Goal: Task Accomplishment & Management: Use online tool/utility

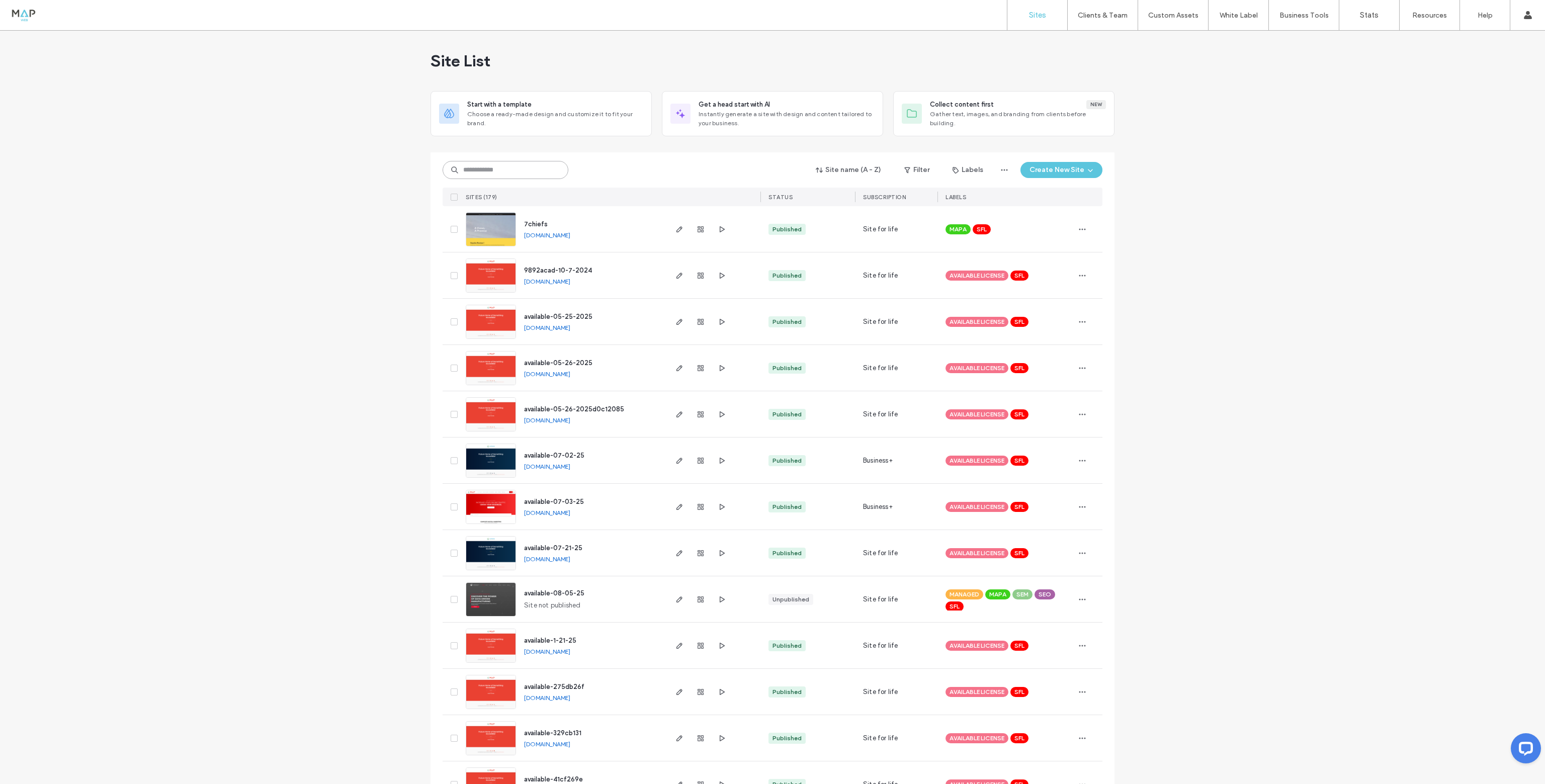
click at [493, 175] on input at bounding box center [505, 170] width 125 height 18
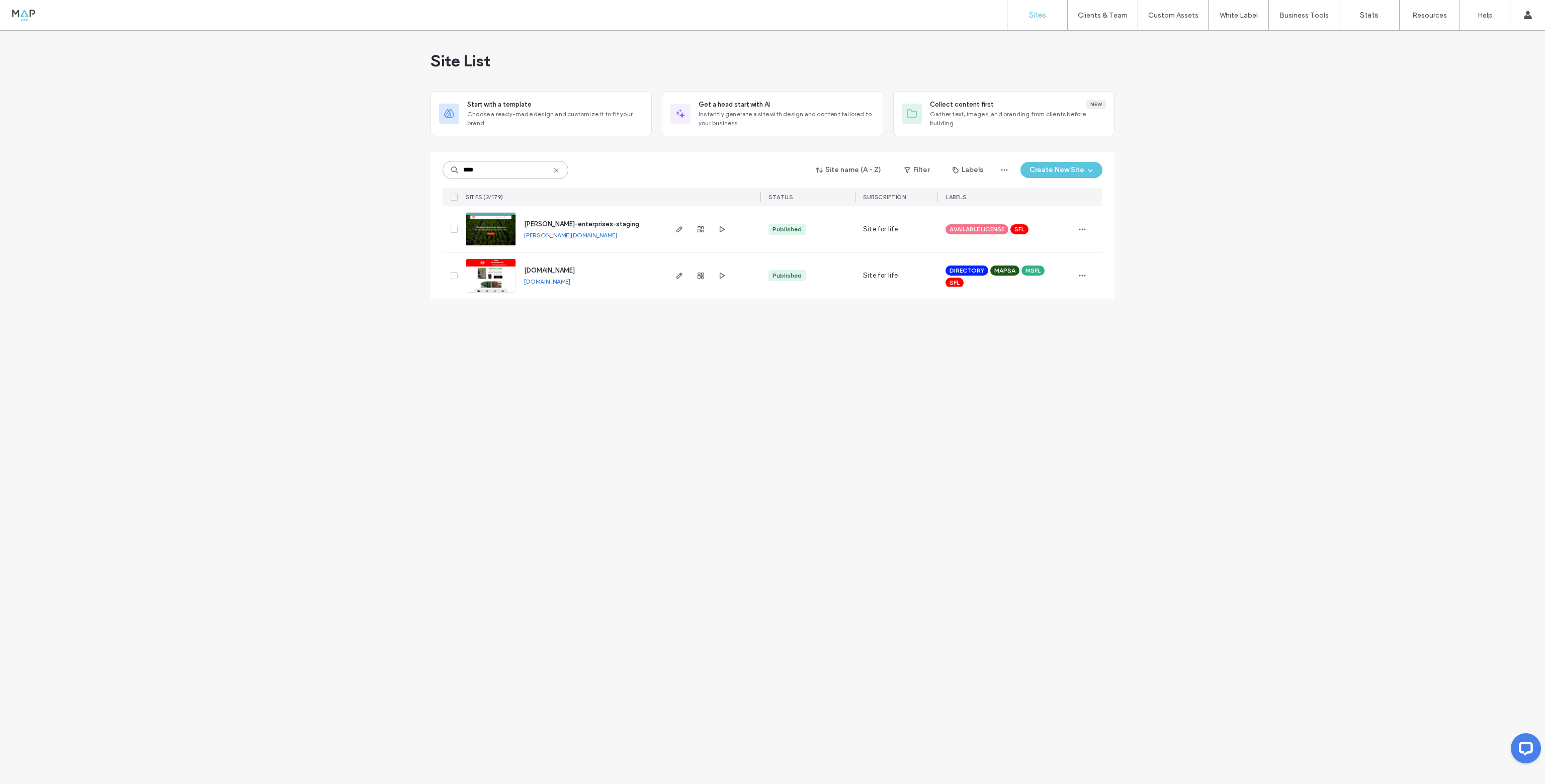
type input "****"
click at [489, 231] on img at bounding box center [491, 247] width 49 height 68
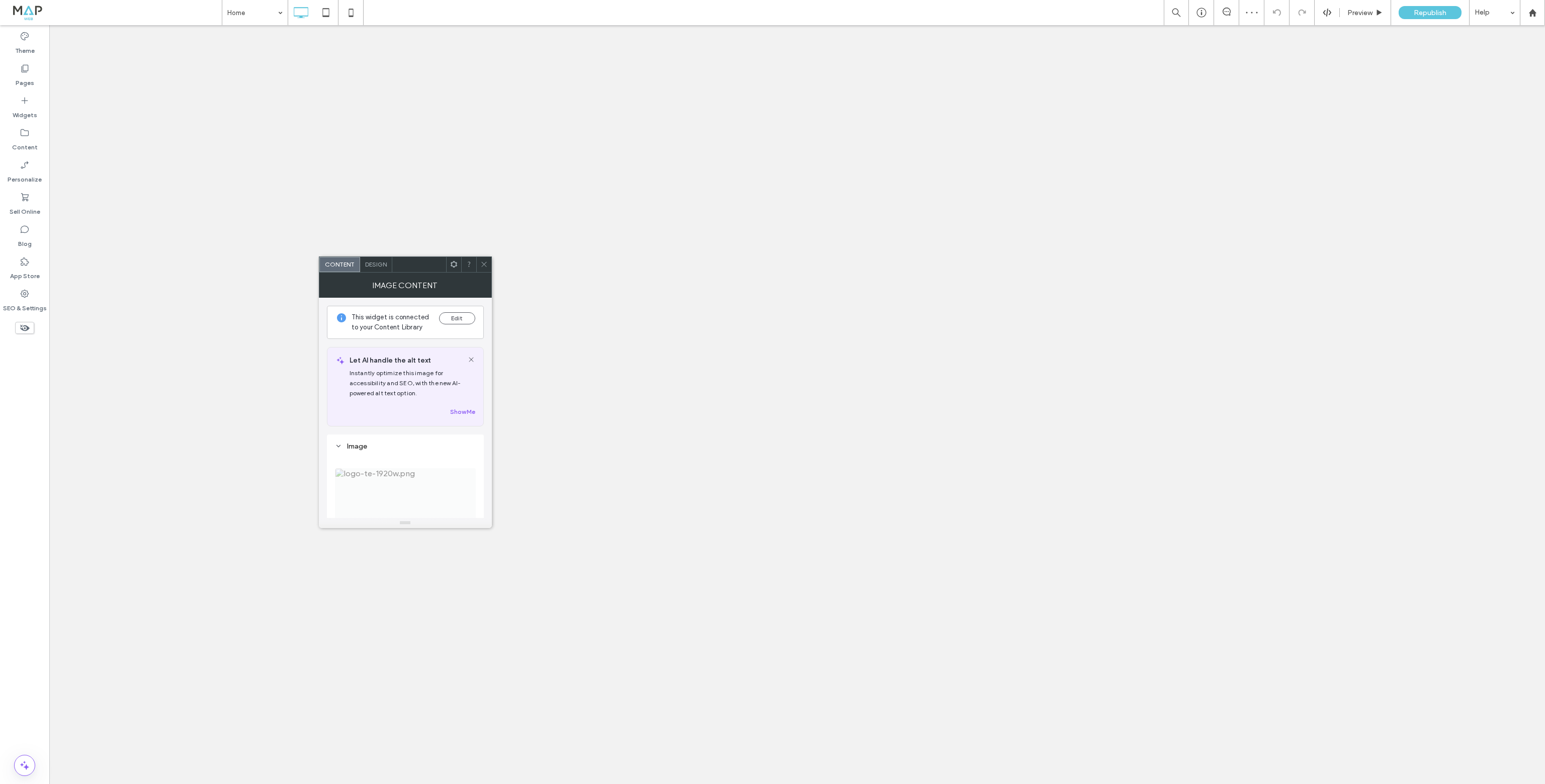
click at [356, 453] on span "Name: logo-te-1920w.png Size: ... Replace Edit" at bounding box center [405, 521] width 141 height 136
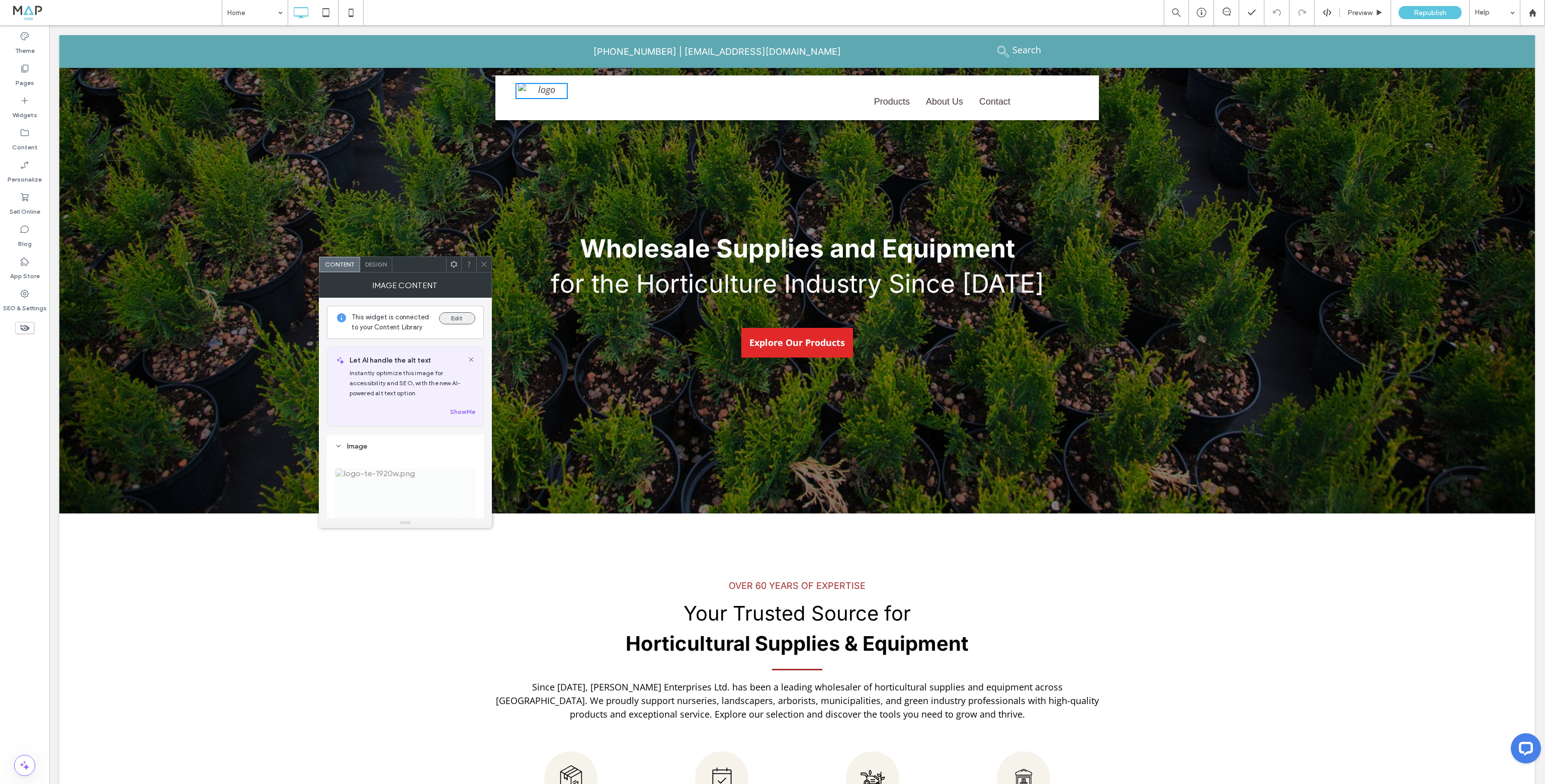
click at [457, 316] on button "Edit" at bounding box center [457, 317] width 37 height 12
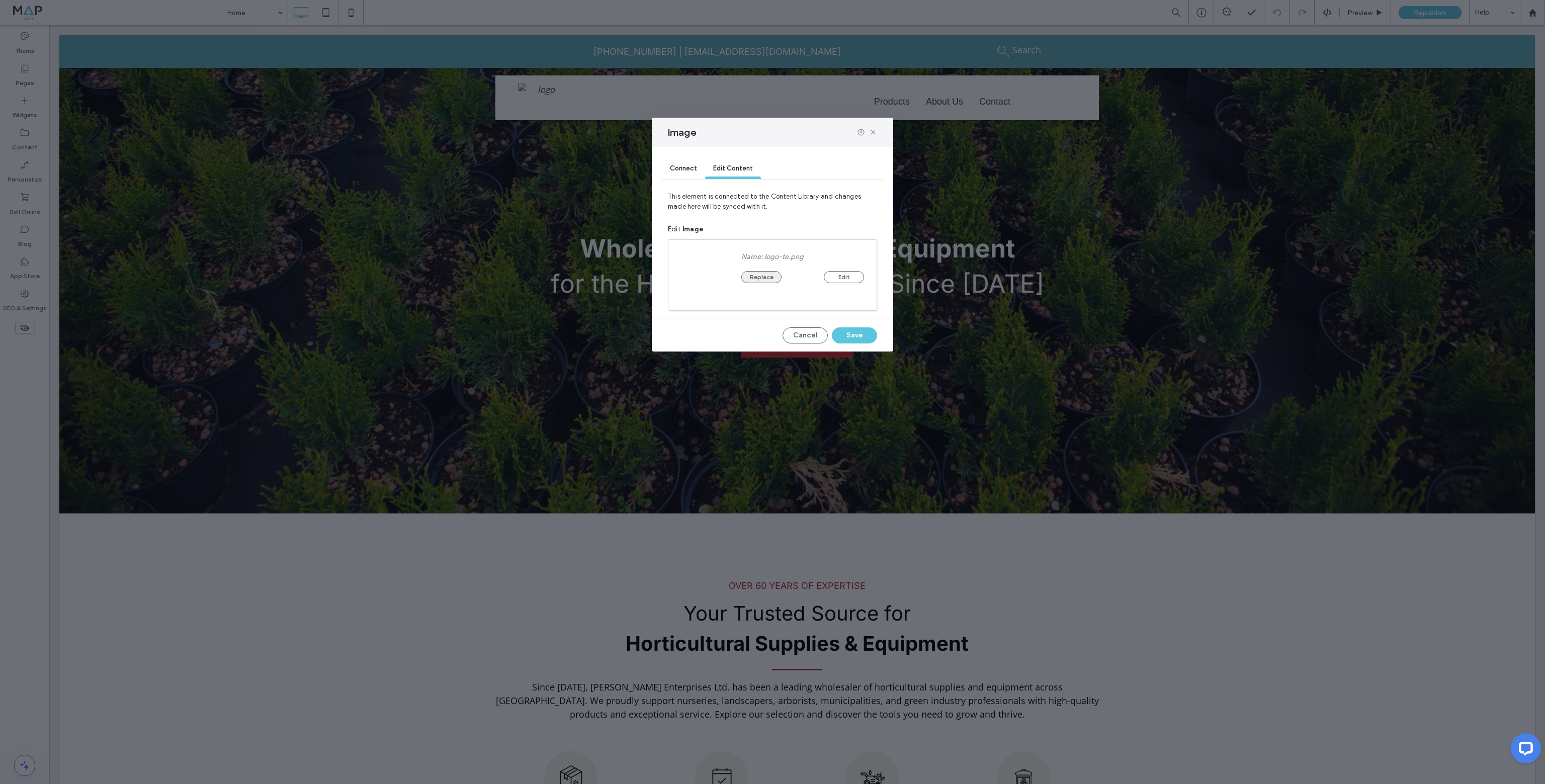
click at [770, 279] on button "Replace" at bounding box center [761, 276] width 40 height 12
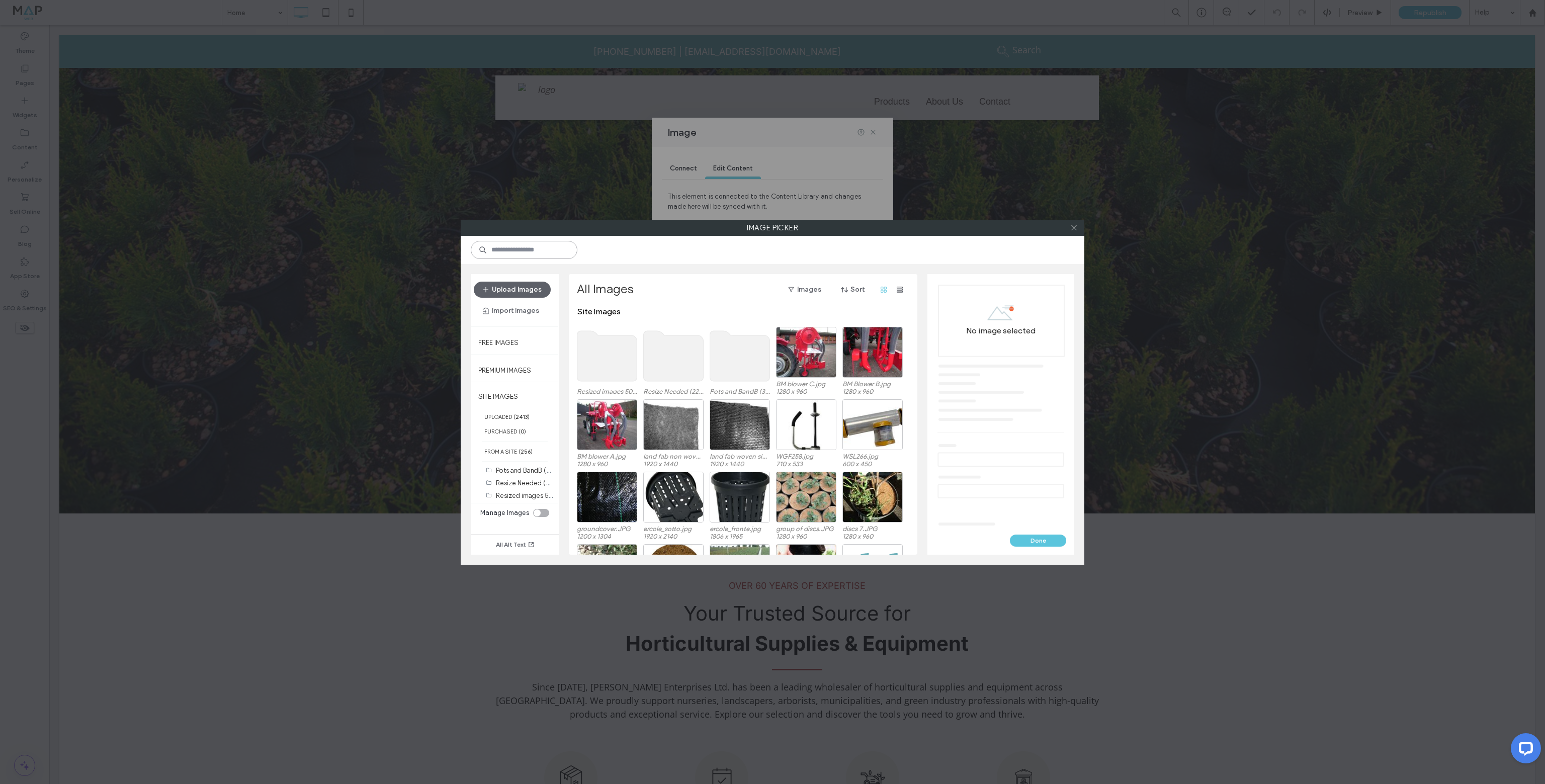
click at [532, 247] on input at bounding box center [524, 249] width 106 height 18
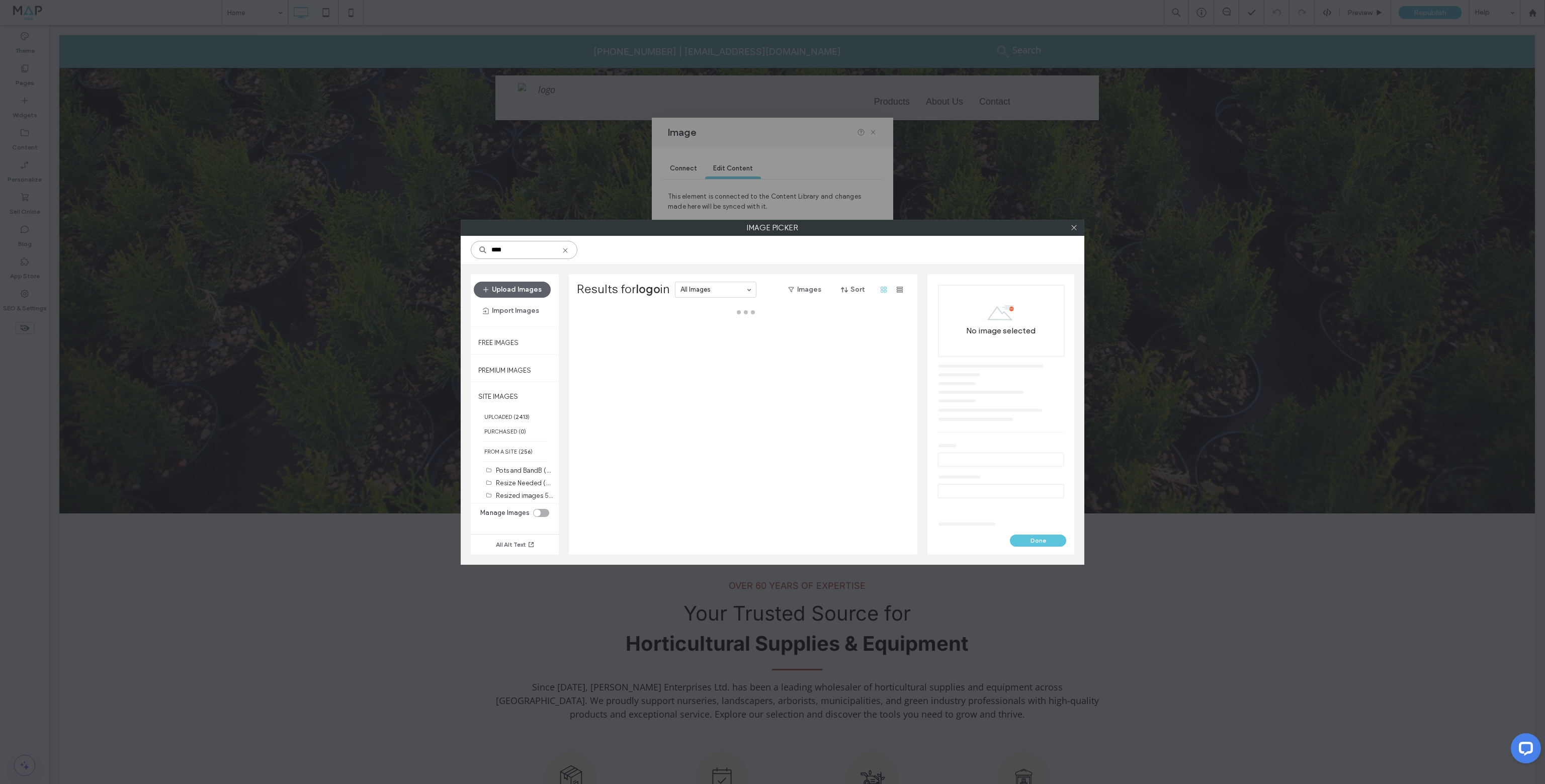
type input "****"
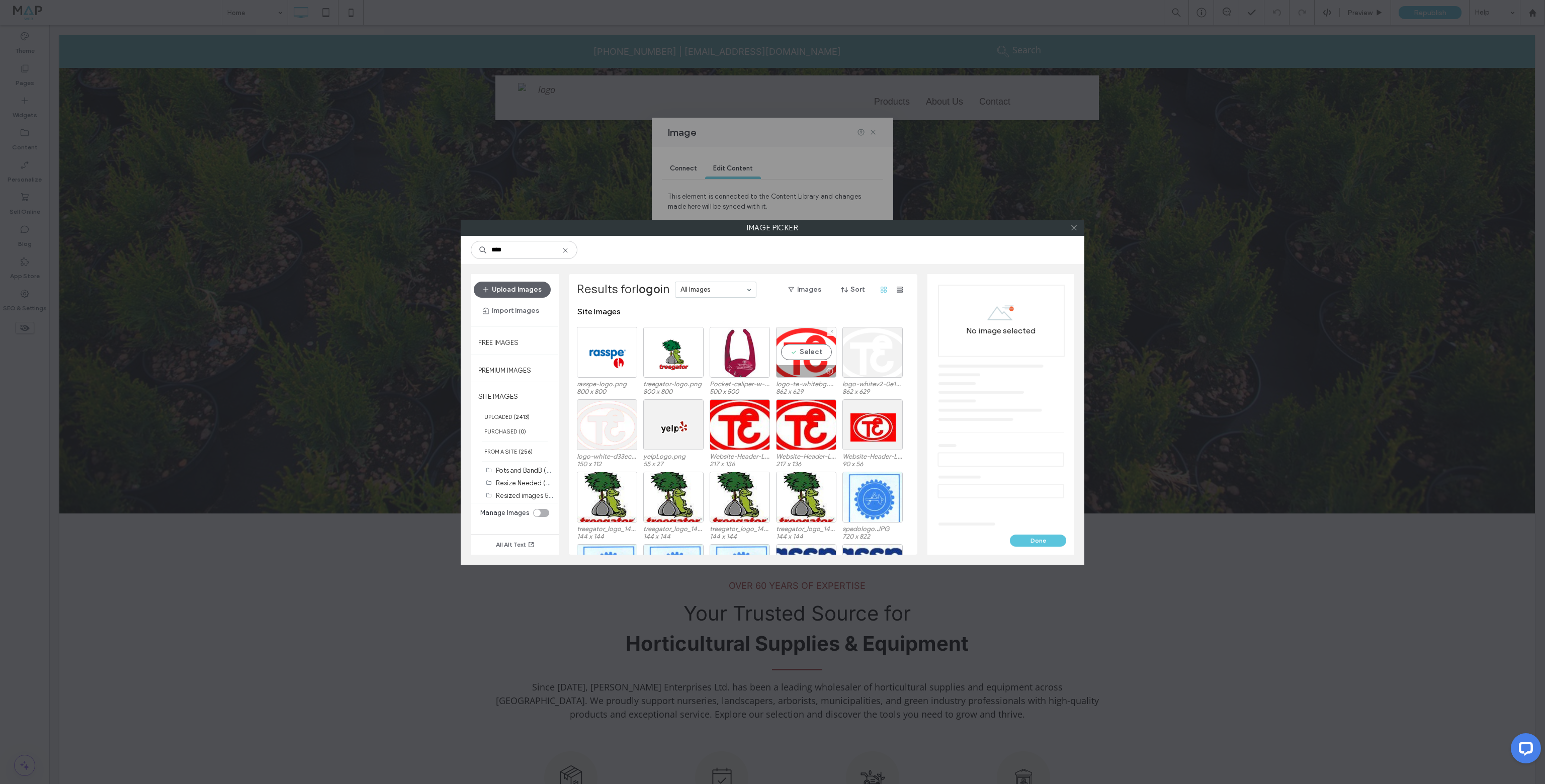
click at [812, 356] on div "Select" at bounding box center [806, 352] width 60 height 51
click at [1033, 539] on button "Done" at bounding box center [1038, 540] width 56 height 12
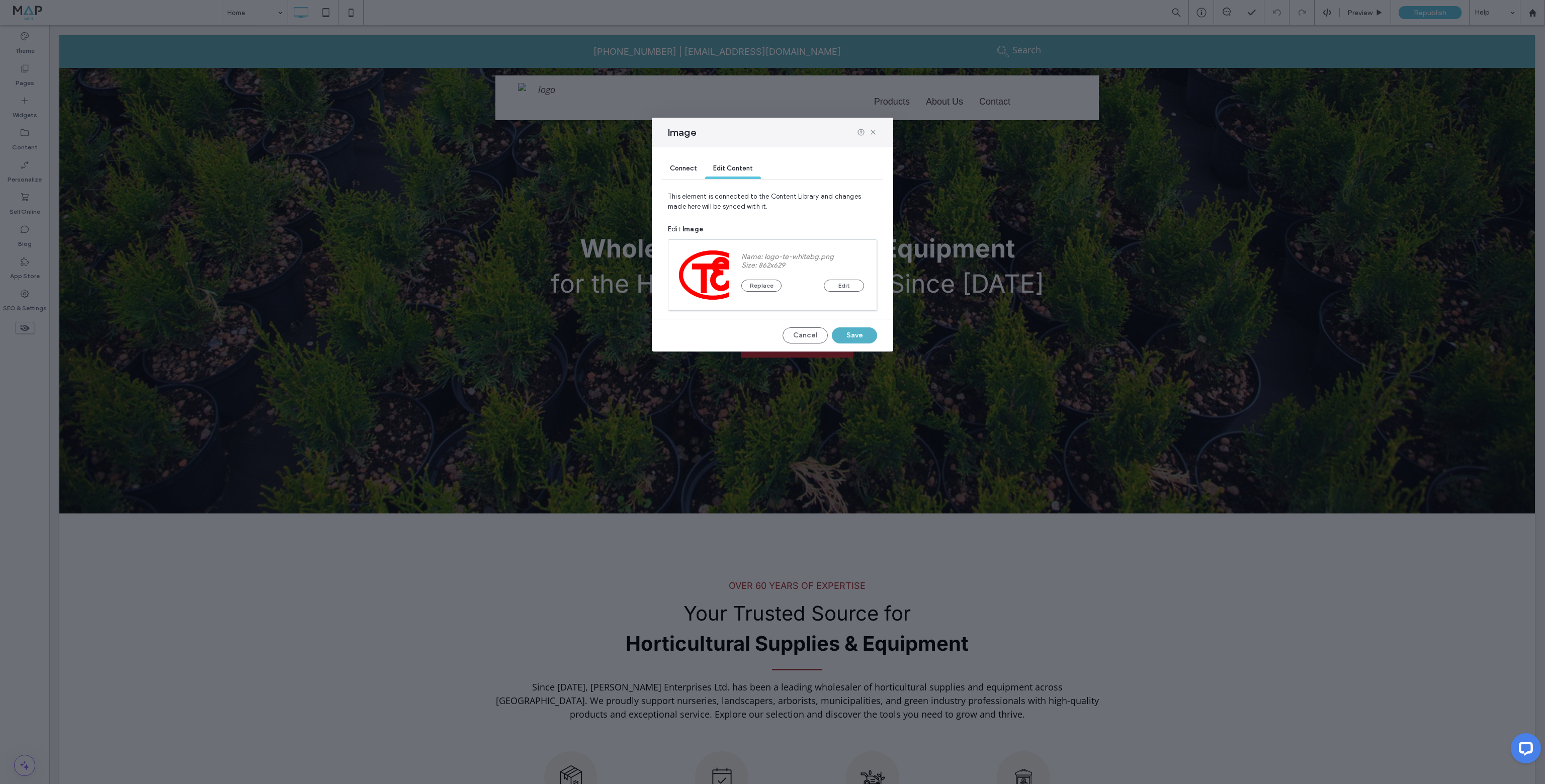
click at [851, 334] on button "Save" at bounding box center [854, 335] width 45 height 16
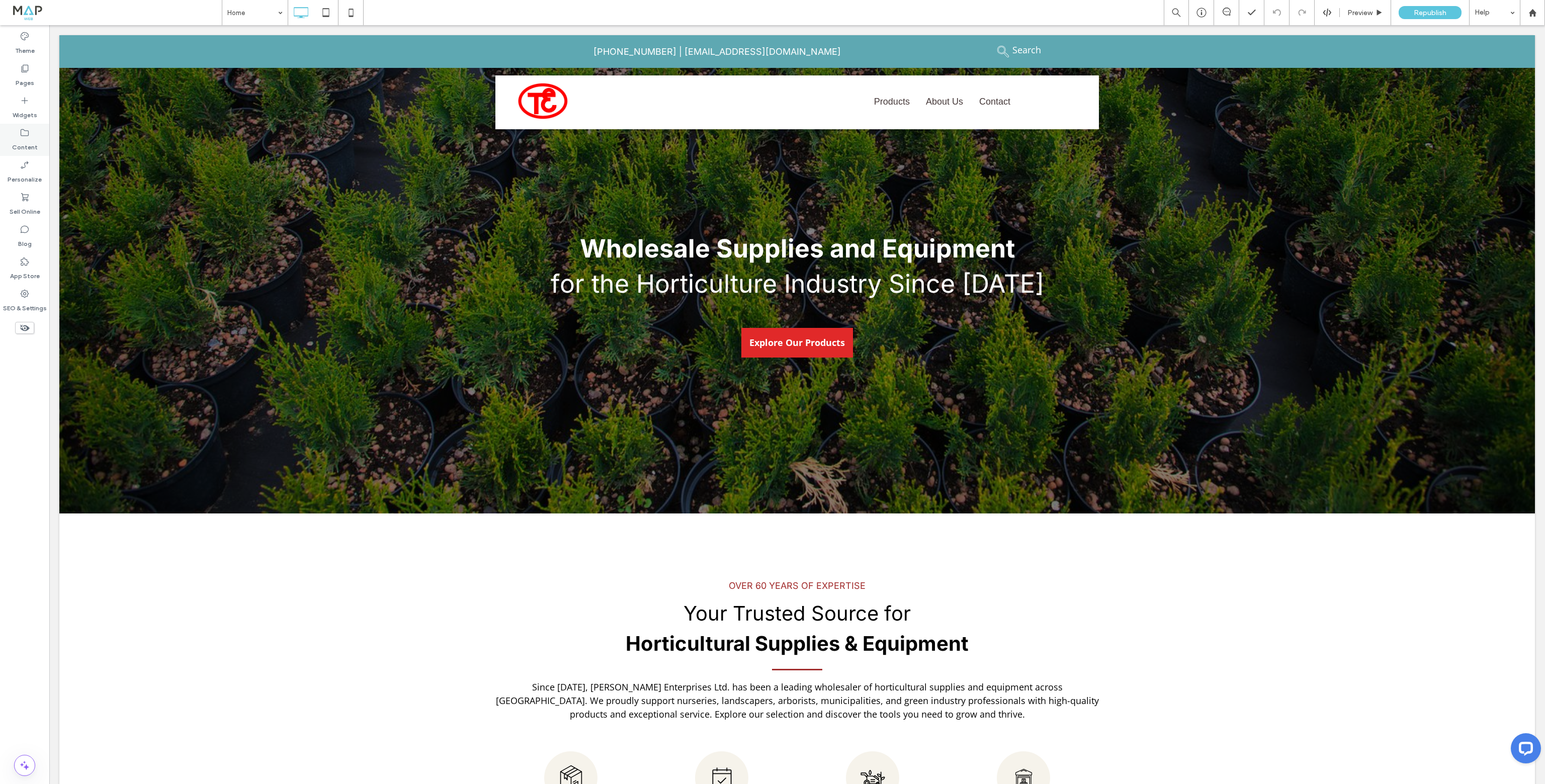
click at [26, 135] on icon at bounding box center [25, 133] width 10 height 10
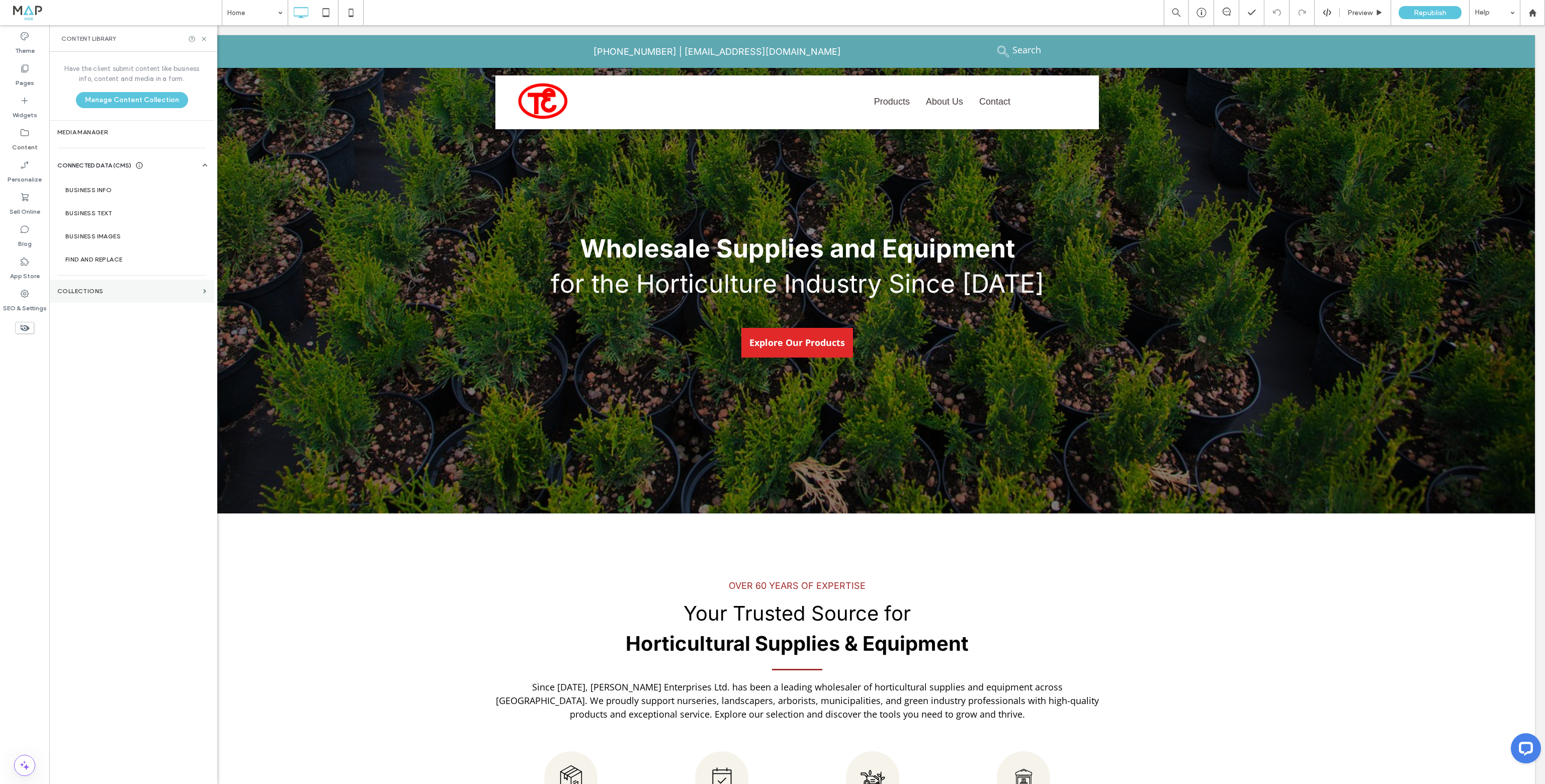
click at [76, 289] on label "Collections" at bounding box center [128, 290] width 142 height 7
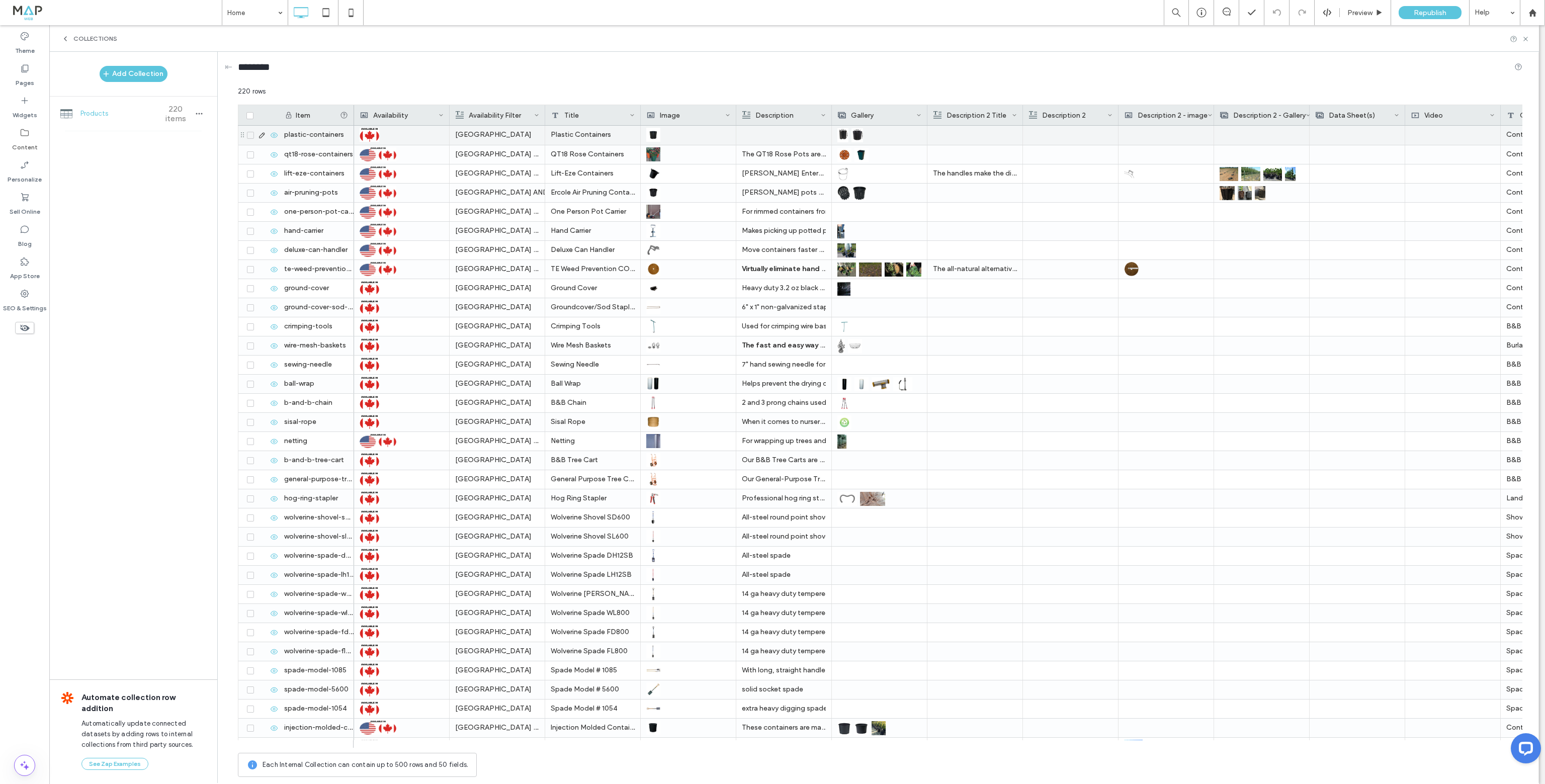
click at [264, 136] on icon at bounding box center [262, 135] width 8 height 8
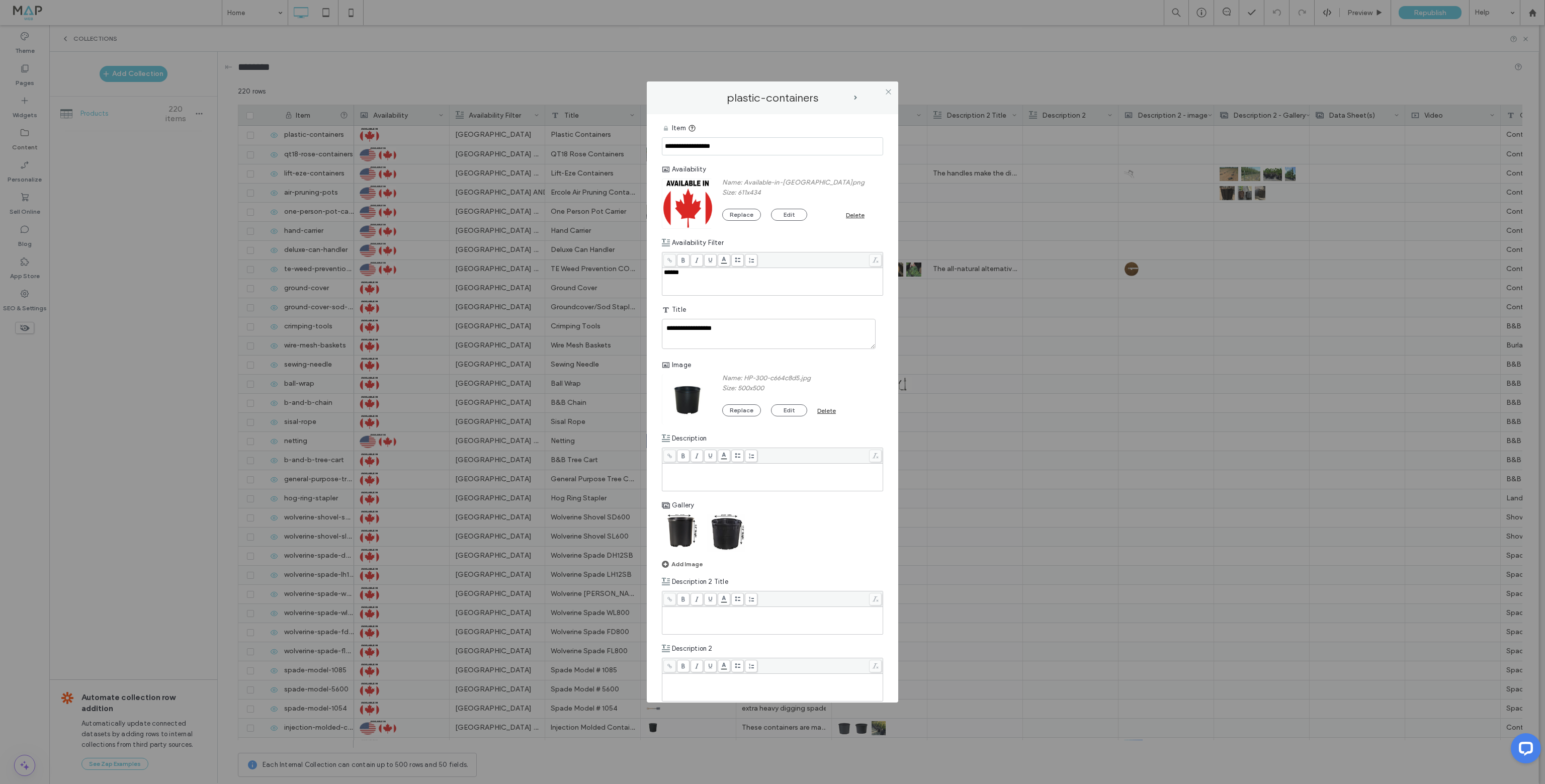
click at [695, 538] on img at bounding box center [681, 533] width 38 height 38
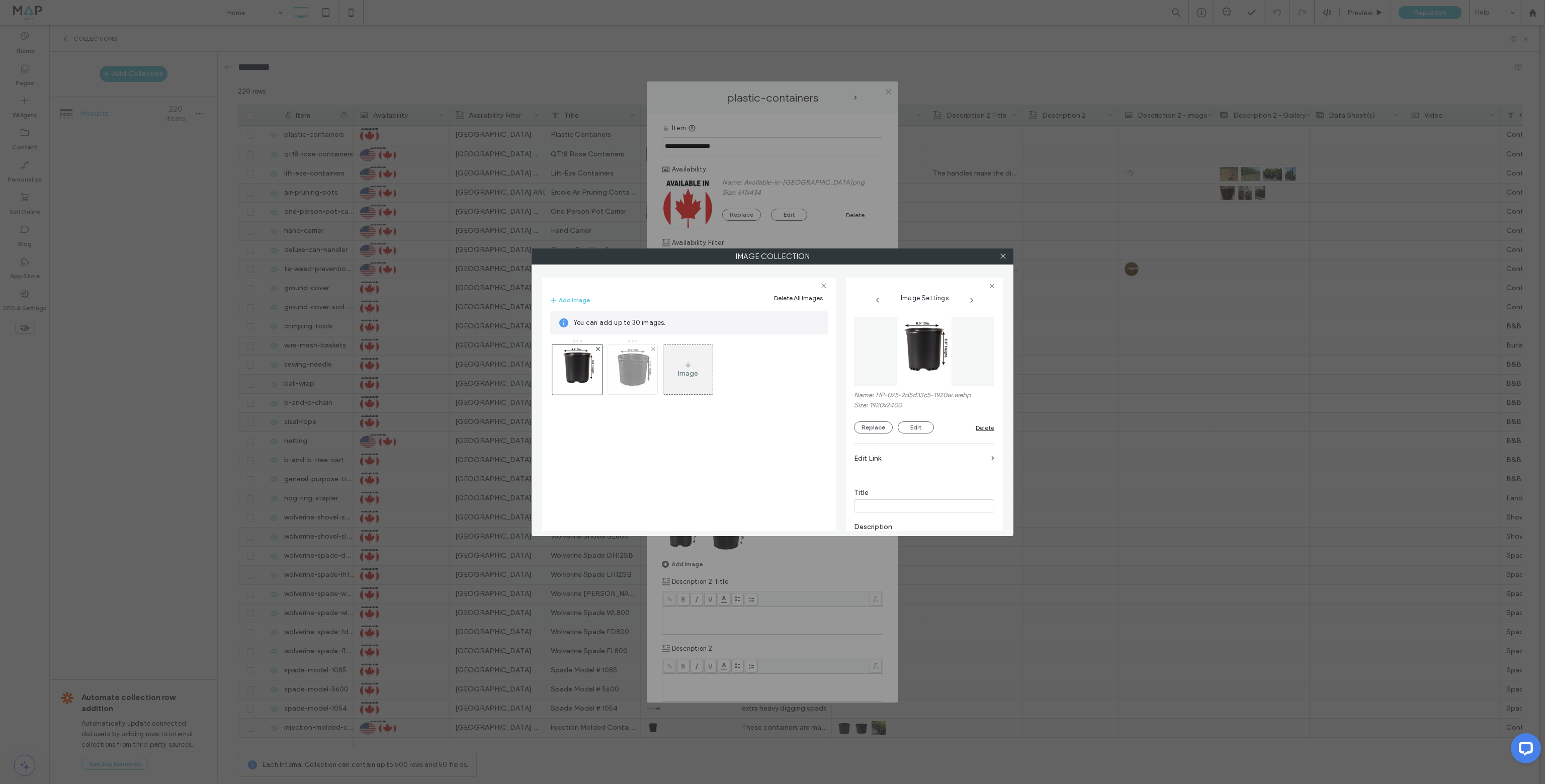
click at [634, 379] on img at bounding box center [632, 370] width 39 height 49
click at [871, 428] on button "Replace" at bounding box center [873, 427] width 39 height 12
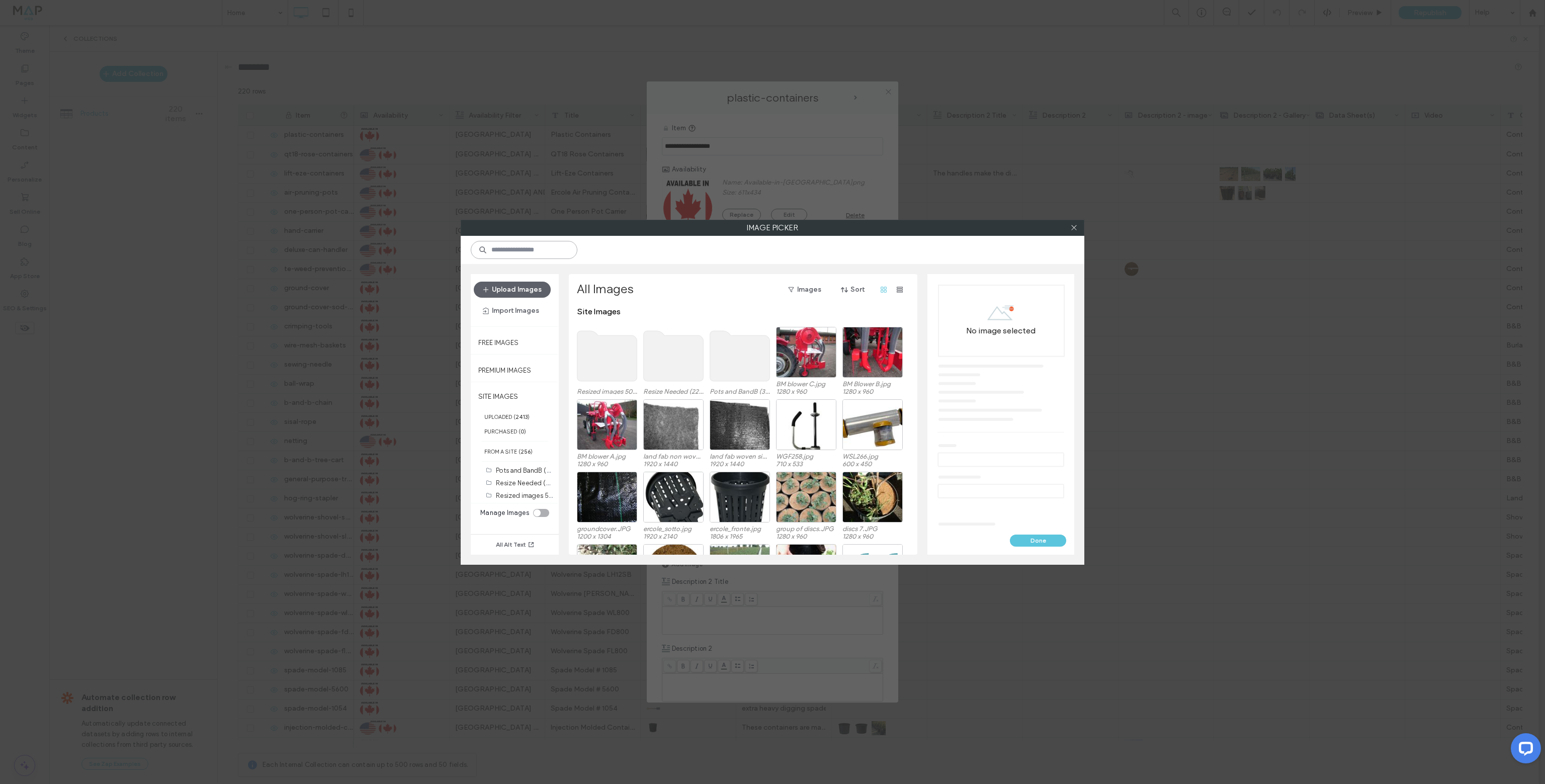
click at [537, 253] on input at bounding box center [524, 249] width 106 height 18
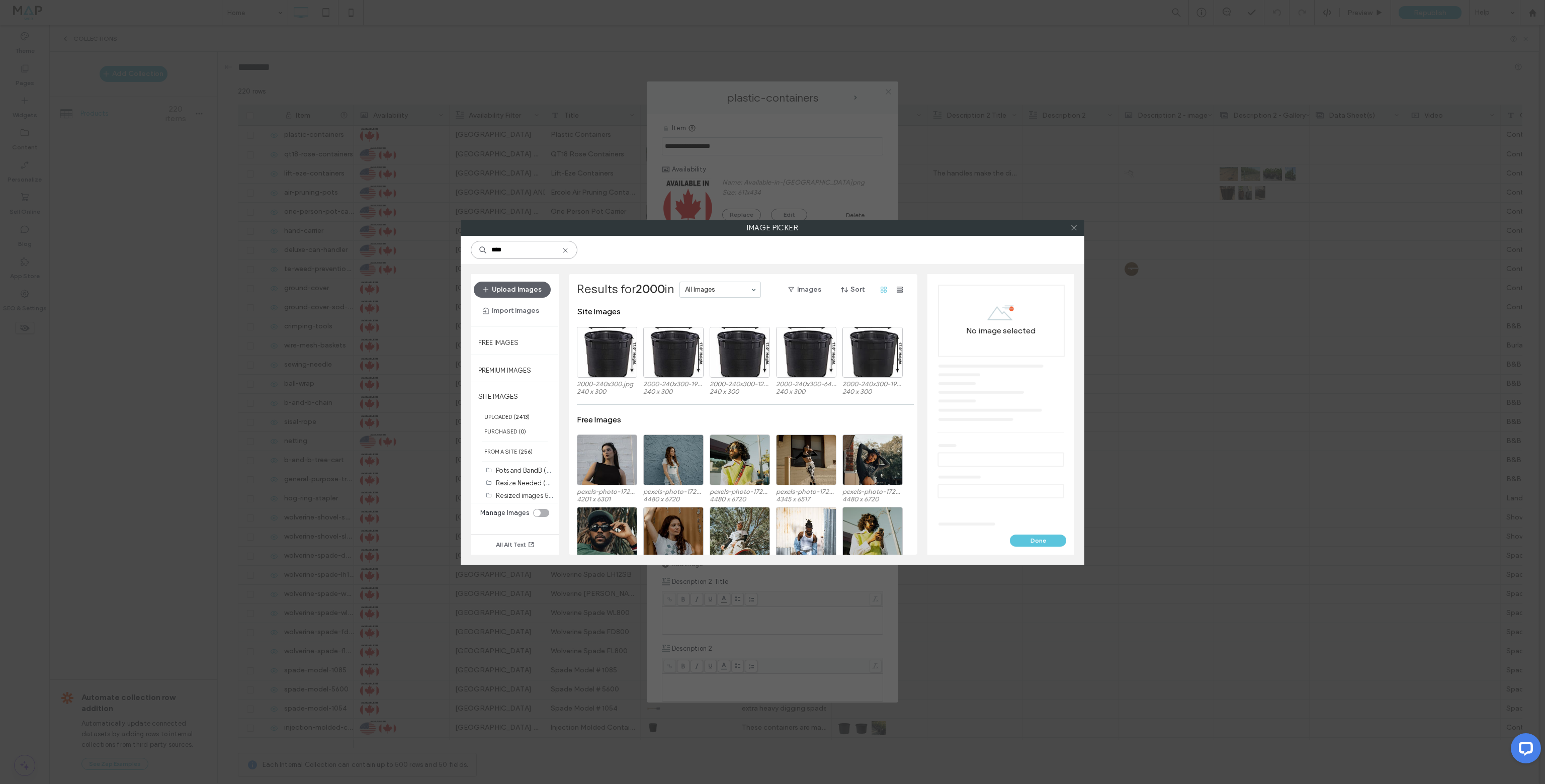
type input "****"
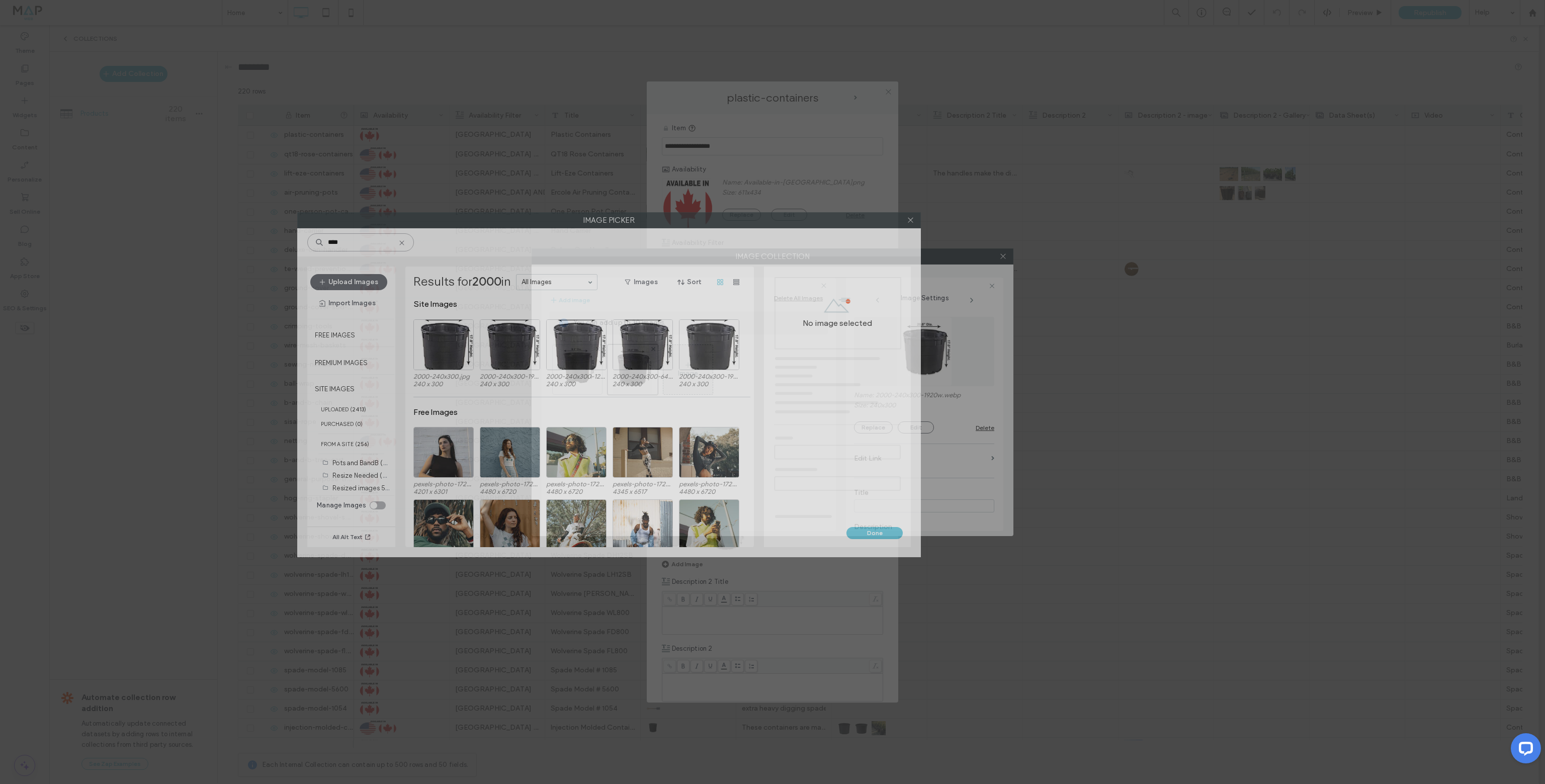
drag, startPoint x: 795, startPoint y: 230, endPoint x: 631, endPoint y: 223, distance: 164.1
click at [631, 223] on label "Image Picker" at bounding box center [609, 220] width 622 height 15
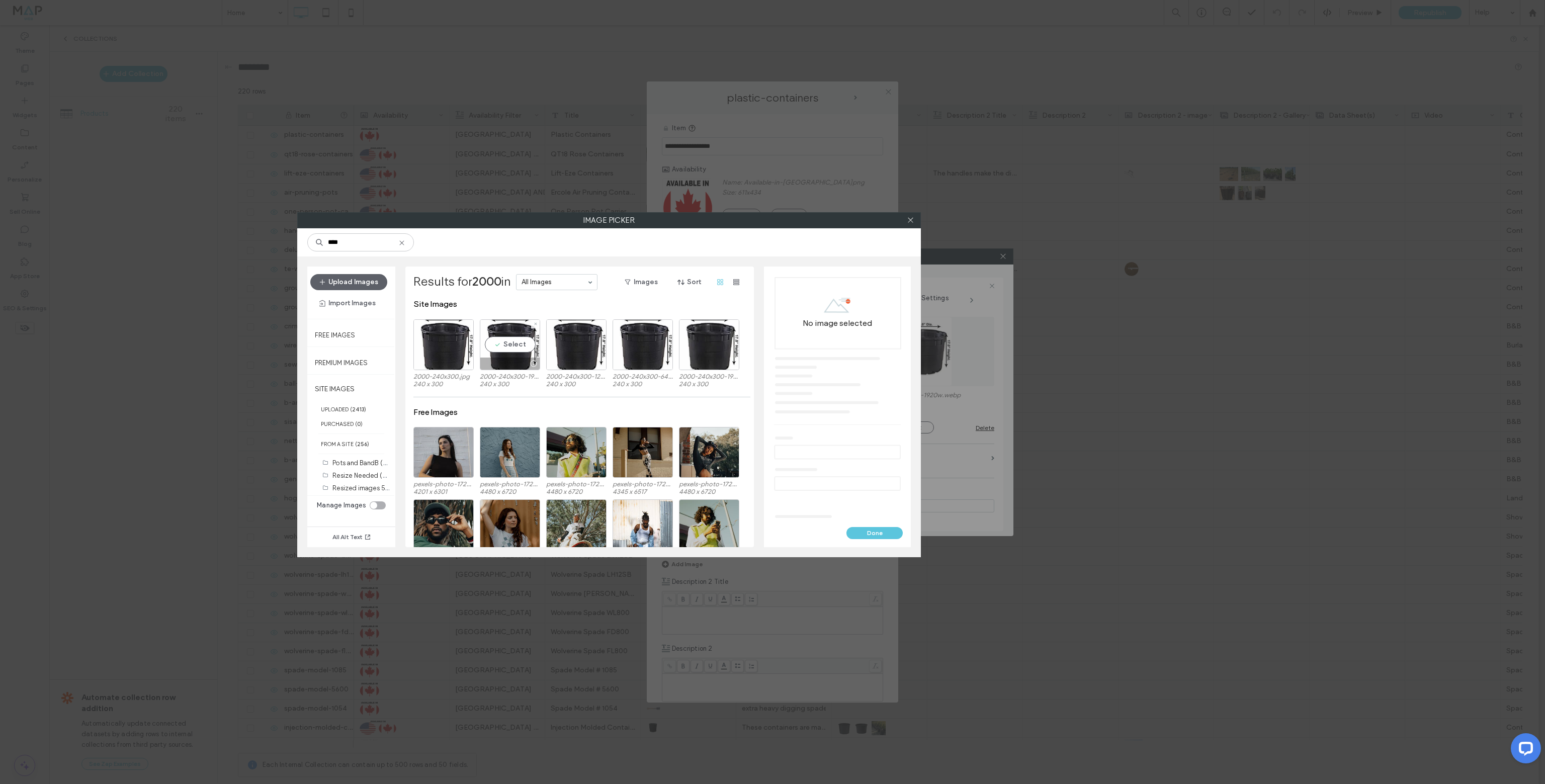
click at [502, 382] on label "240 x 300" at bounding box center [510, 384] width 60 height 8
click at [444, 382] on label "240 x 300" at bounding box center [444, 384] width 60 height 8
click at [500, 379] on label "2000-240x300-1920w.jpg" at bounding box center [510, 376] width 60 height 8
click at [912, 219] on icon at bounding box center [911, 220] width 8 height 8
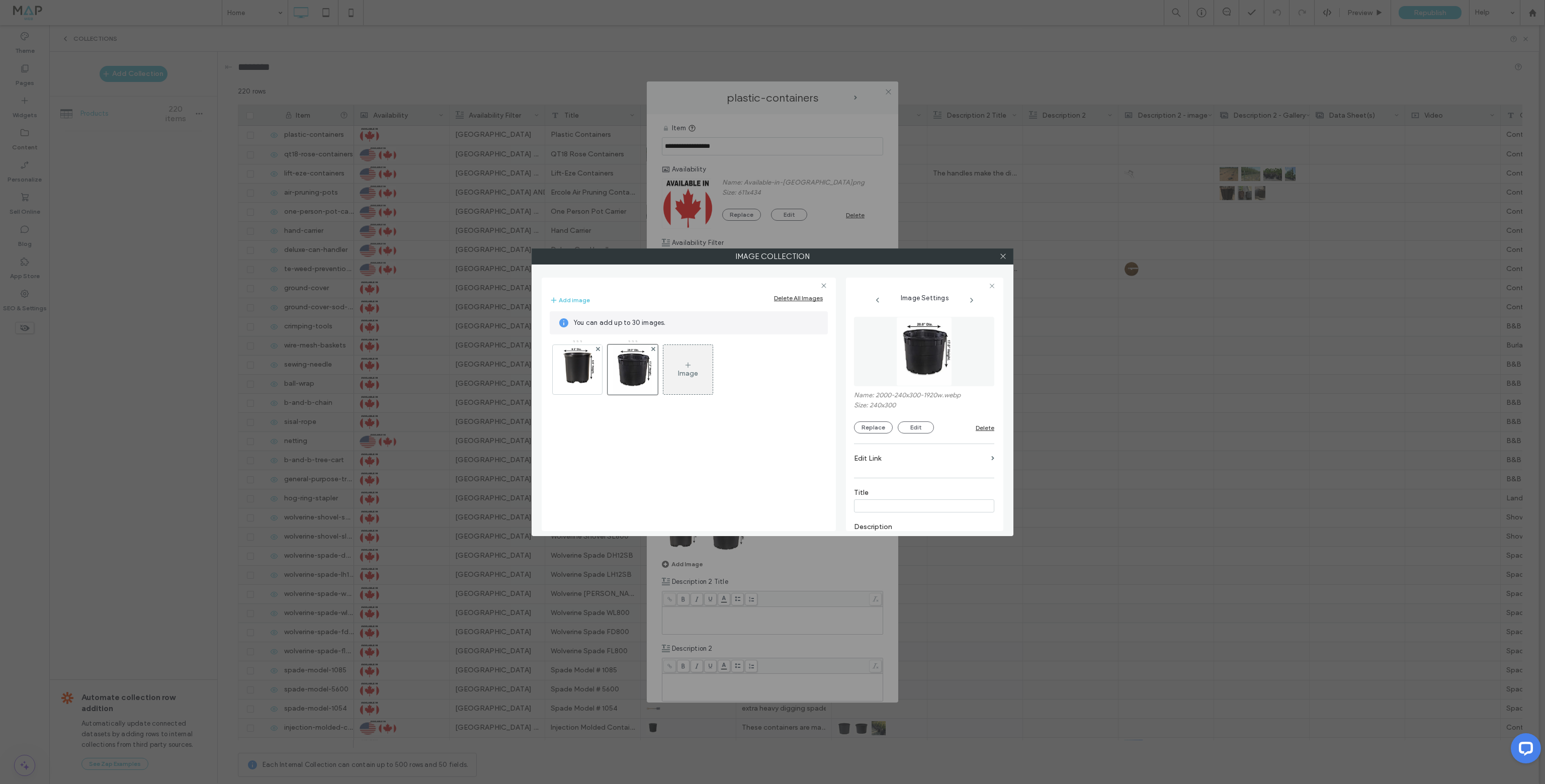
click at [1008, 256] on div at bounding box center [1003, 256] width 15 height 15
click at [1007, 255] on icon at bounding box center [1004, 256] width 8 height 8
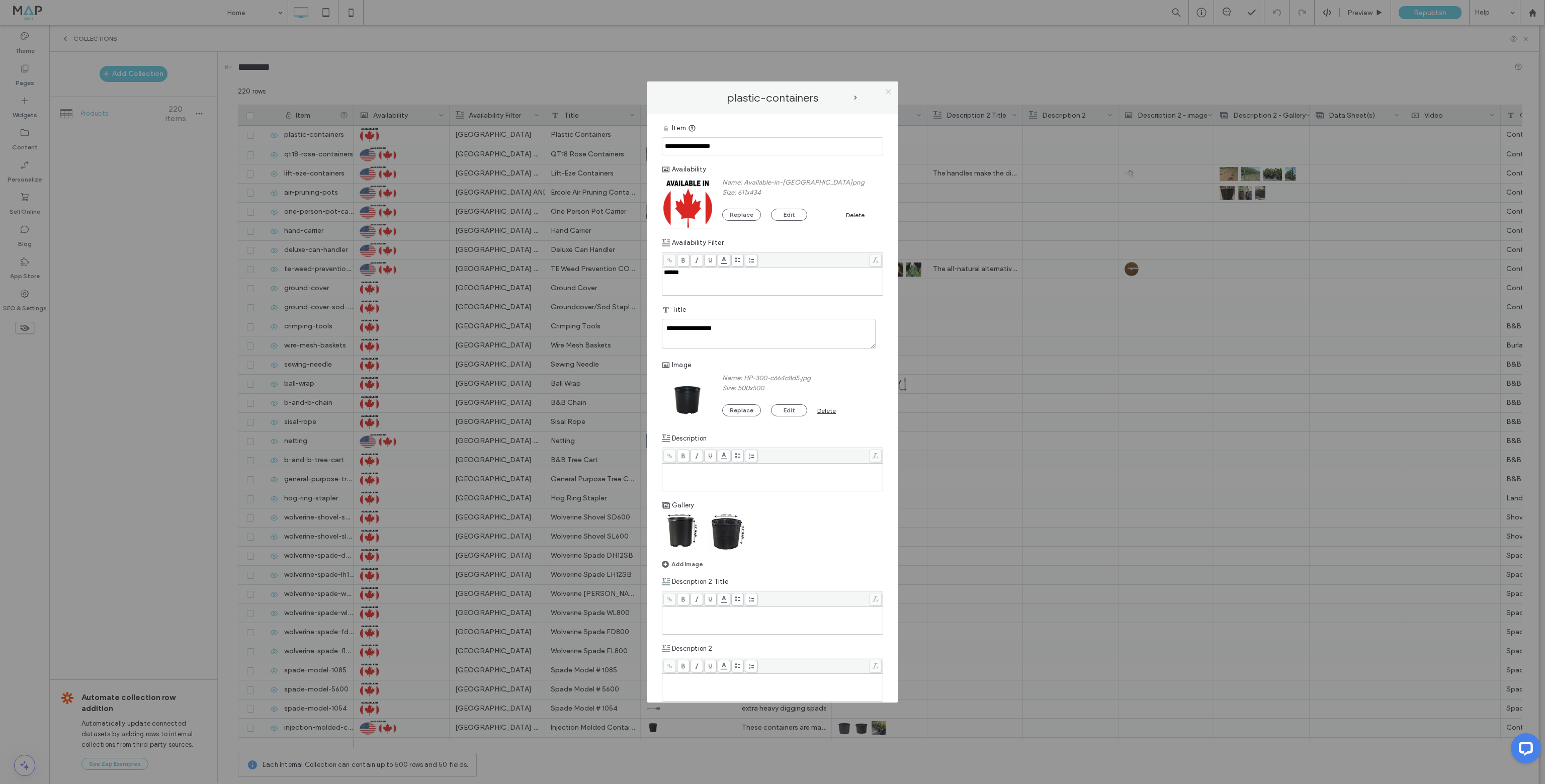
click at [891, 90] on icon at bounding box center [888, 92] width 8 height 8
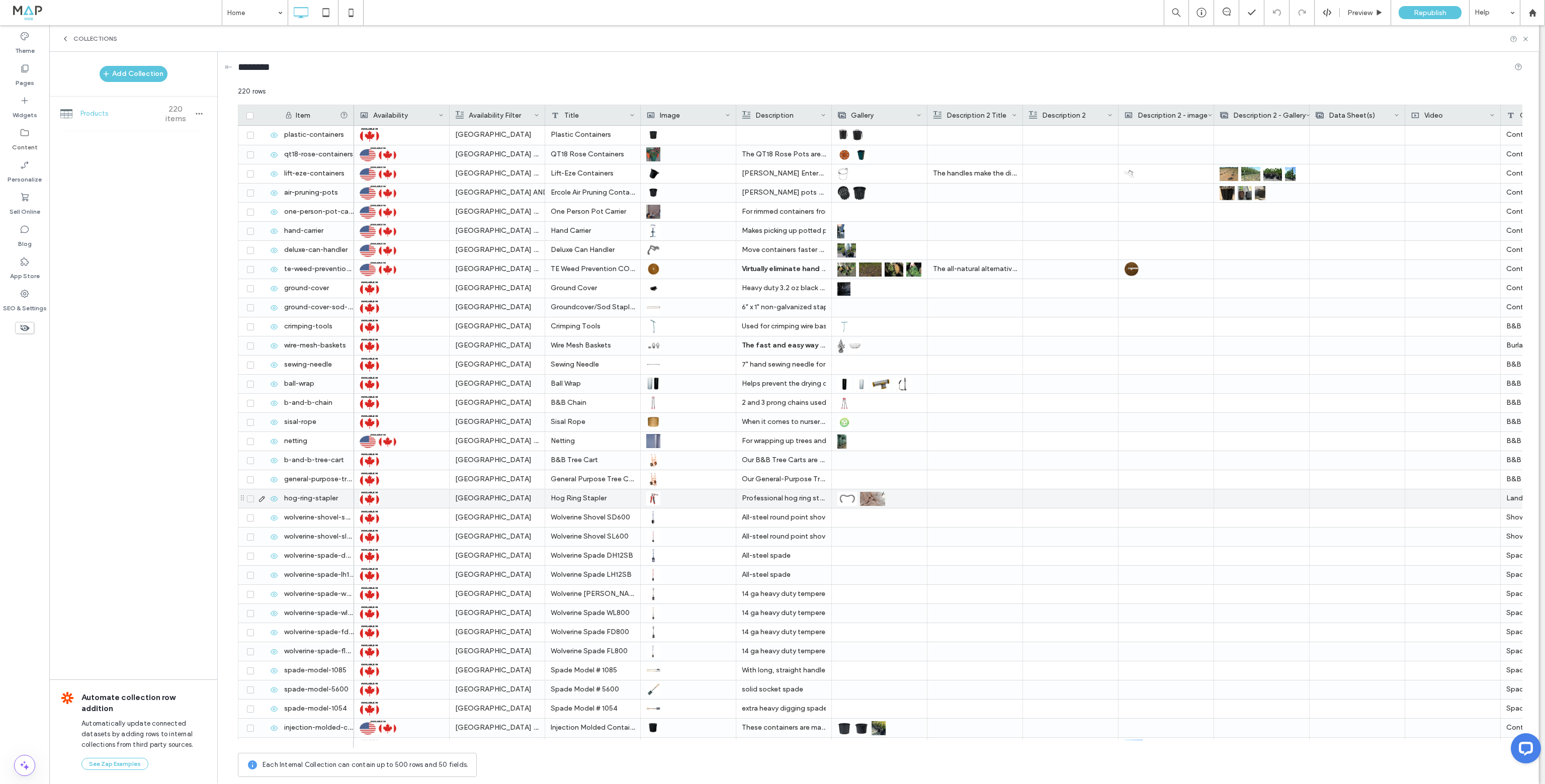
click at [846, 498] on img at bounding box center [847, 499] width 20 height 14
click at [874, 498] on img at bounding box center [873, 499] width 25 height 14
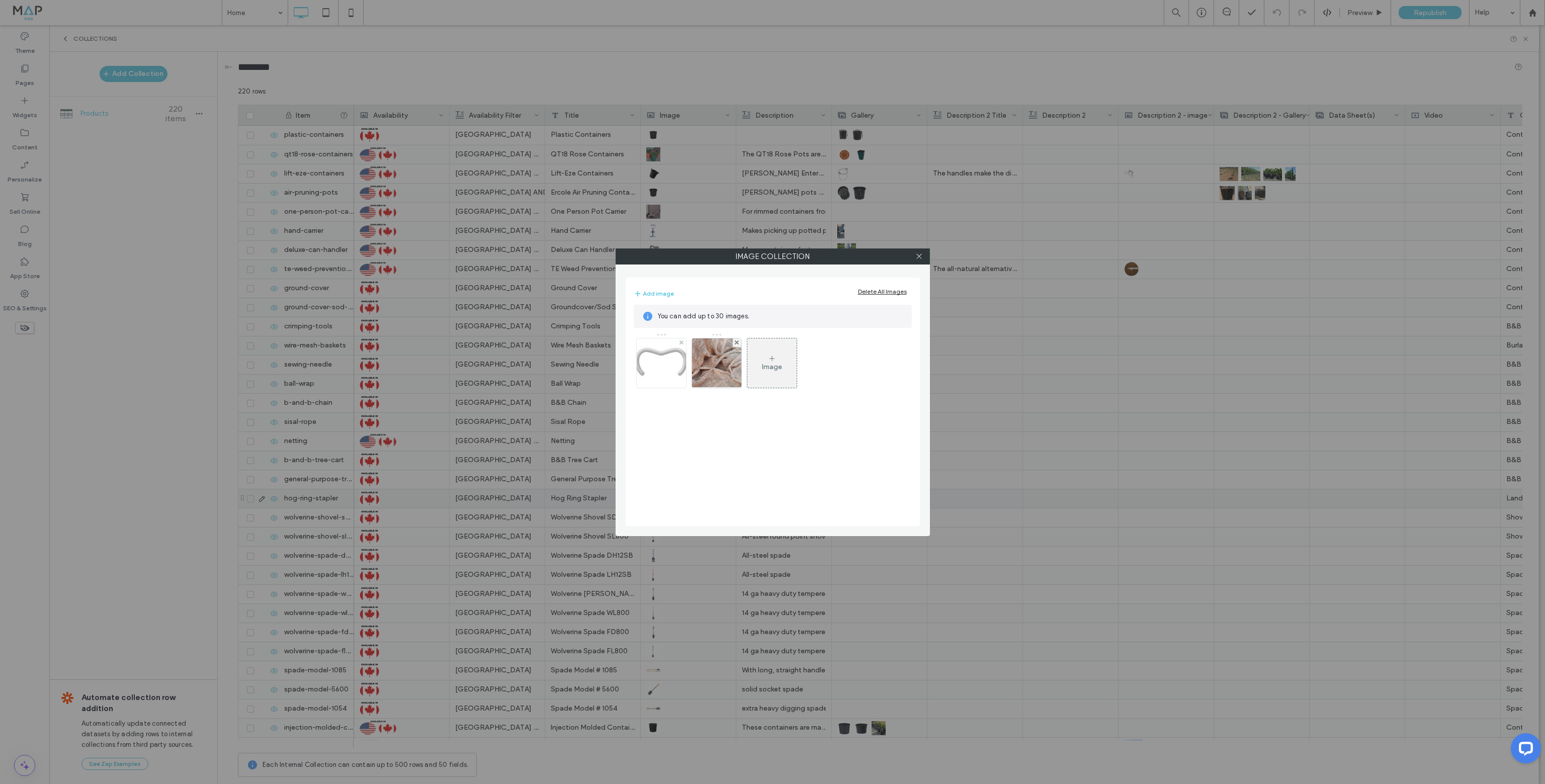
click at [662, 372] on img at bounding box center [661, 363] width 69 height 49
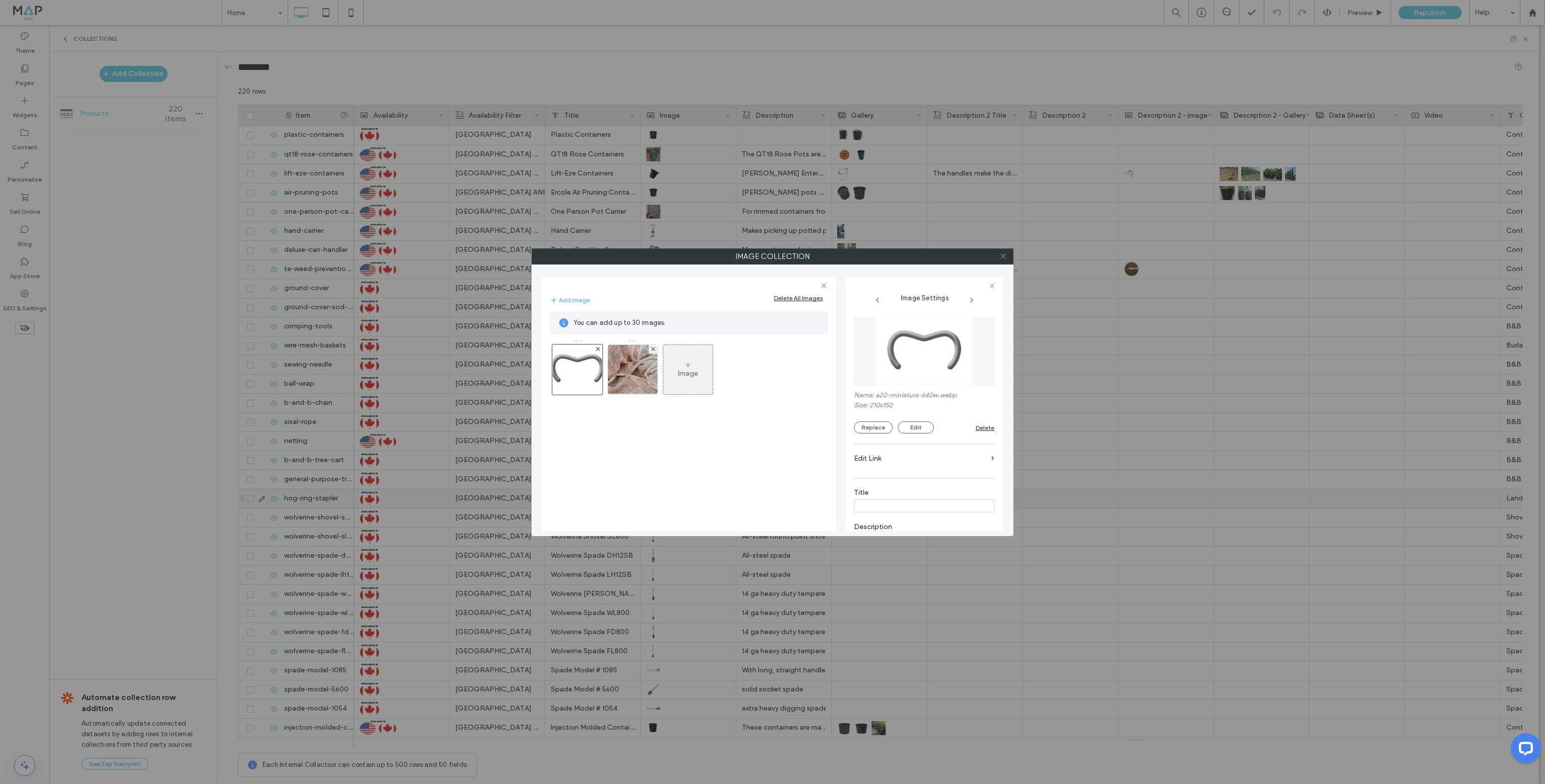
click at [1004, 256] on icon at bounding box center [1004, 256] width 8 height 8
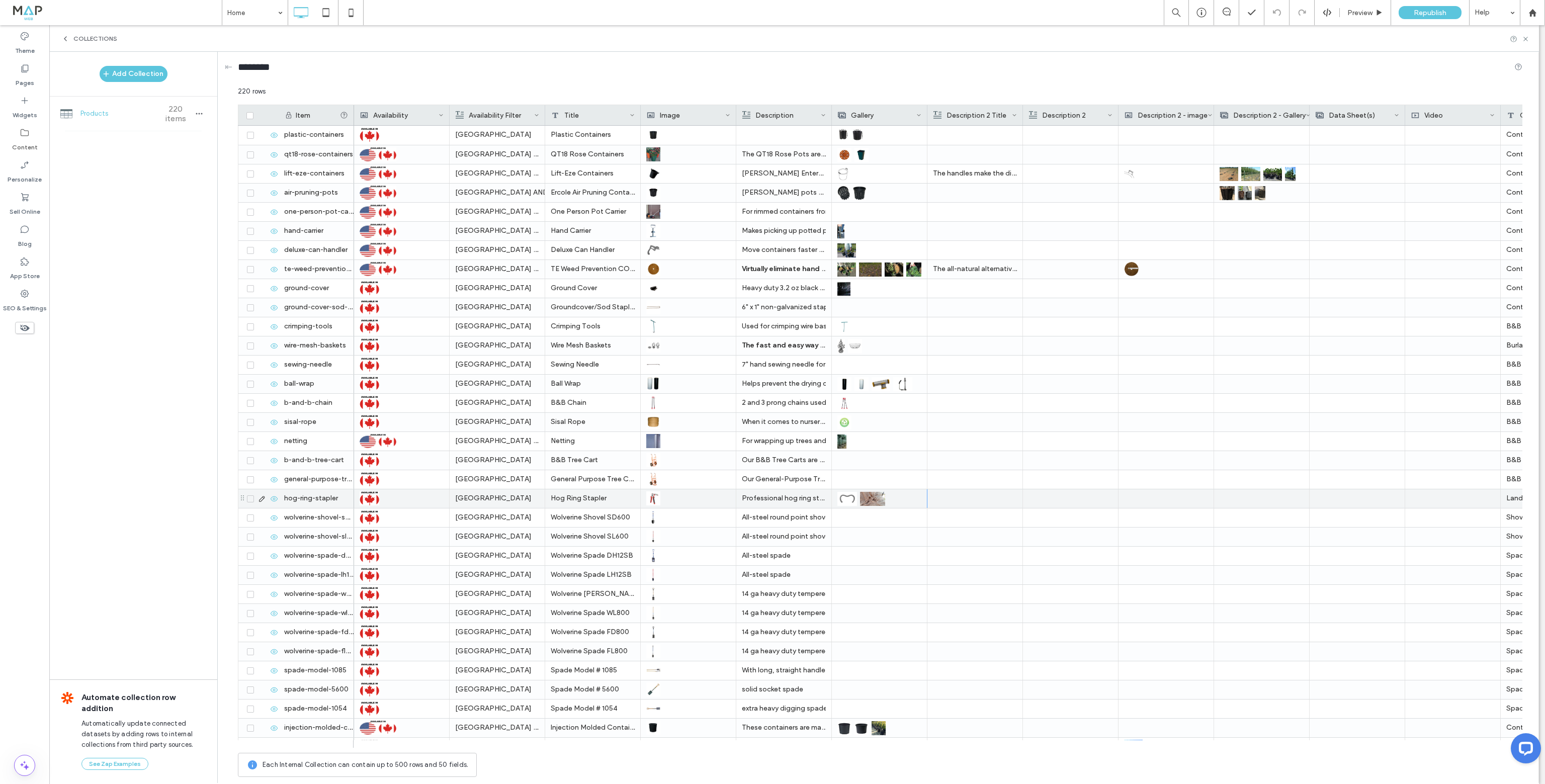
click at [846, 500] on img at bounding box center [847, 499] width 20 height 14
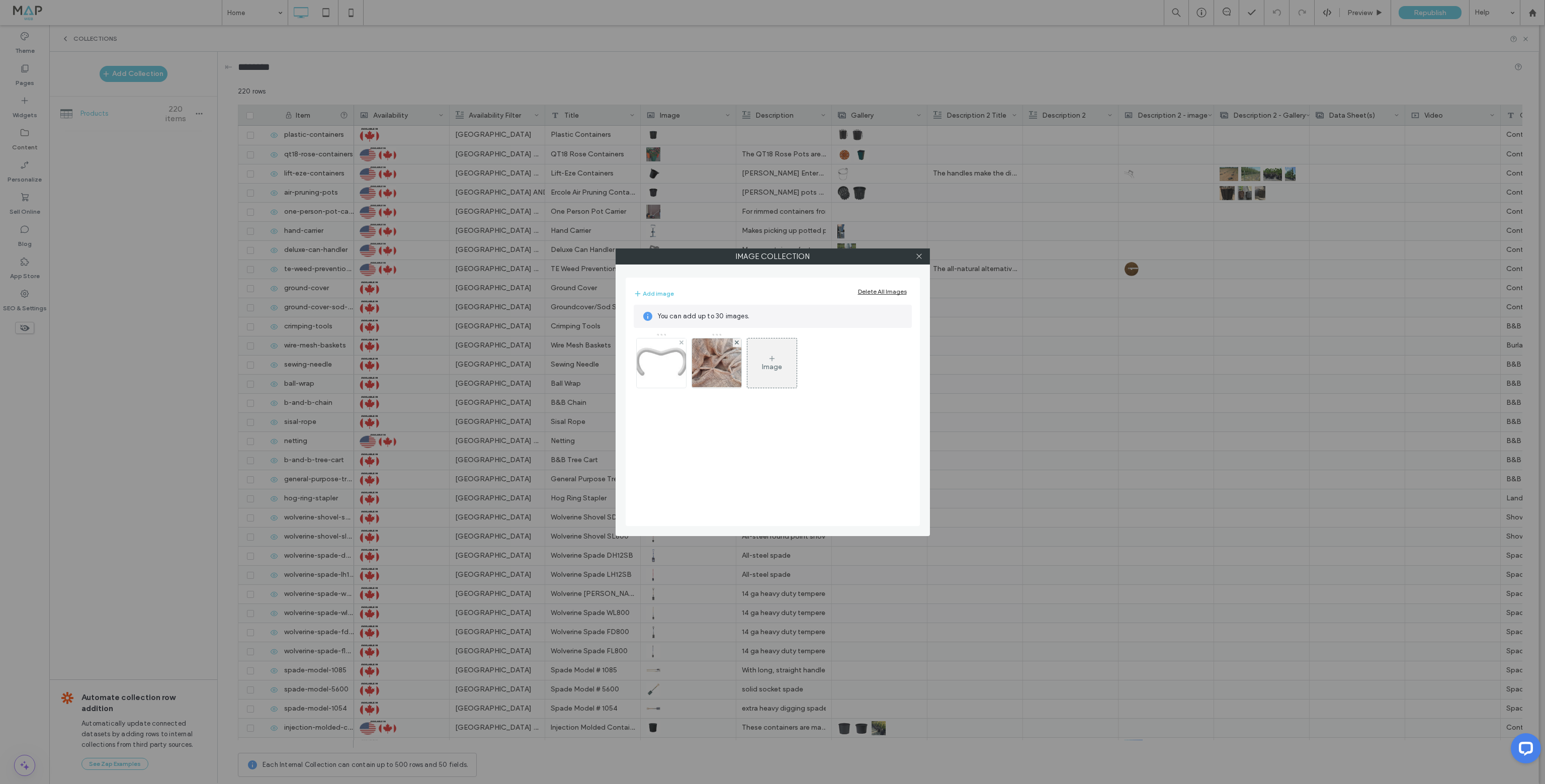
click at [668, 366] on img at bounding box center [661, 363] width 69 height 49
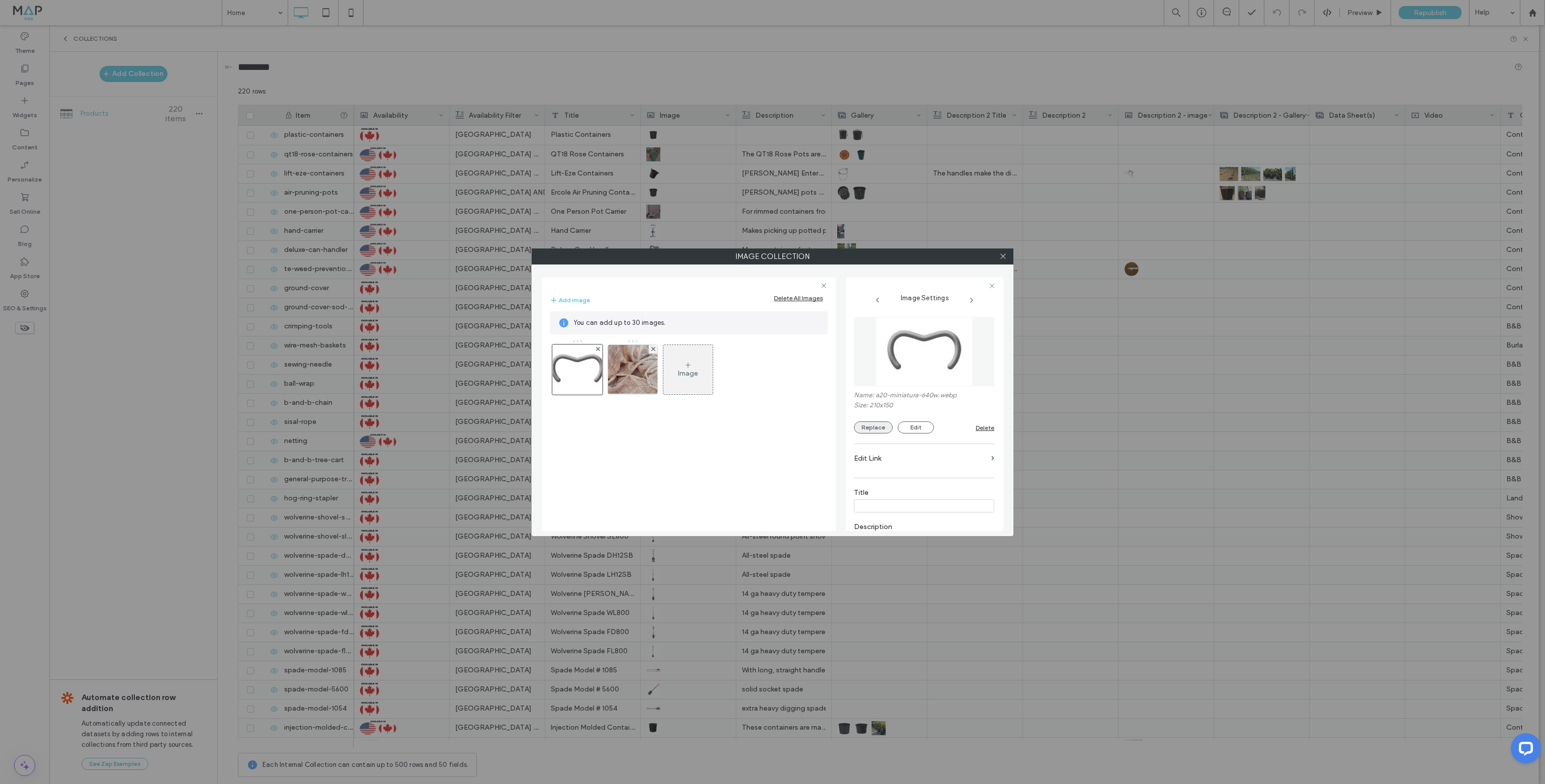
click at [875, 430] on button "Replace" at bounding box center [873, 427] width 39 height 12
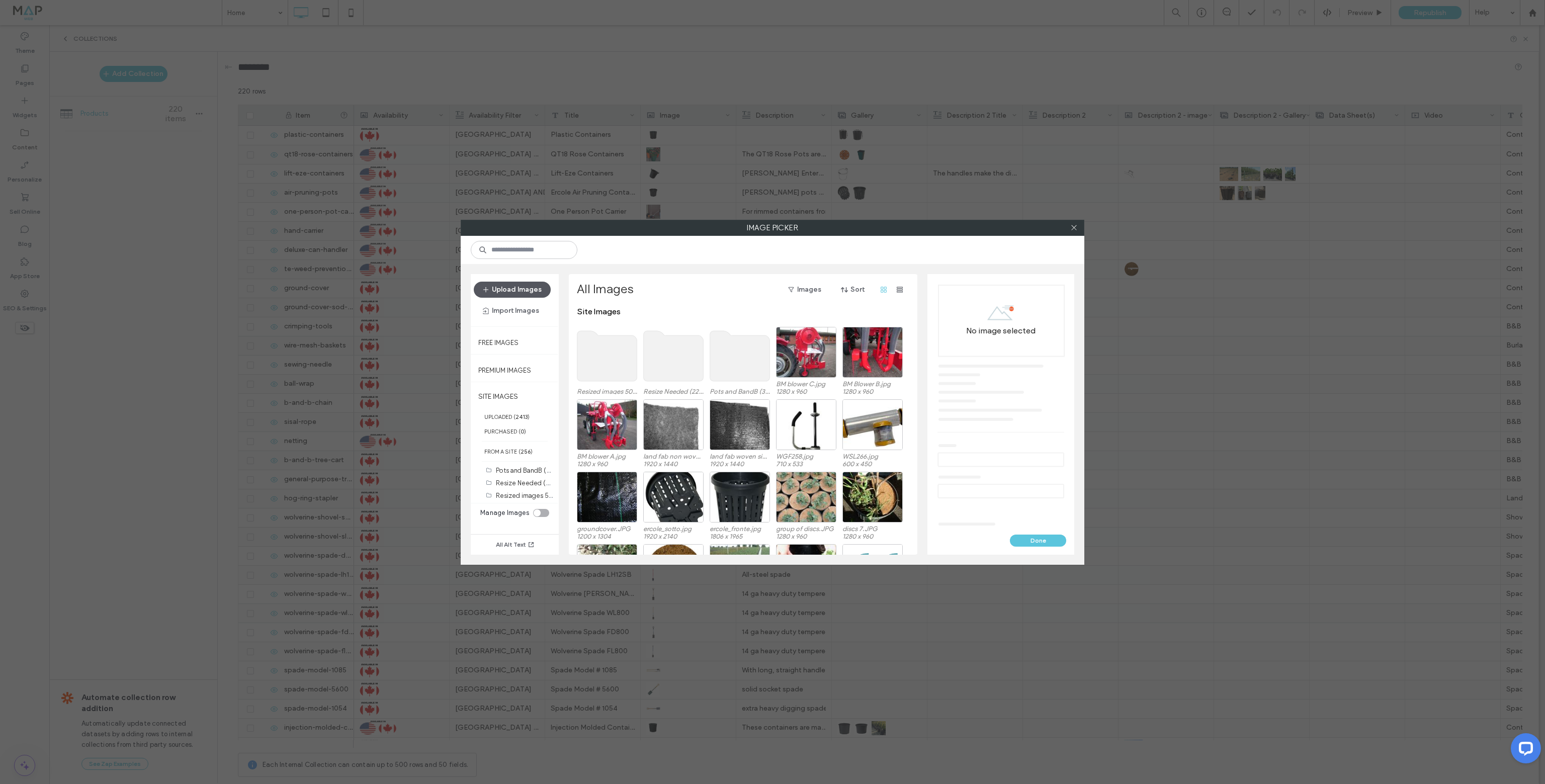
click at [515, 287] on button "Upload Images" at bounding box center [512, 290] width 77 height 16
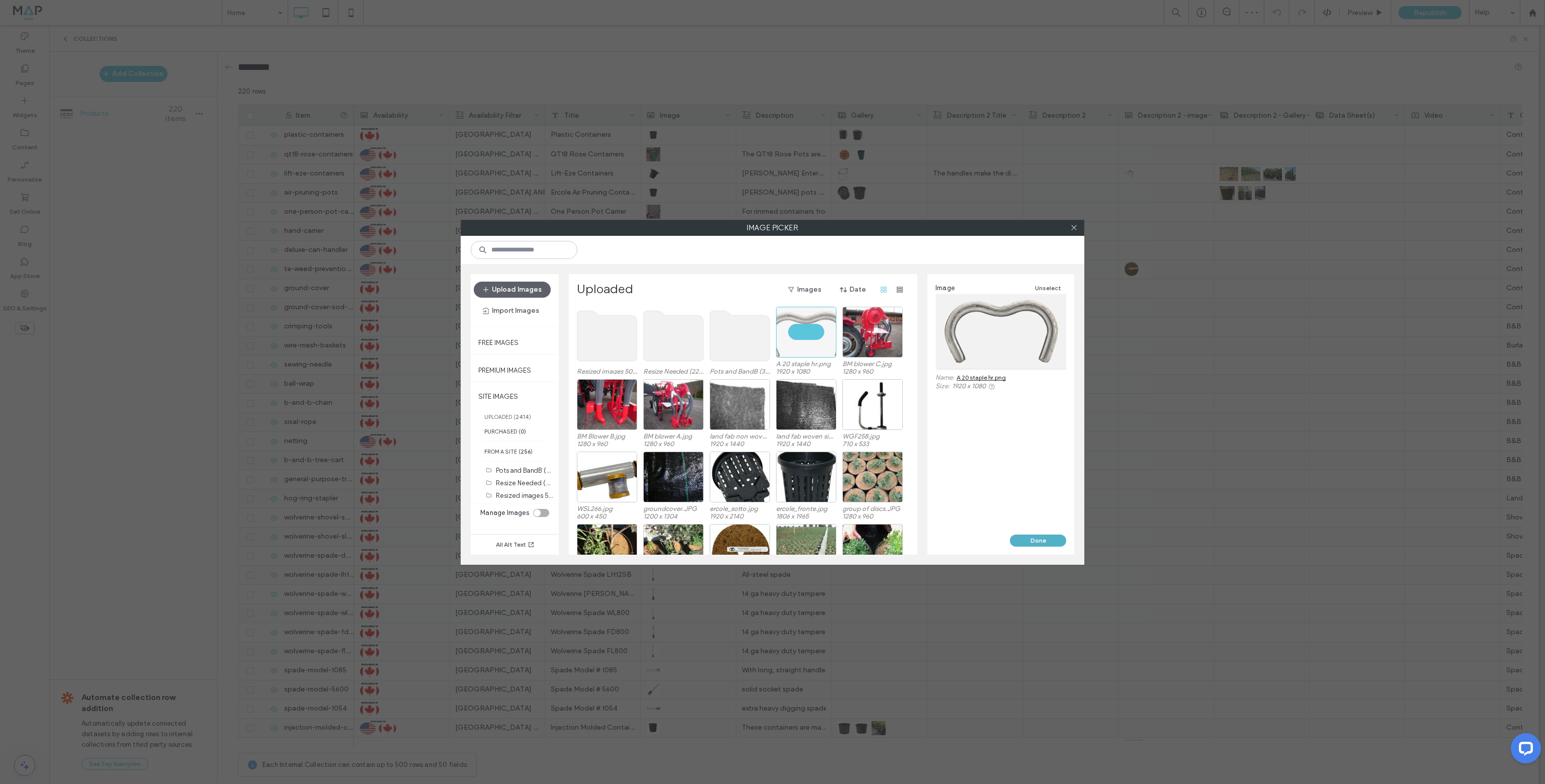
click at [1045, 539] on button "Done" at bounding box center [1038, 540] width 56 height 12
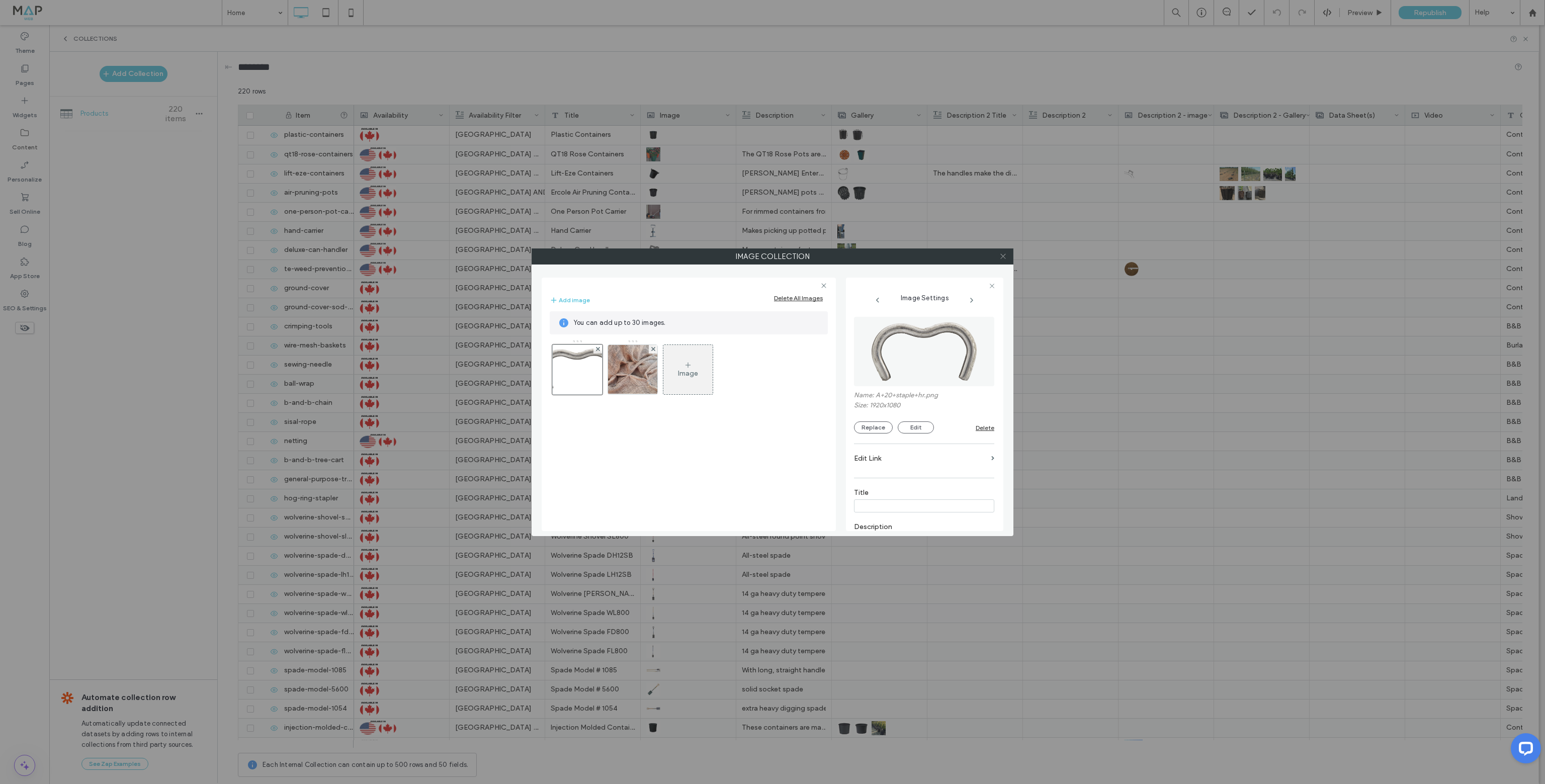
click at [1000, 259] on icon at bounding box center [1004, 256] width 8 height 8
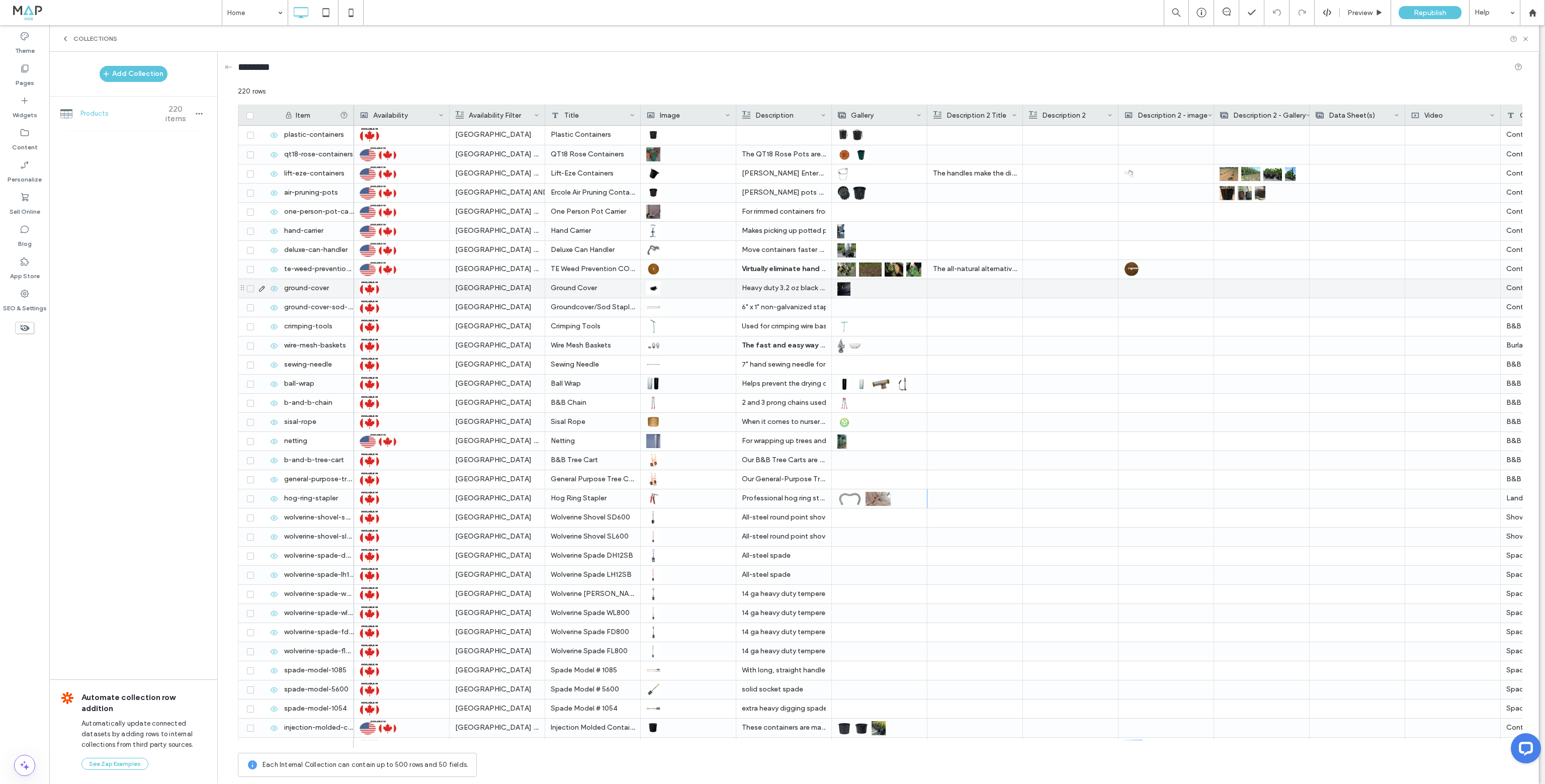
click at [263, 288] on use at bounding box center [261, 288] width 6 height 6
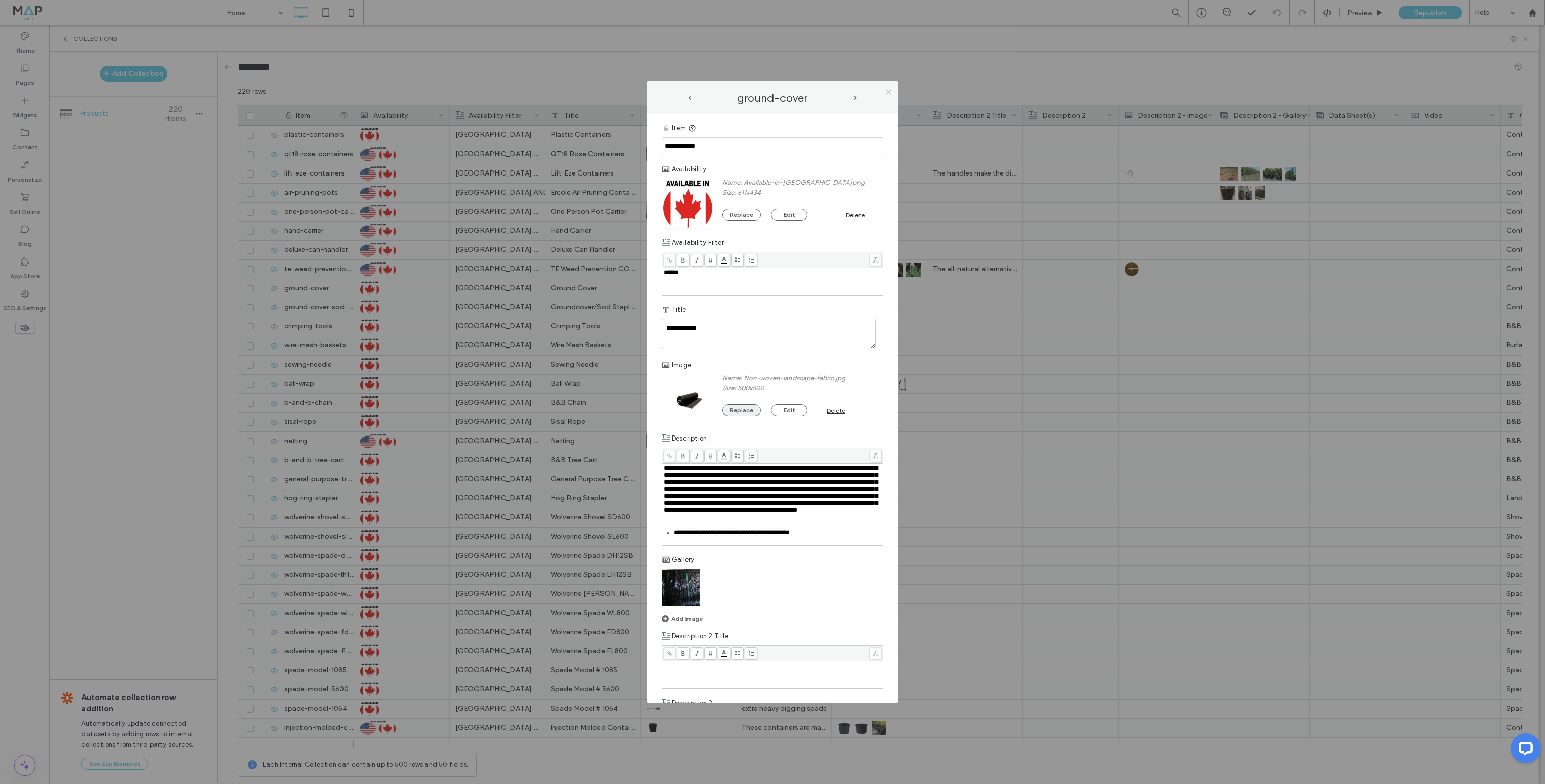
click at [748, 413] on button "Replace" at bounding box center [742, 409] width 39 height 12
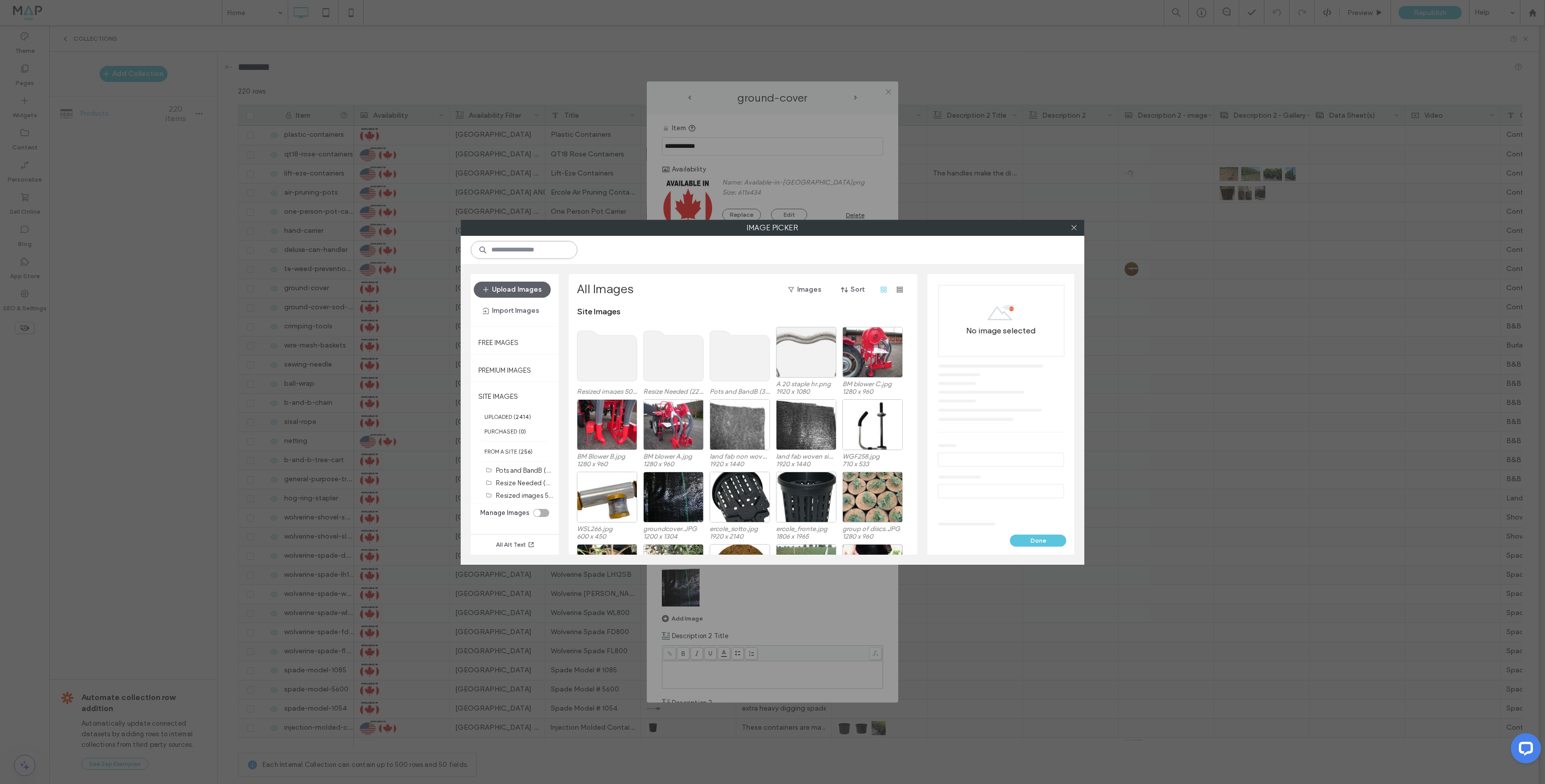
click at [527, 256] on input at bounding box center [524, 249] width 106 height 18
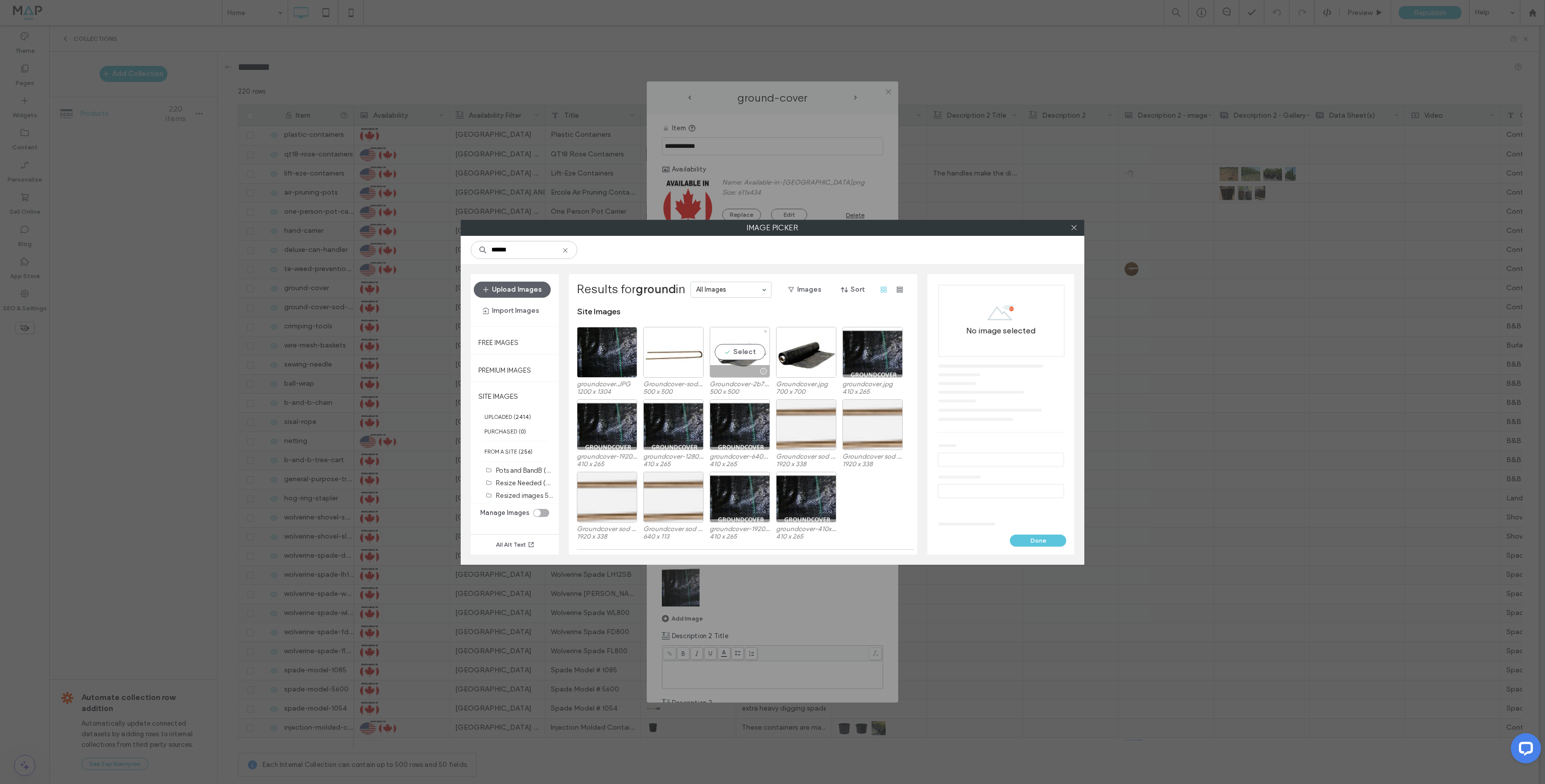
click at [747, 368] on div at bounding box center [739, 371] width 60 height 12
click at [519, 290] on button "Upload Images" at bounding box center [512, 290] width 77 height 16
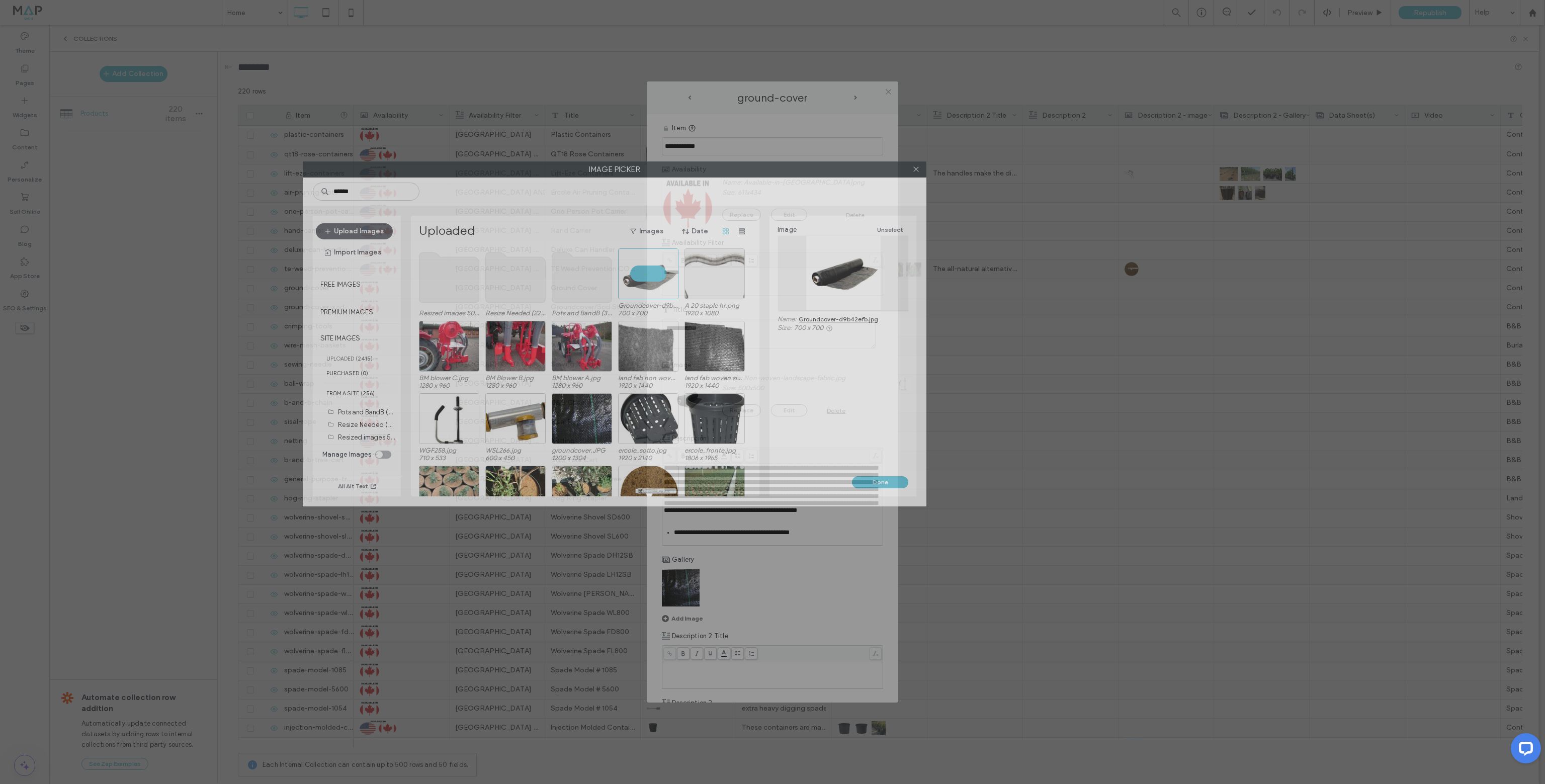
drag, startPoint x: 958, startPoint y: 227, endPoint x: 800, endPoint y: 168, distance: 168.7
click at [800, 168] on label "Image Picker" at bounding box center [615, 169] width 622 height 15
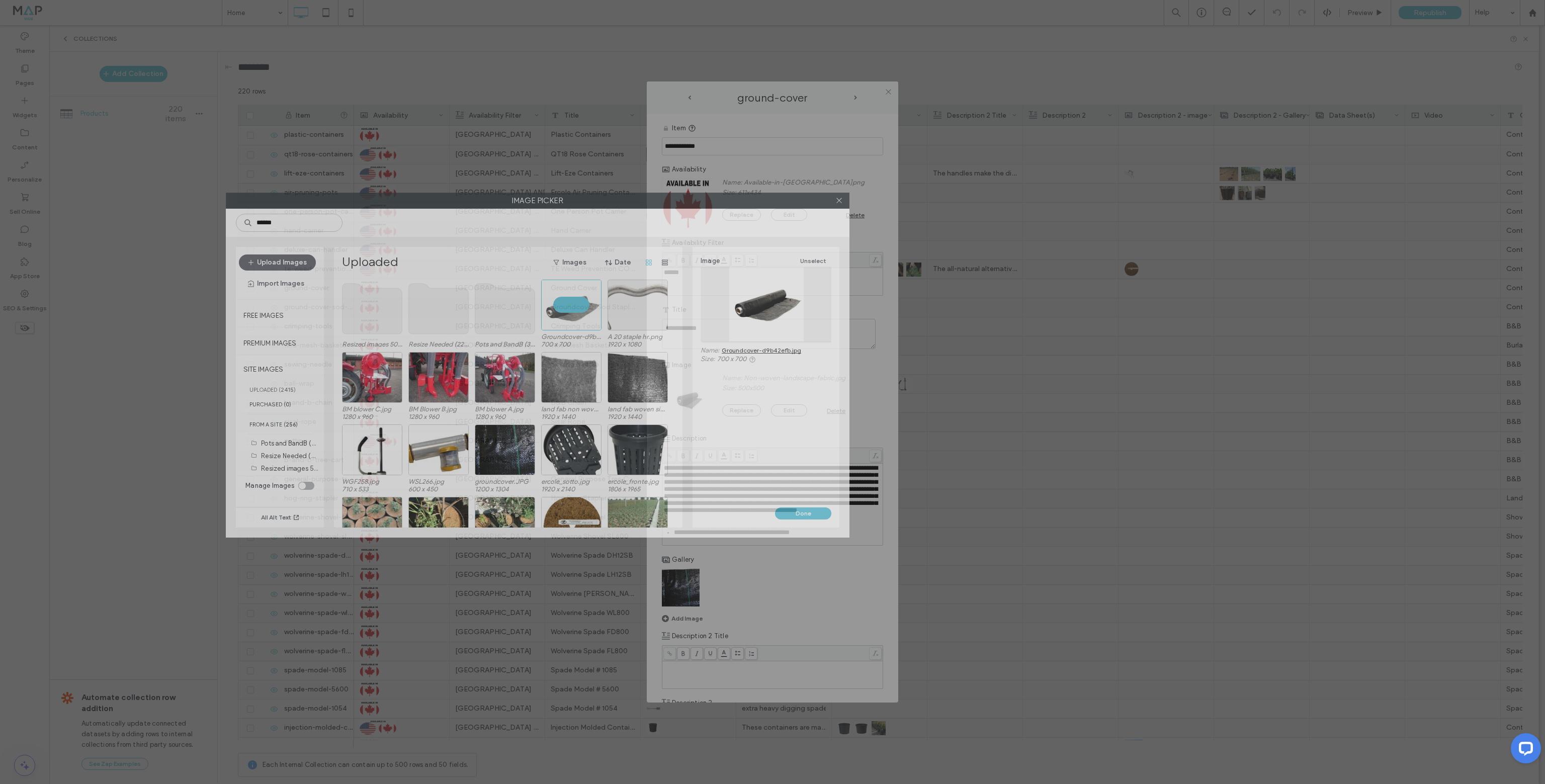
drag, startPoint x: 619, startPoint y: 167, endPoint x: 543, endPoint y: 198, distance: 82.1
click at [543, 198] on label "Image Picker" at bounding box center [537, 200] width 622 height 15
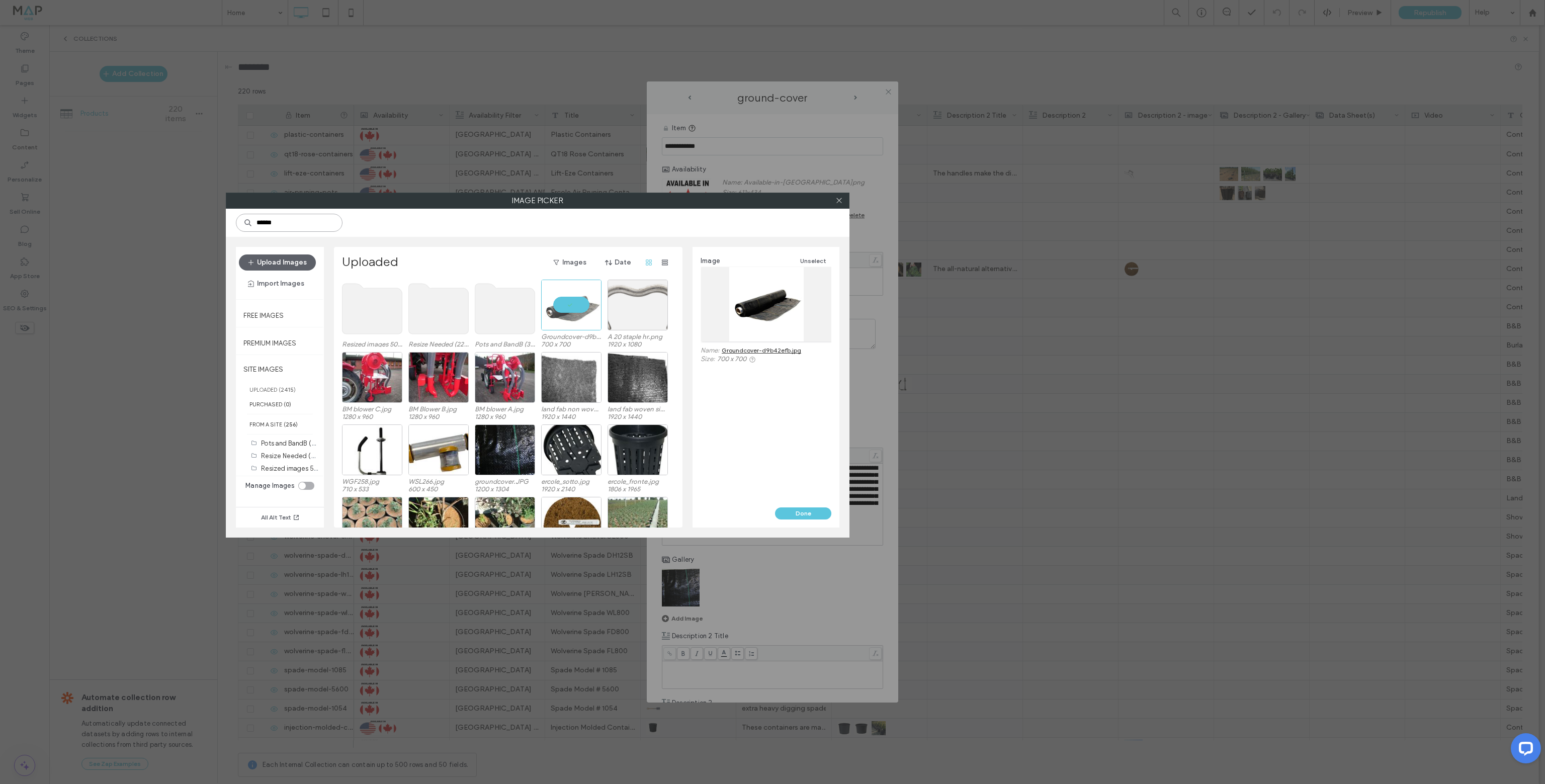
click at [293, 218] on input "******" at bounding box center [289, 222] width 106 height 18
click at [355, 309] on use at bounding box center [372, 308] width 60 height 50
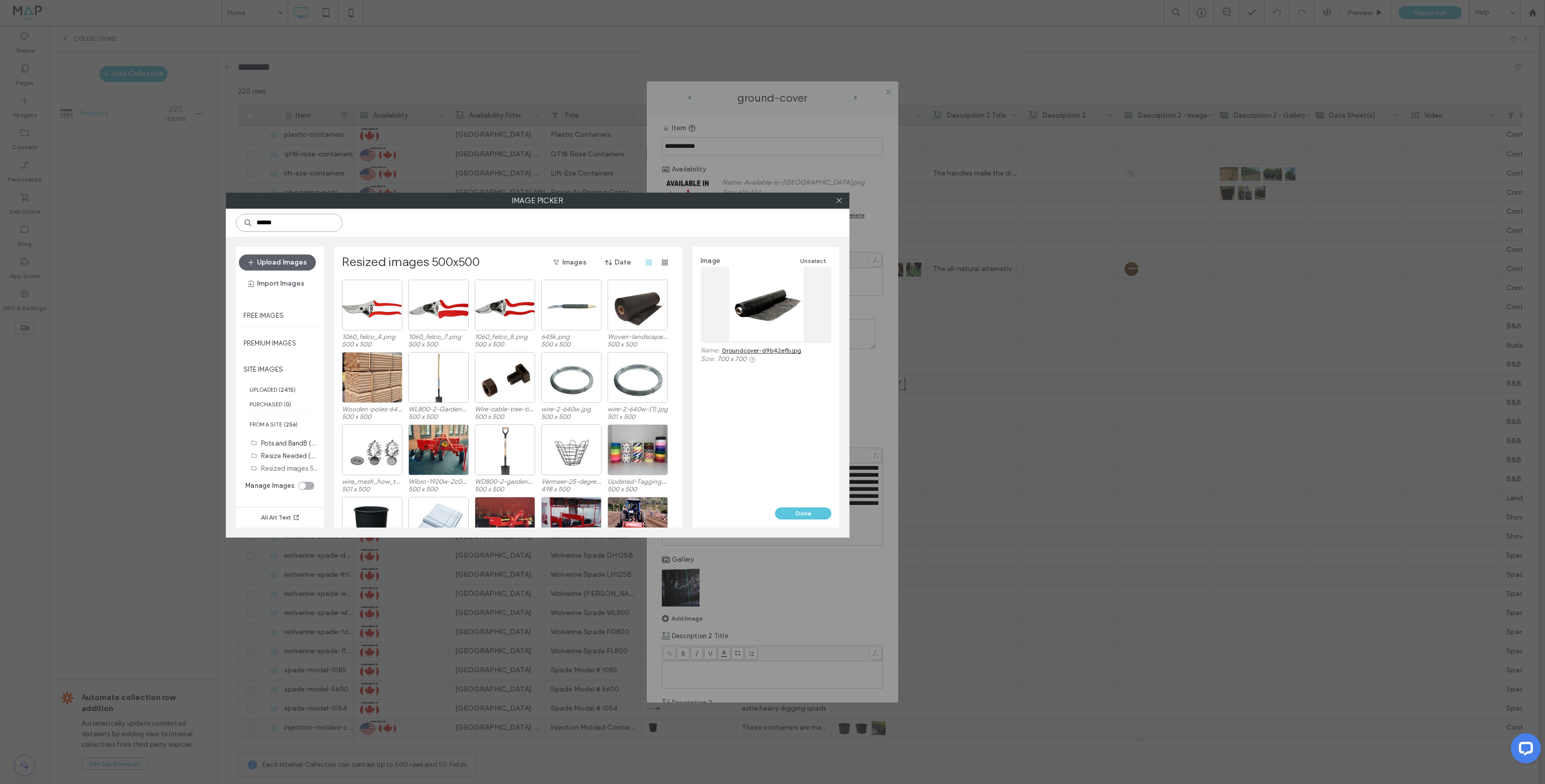
drag, startPoint x: 284, startPoint y: 221, endPoint x: 239, endPoint y: 225, distance: 45.2
click at [239, 225] on input "******" at bounding box center [289, 222] width 106 height 18
type input "******"
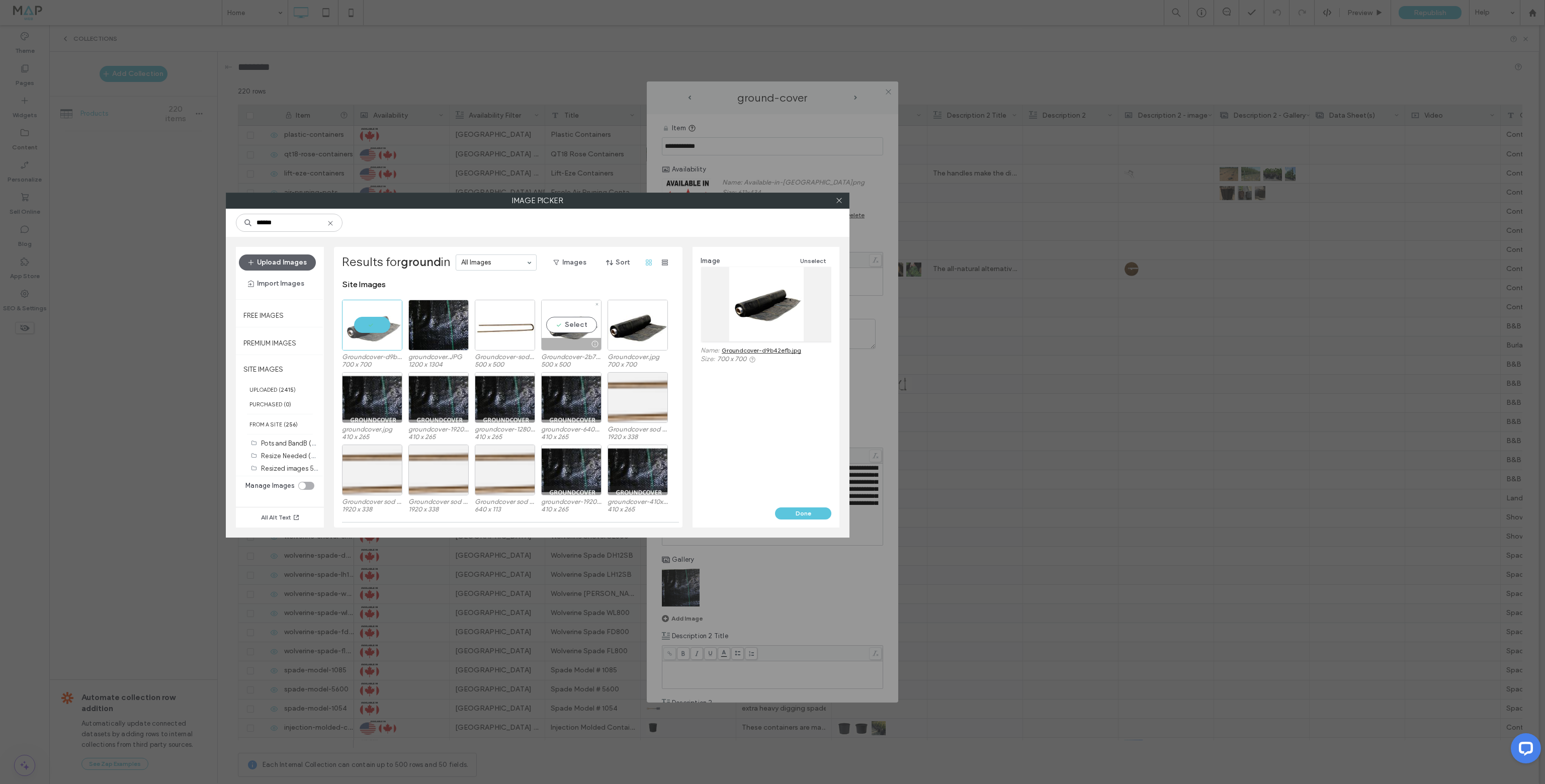
click at [569, 315] on div "Select" at bounding box center [572, 325] width 60 height 51
click at [795, 510] on button "Done" at bounding box center [803, 513] width 56 height 12
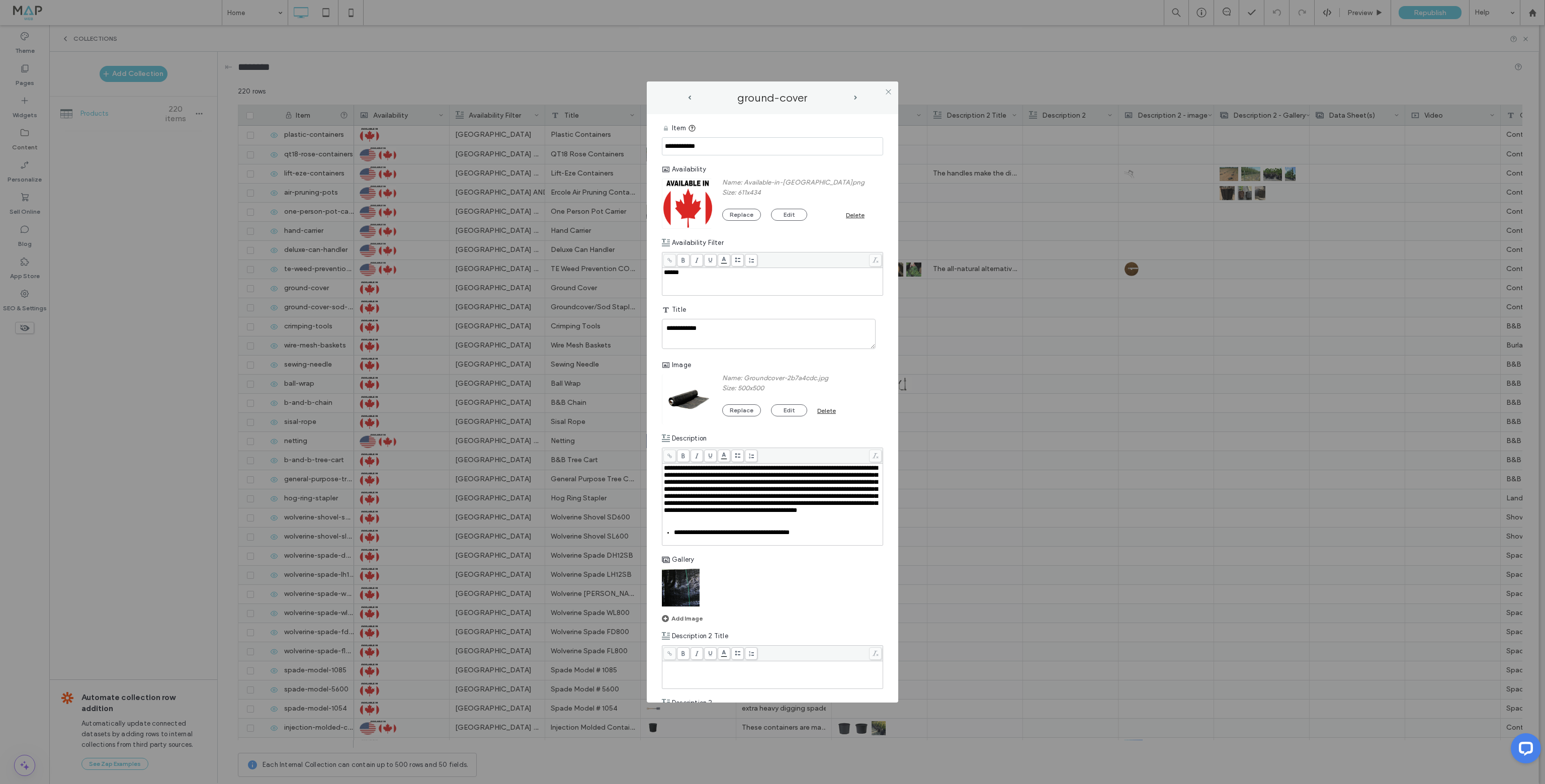
click at [692, 606] on img at bounding box center [681, 587] width 38 height 38
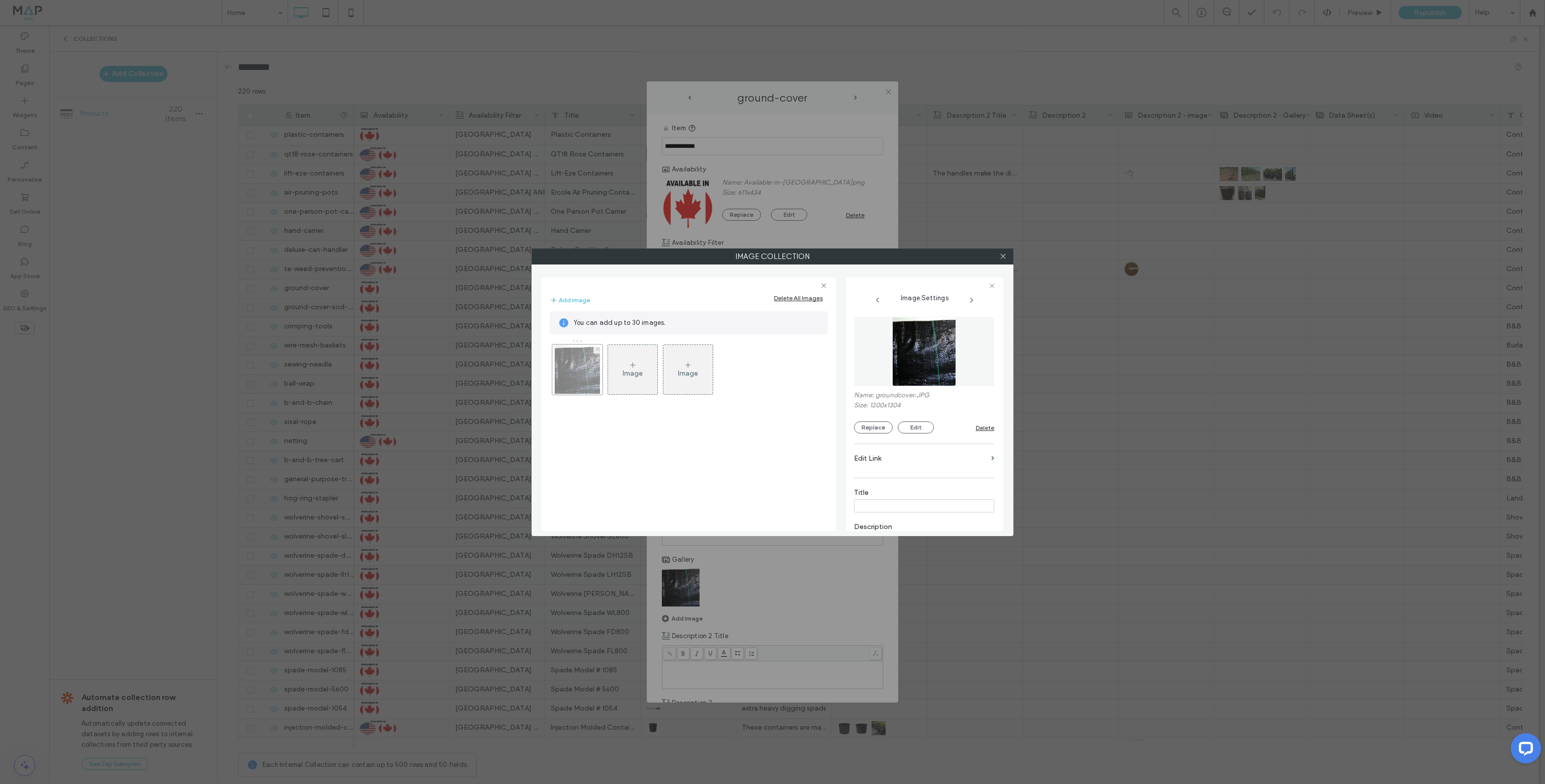
click at [596, 350] on icon at bounding box center [598, 348] width 4 height 4
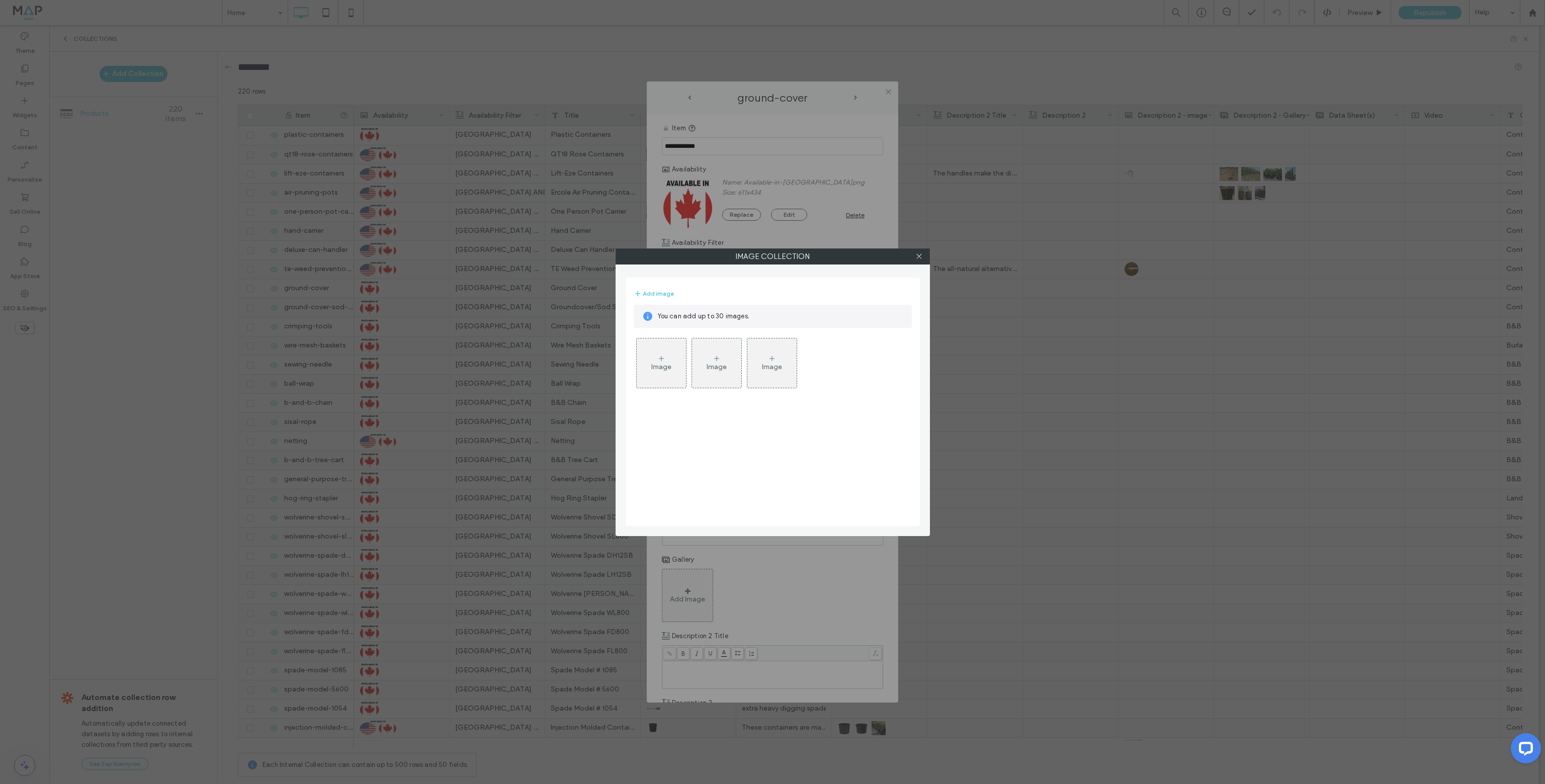
click at [905, 258] on label "Image Collection" at bounding box center [772, 256] width 314 height 15
click at [919, 258] on icon at bounding box center [917, 257] width 8 height 8
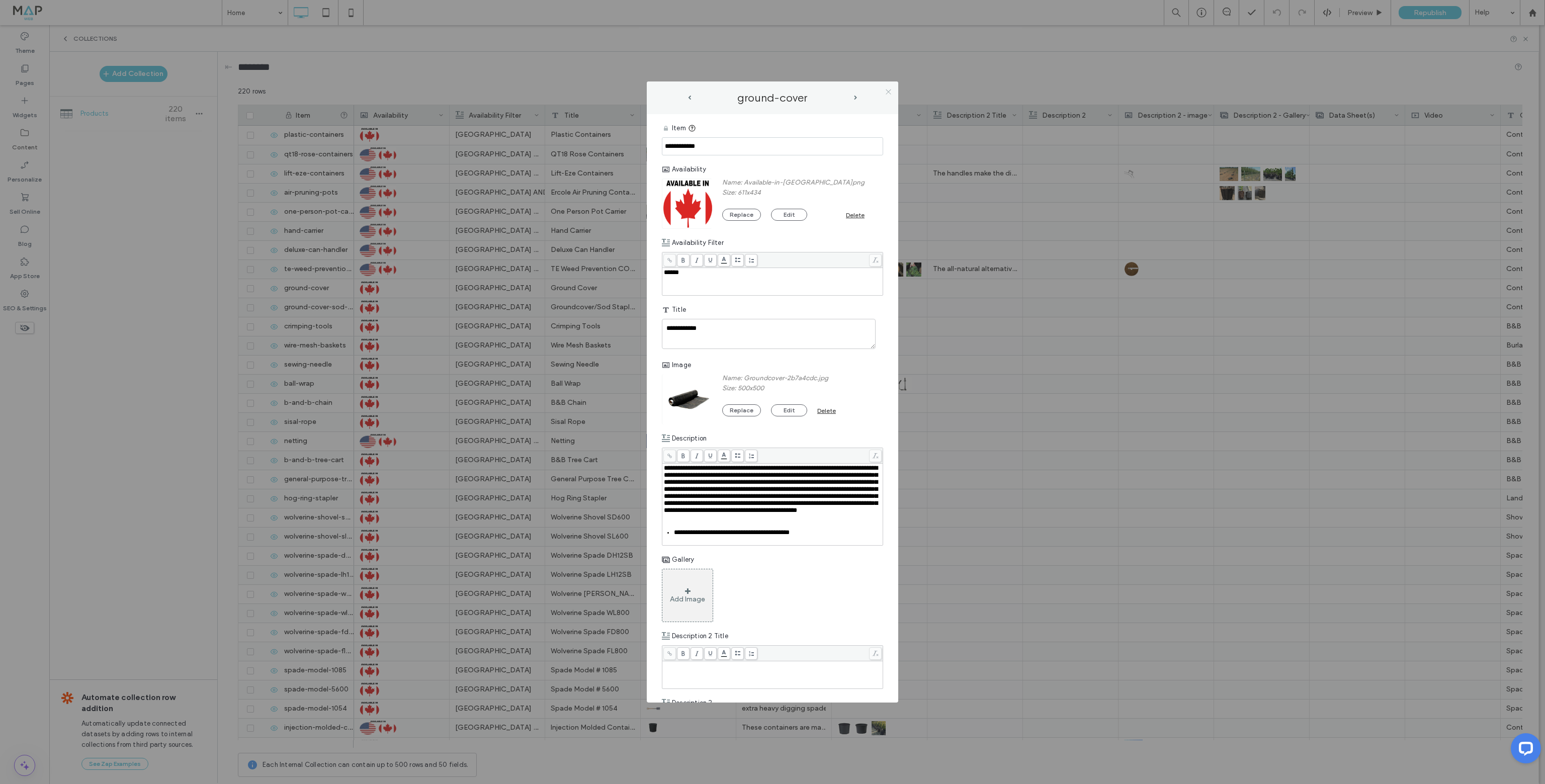
click at [888, 91] on icon at bounding box center [888, 92] width 8 height 8
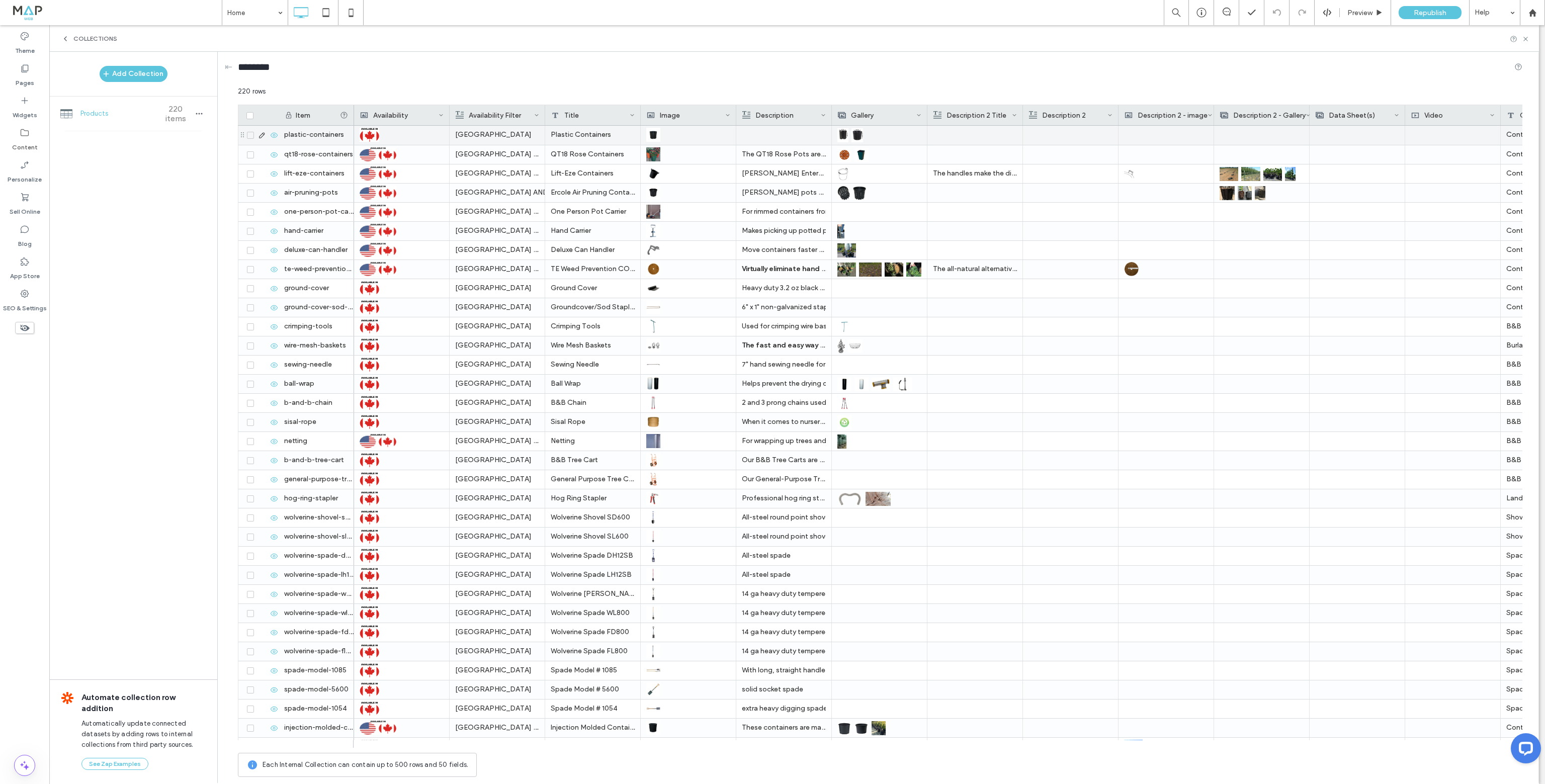
click at [847, 136] on img at bounding box center [843, 136] width 11 height 14
click at [849, 137] on img at bounding box center [843, 136] width 11 height 14
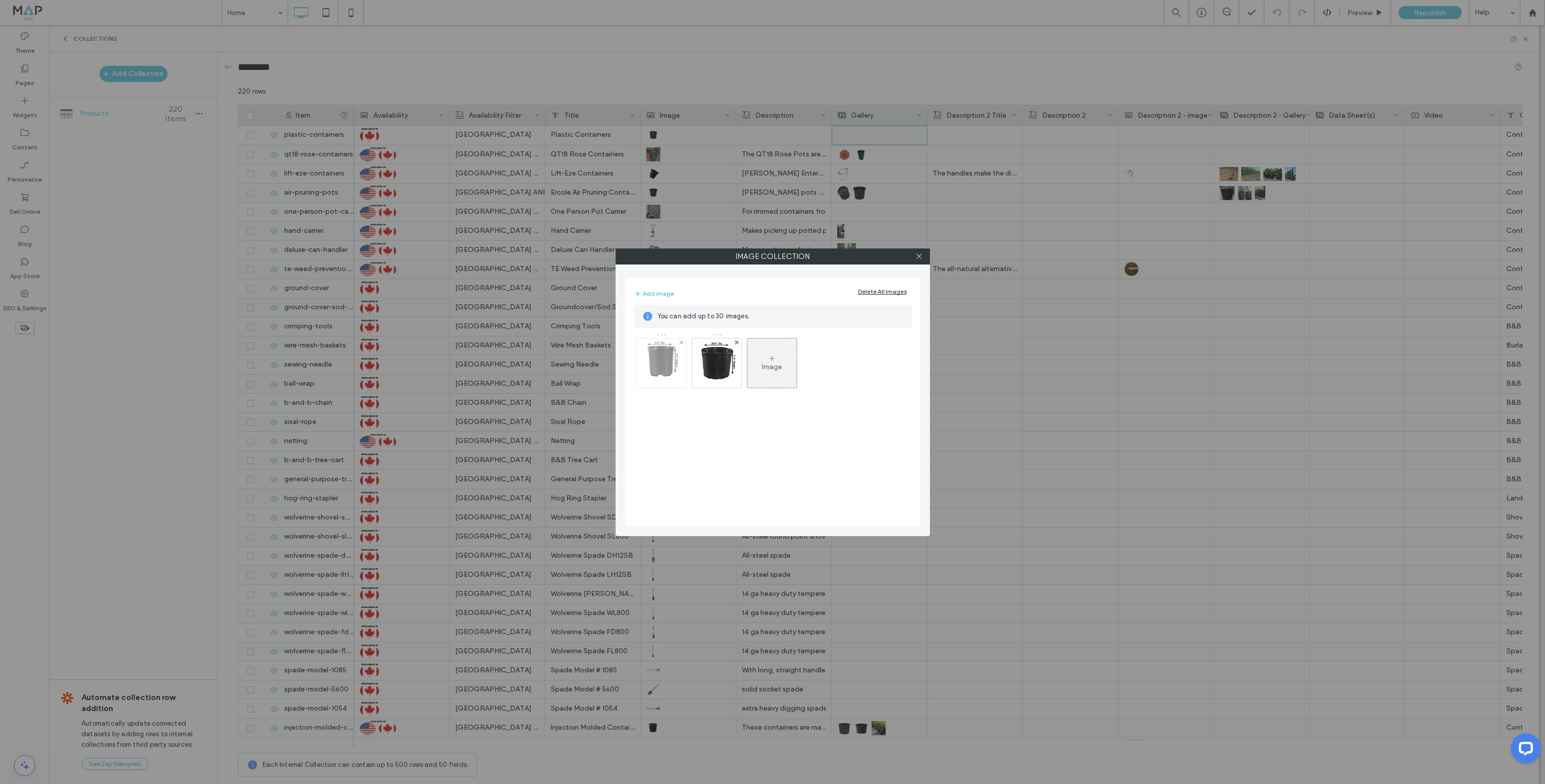
click at [662, 365] on img at bounding box center [661, 363] width 39 height 49
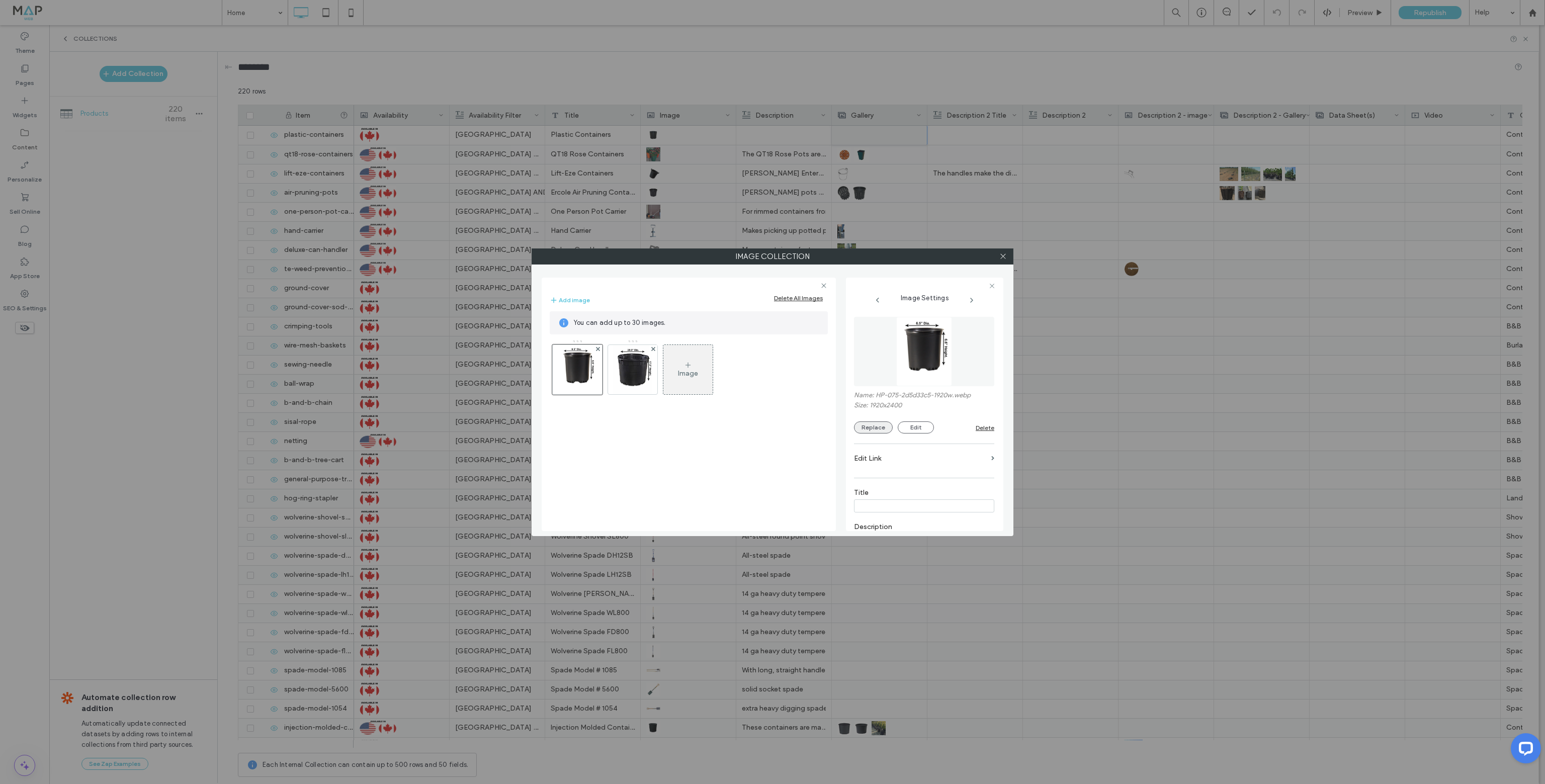
click at [862, 432] on button "Replace" at bounding box center [873, 427] width 39 height 12
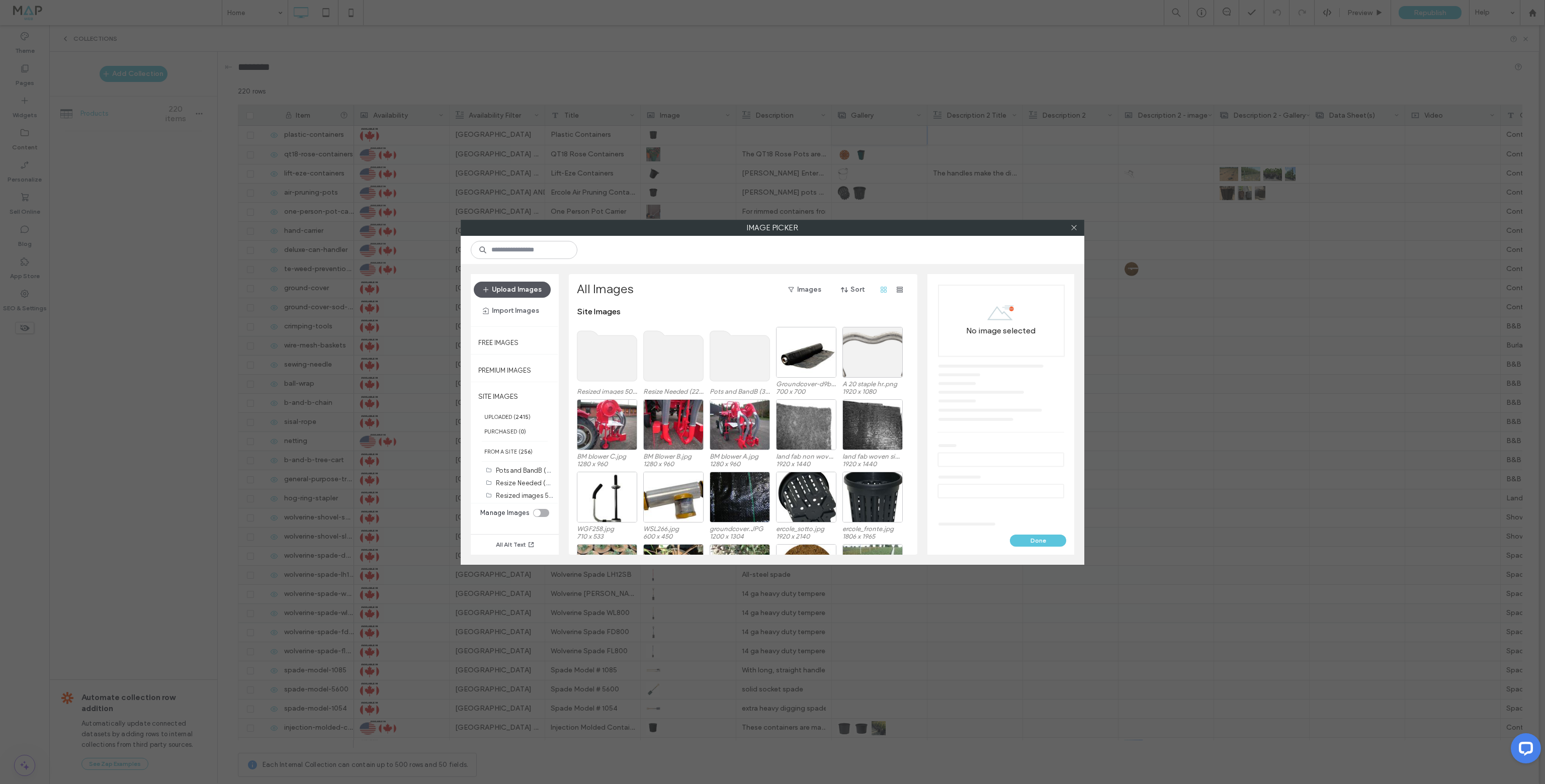
click at [501, 287] on button "Upload Images" at bounding box center [512, 290] width 77 height 16
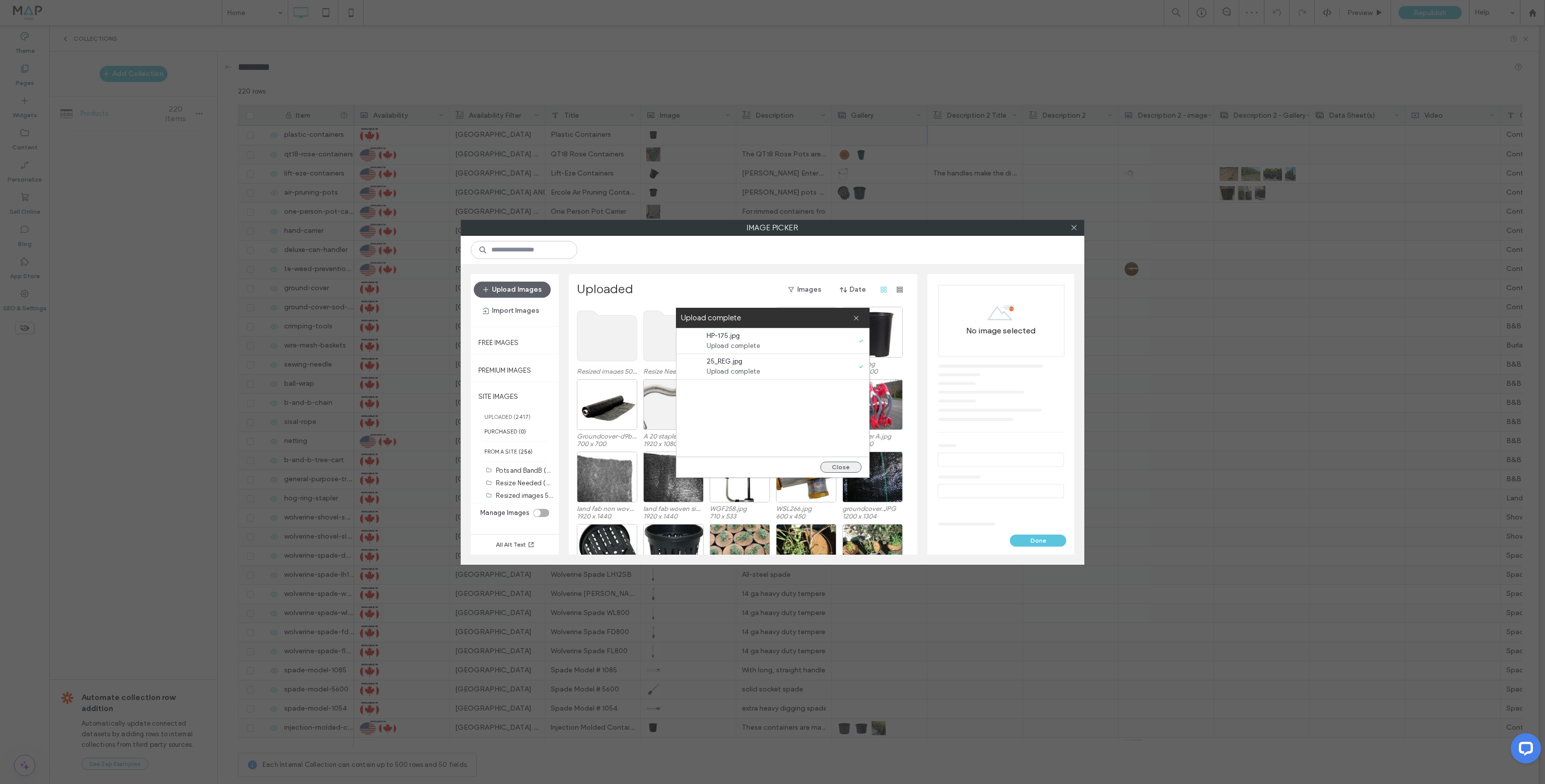
click at [837, 467] on button "Close" at bounding box center [841, 467] width 41 height 11
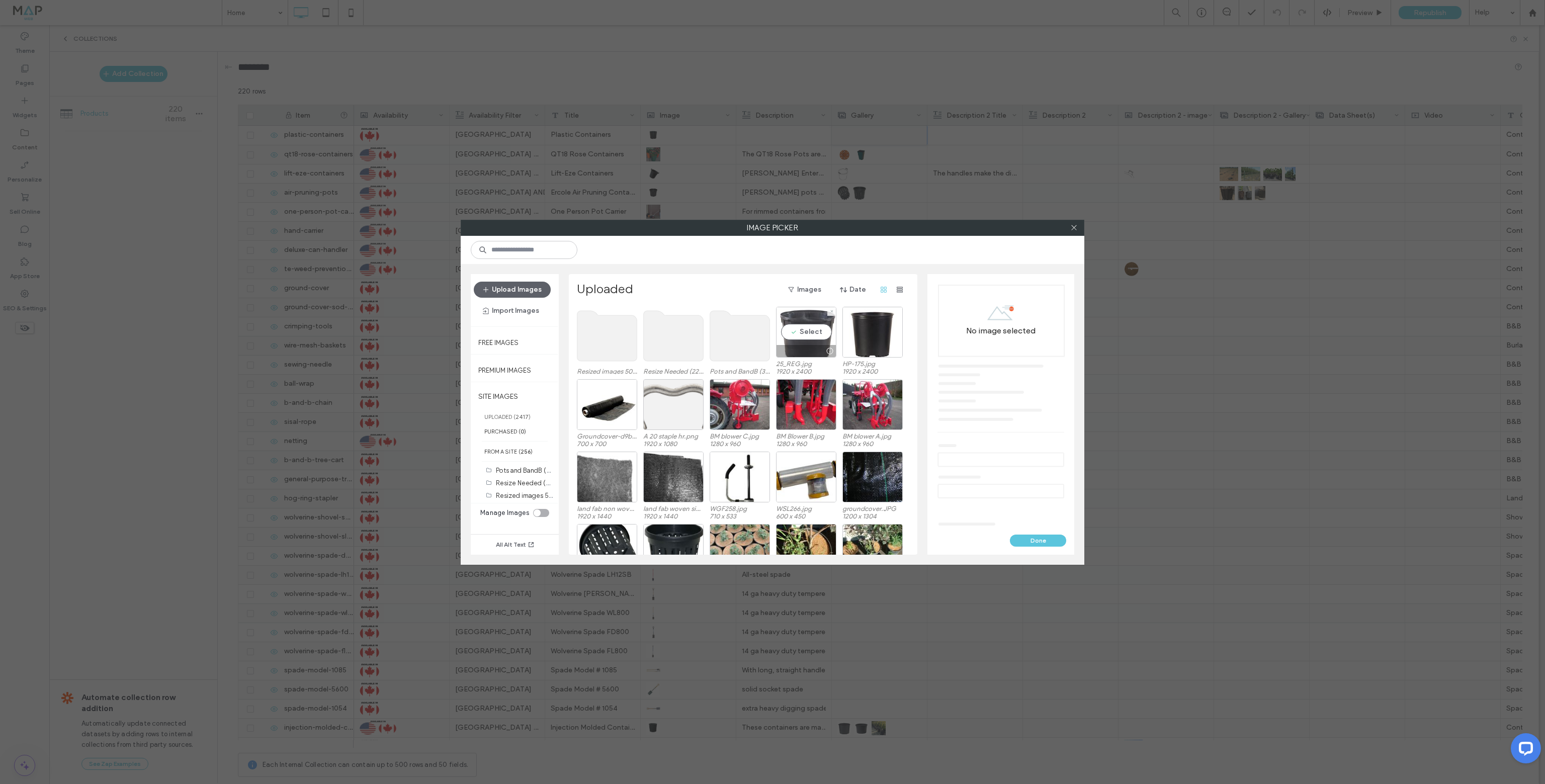
click at [814, 330] on div "Select" at bounding box center [806, 332] width 60 height 51
click at [862, 331] on div "Select" at bounding box center [873, 332] width 60 height 51
click at [805, 332] on div "Select" at bounding box center [806, 332] width 60 height 51
click at [1034, 540] on button "Done" at bounding box center [1038, 540] width 56 height 12
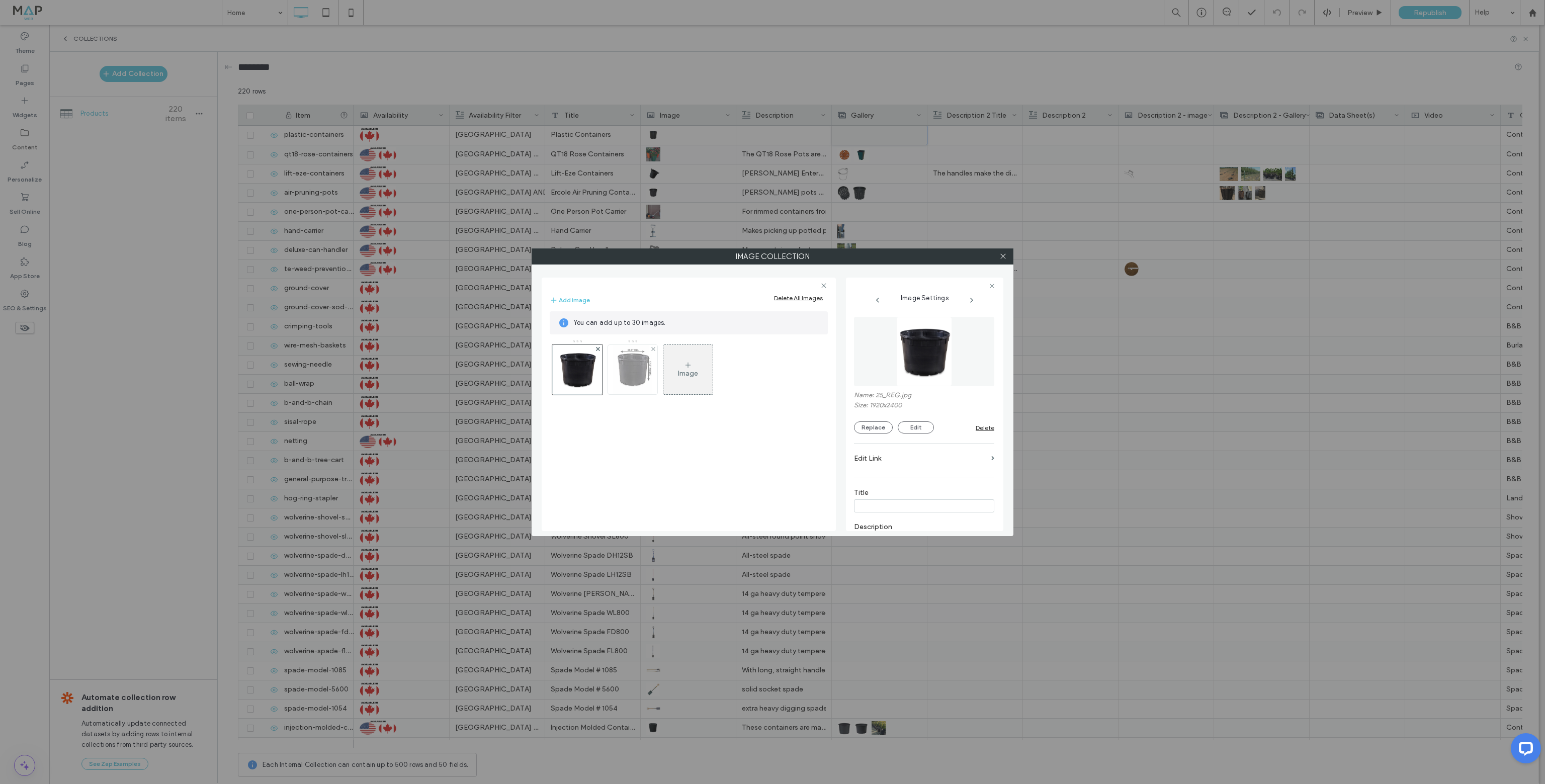
click at [634, 372] on img at bounding box center [632, 370] width 39 height 49
click at [867, 432] on button "Replace" at bounding box center [873, 427] width 39 height 12
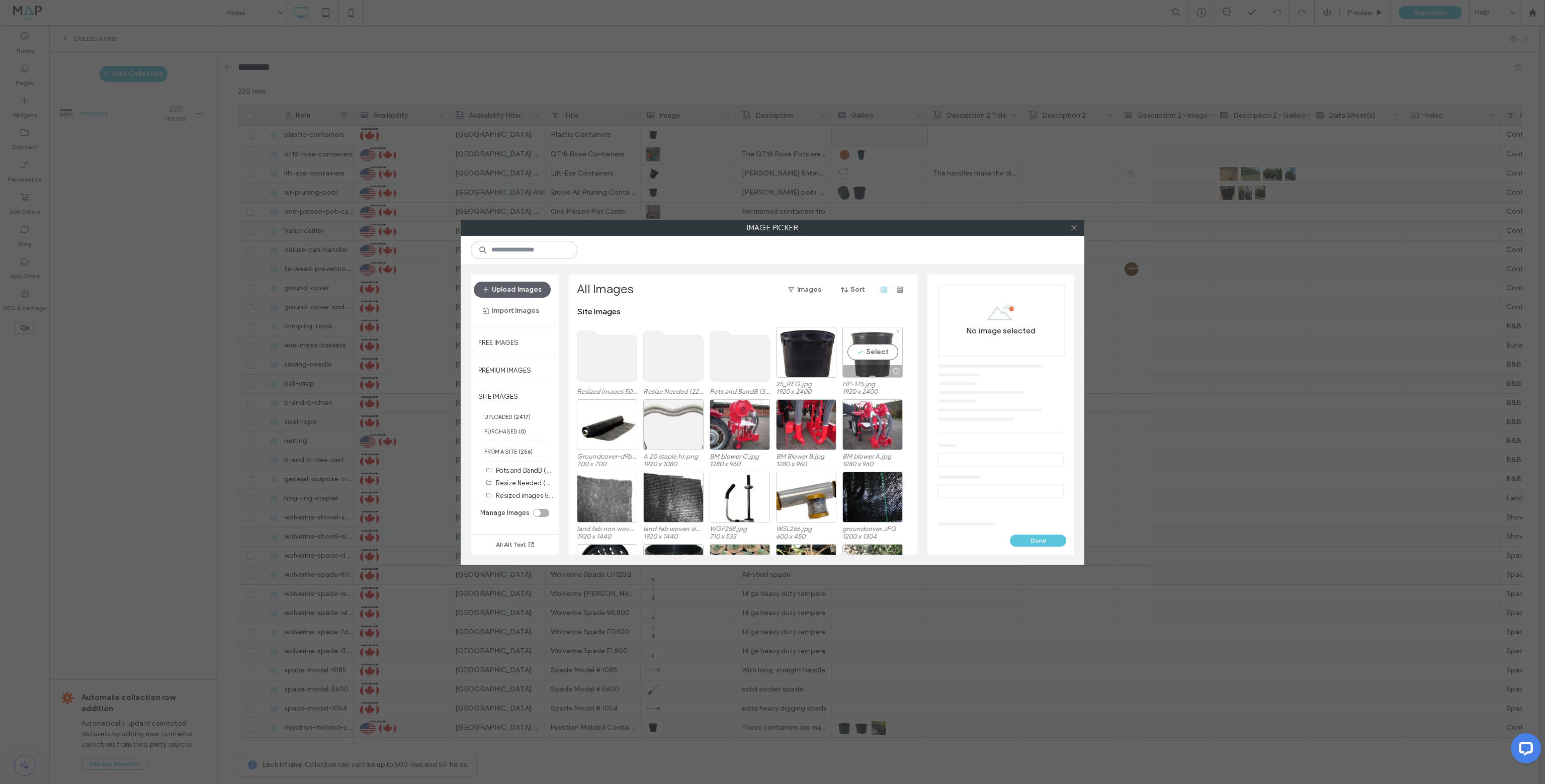
click at [873, 348] on div "Select" at bounding box center [873, 352] width 60 height 51
click at [1044, 543] on button "Done" at bounding box center [1038, 540] width 56 height 12
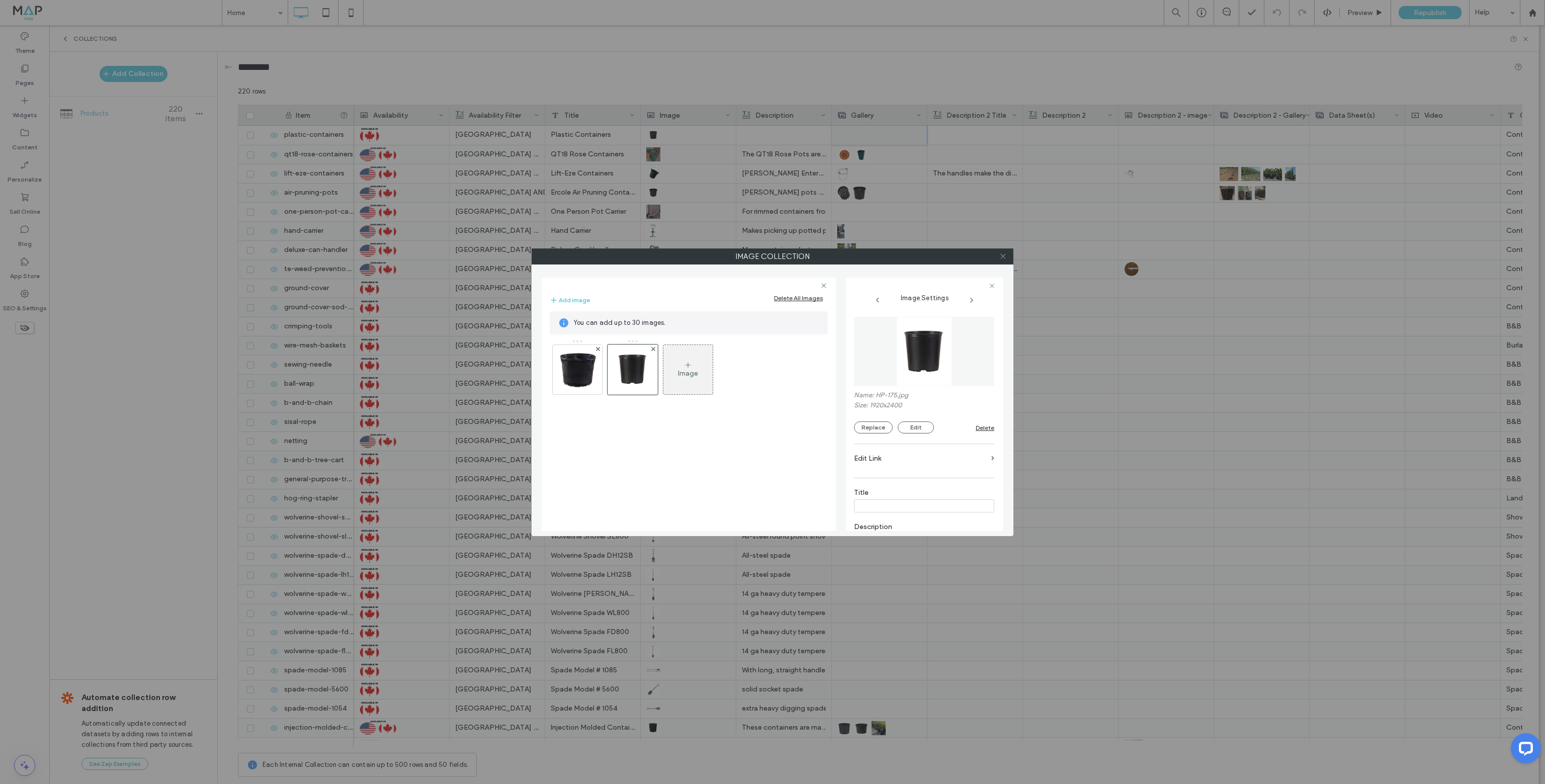
click at [1000, 255] on icon at bounding box center [1004, 256] width 8 height 8
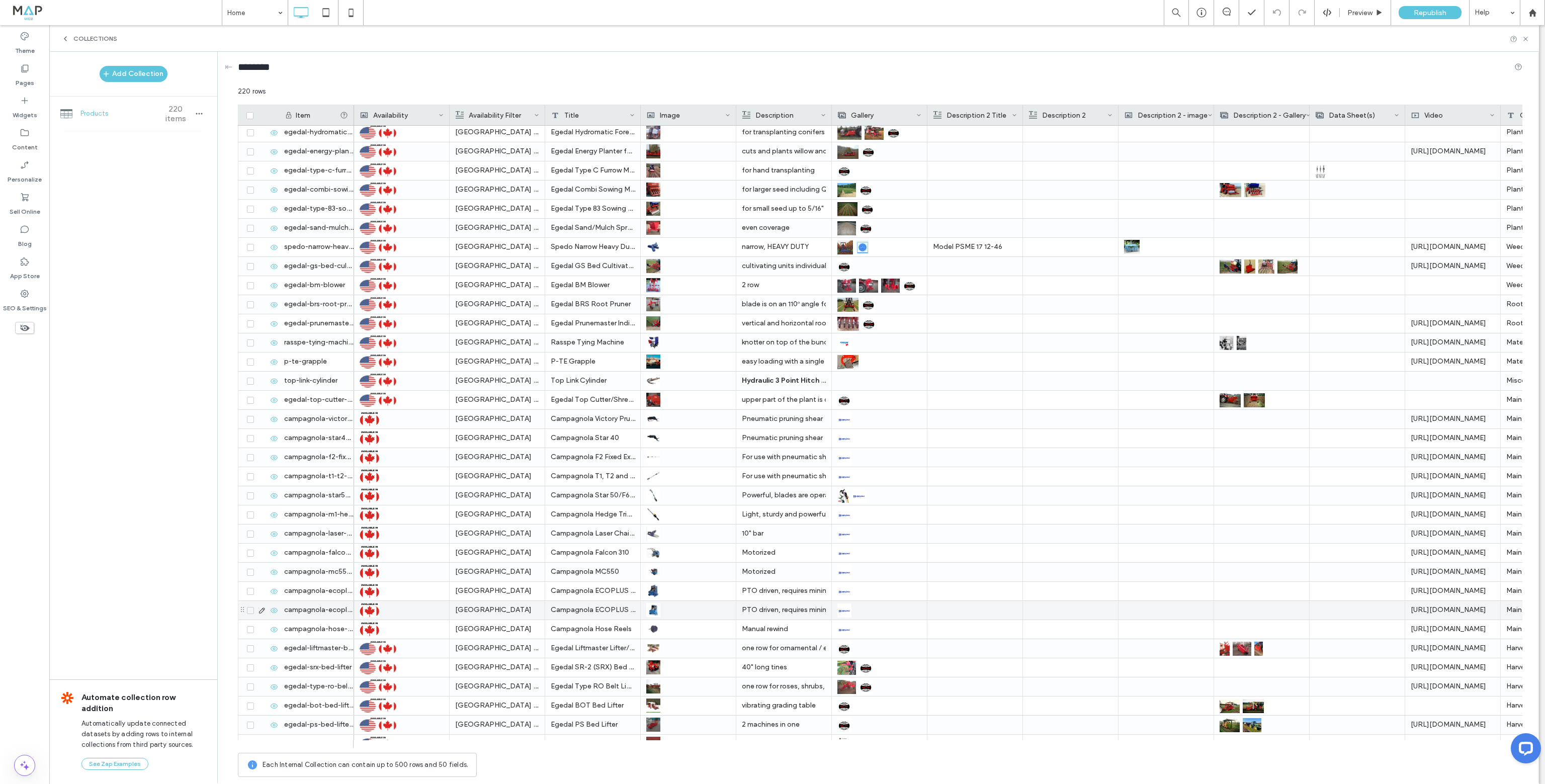
scroll to position [3607, 0]
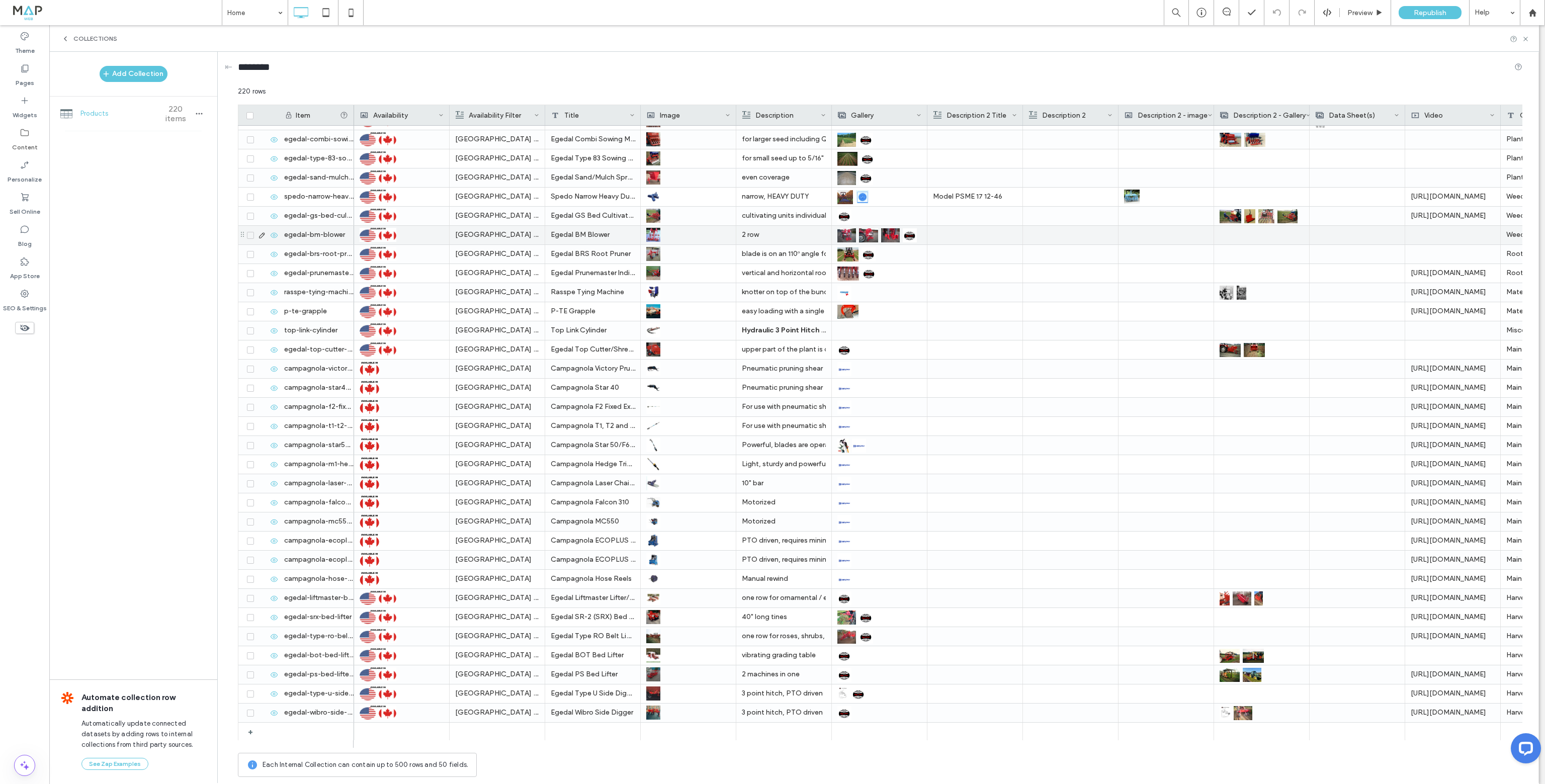
click at [261, 233] on icon at bounding box center [262, 235] width 8 height 8
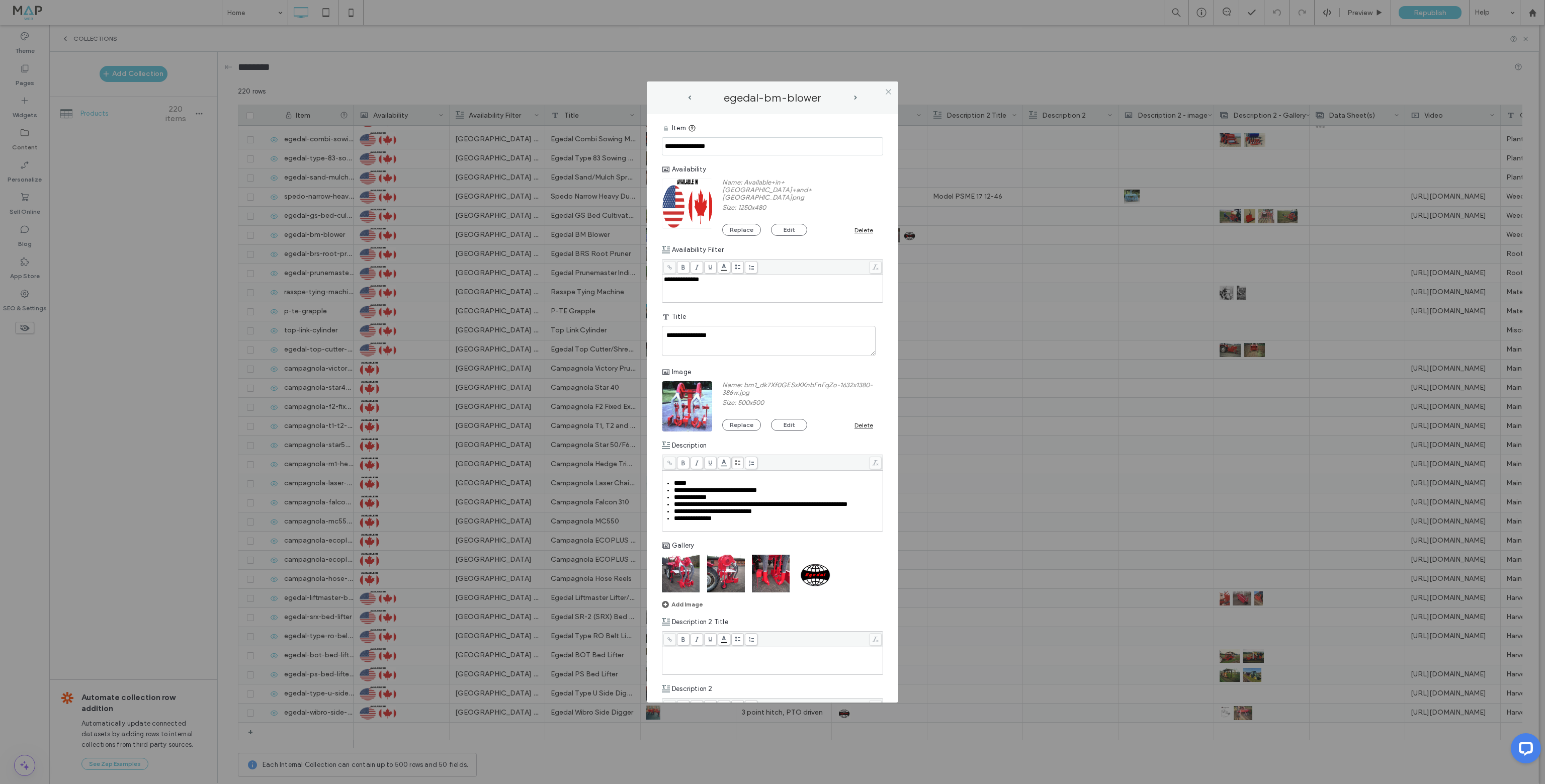
click at [681, 586] on img at bounding box center [681, 574] width 38 height 38
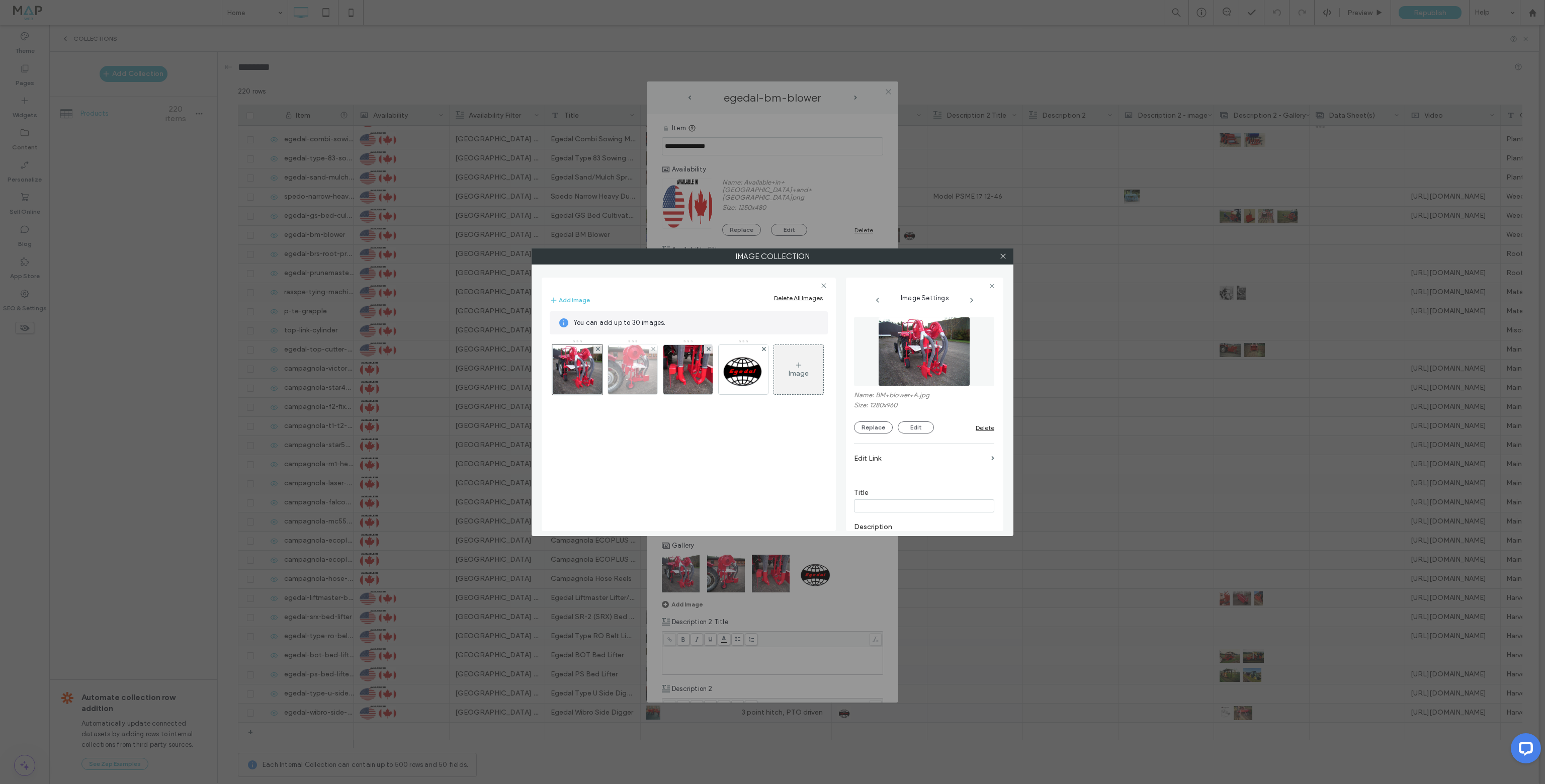
click at [644, 378] on img at bounding box center [633, 370] width 66 height 49
click at [675, 375] on img at bounding box center [688, 370] width 66 height 49
click at [572, 371] on img at bounding box center [577, 370] width 66 height 49
click at [598, 348] on use at bounding box center [597, 348] width 4 height 4
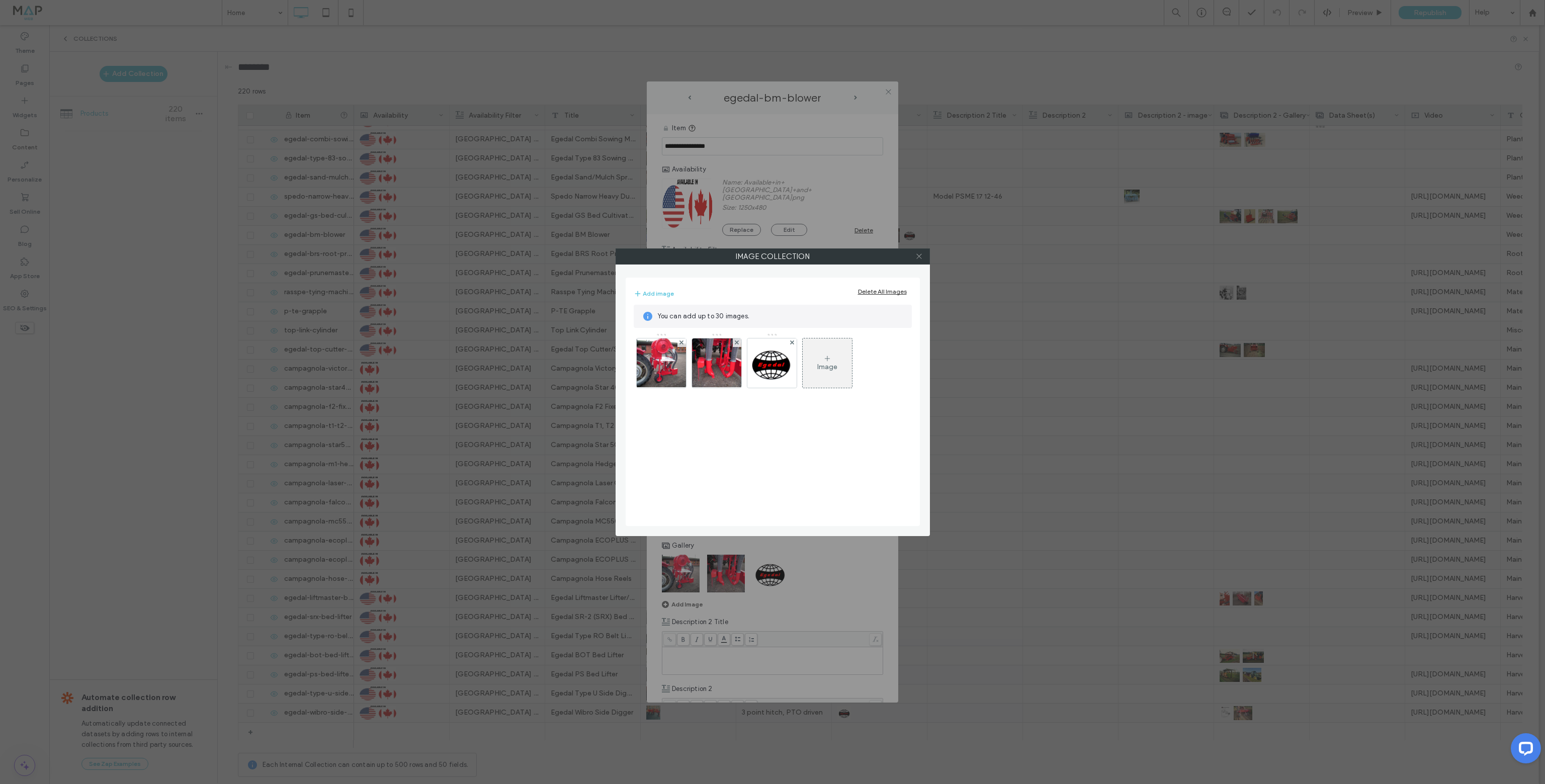
click at [921, 257] on use at bounding box center [919, 256] width 5 height 5
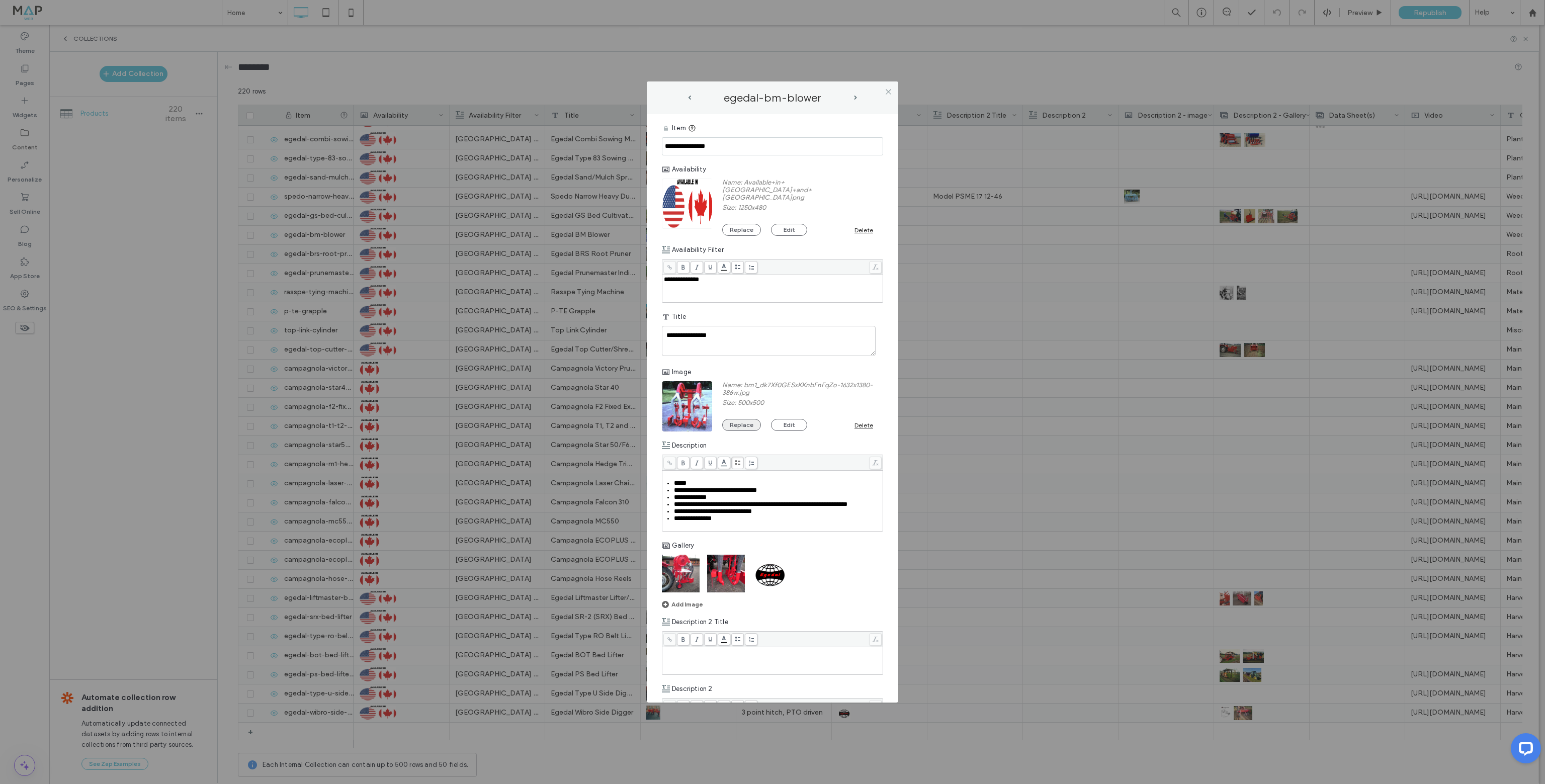
click at [750, 420] on button "Replace" at bounding box center [742, 425] width 39 height 12
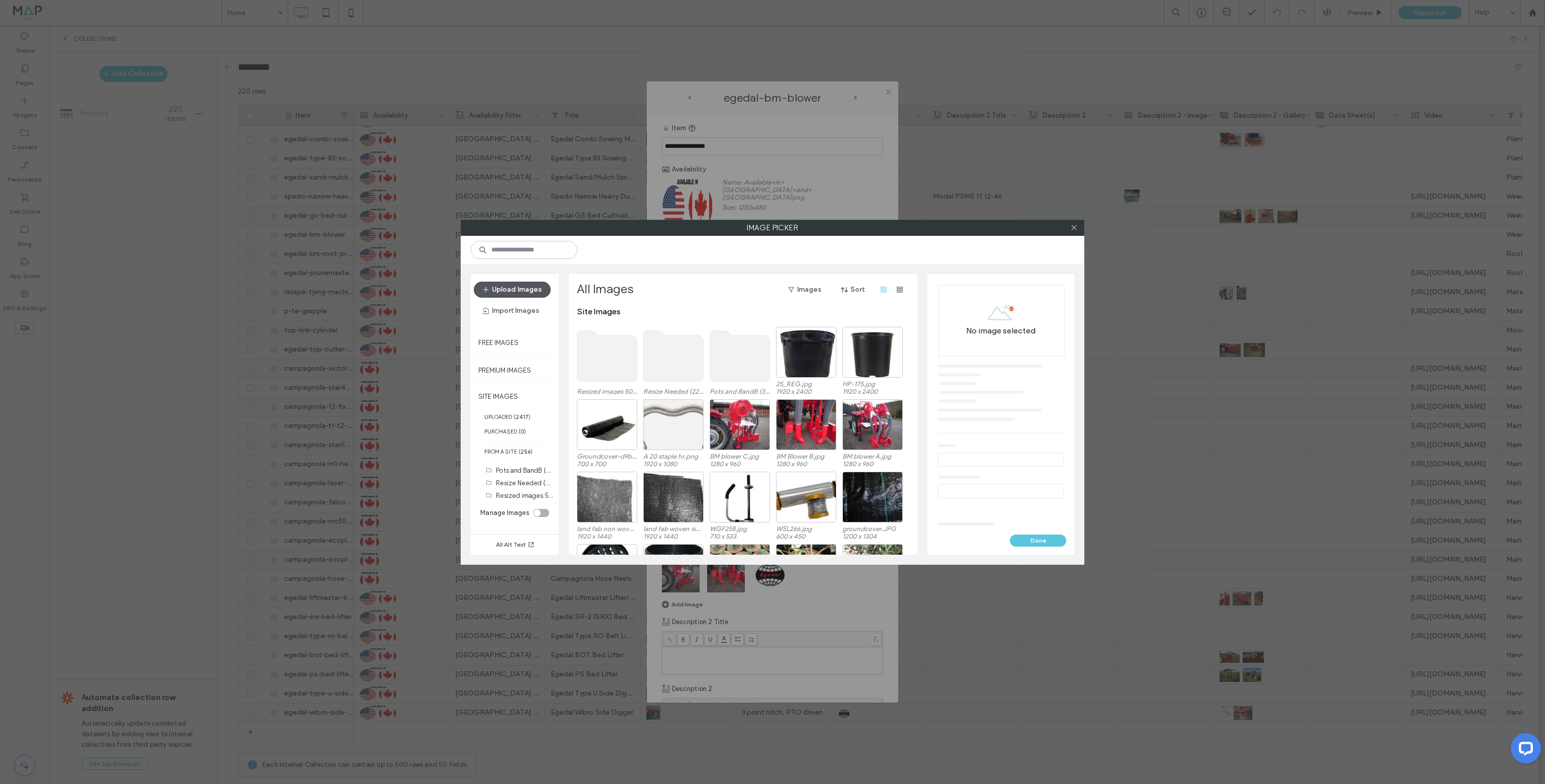
click at [518, 291] on button "Upload Images" at bounding box center [512, 290] width 77 height 16
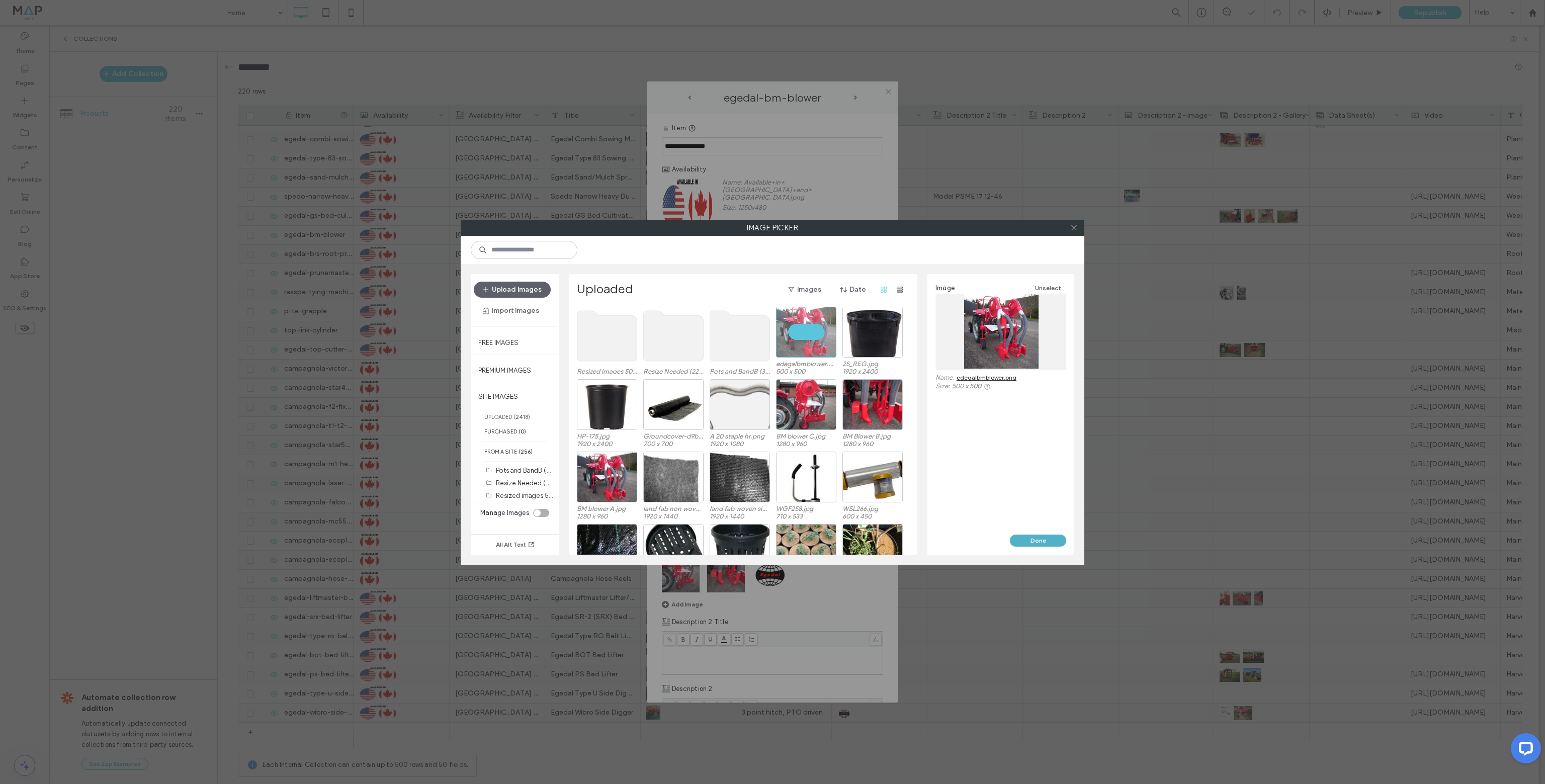
click at [1033, 537] on button "Done" at bounding box center [1038, 540] width 56 height 12
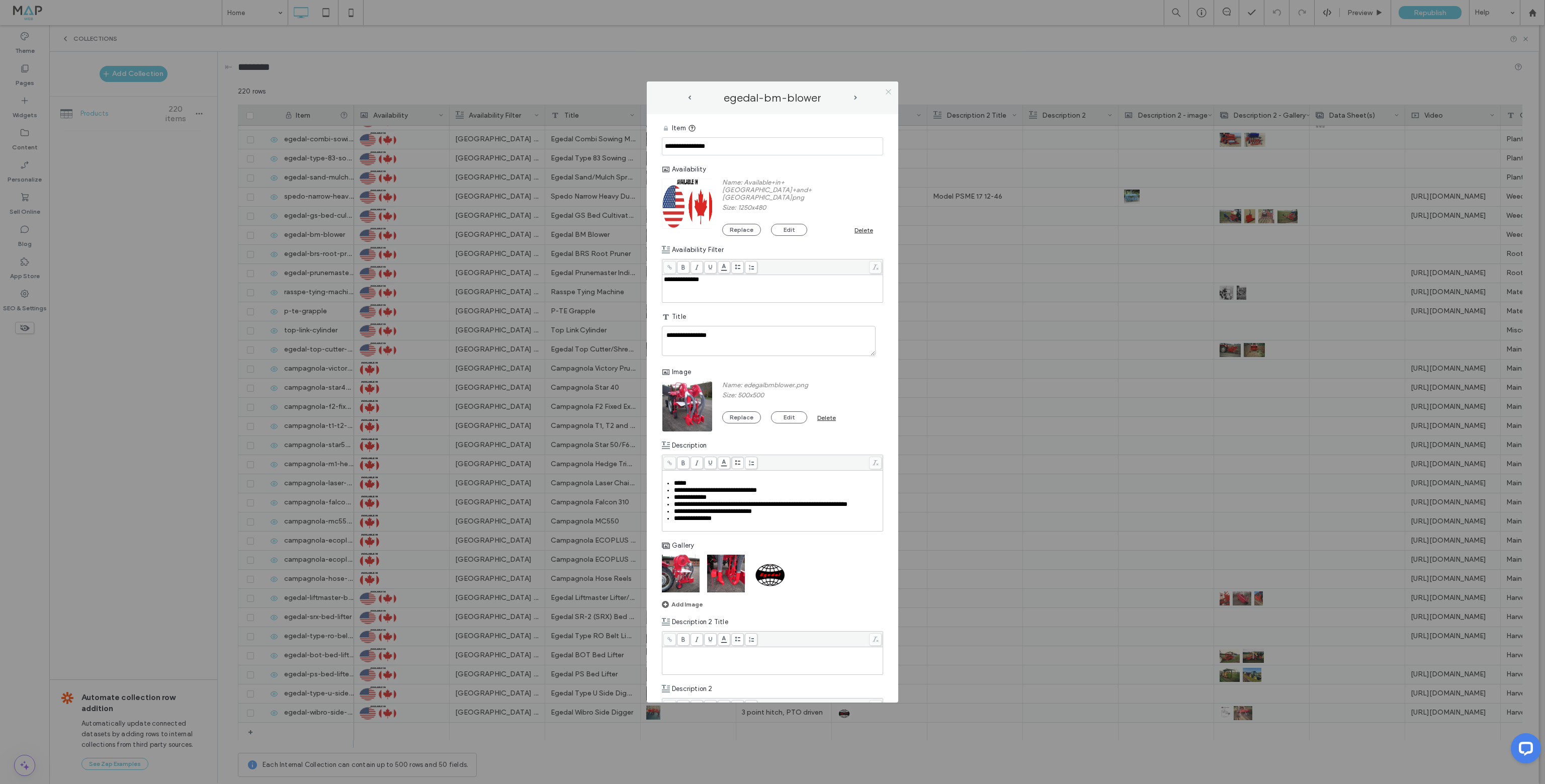
drag, startPoint x: 884, startPoint y: 93, endPoint x: 892, endPoint y: 97, distance: 8.9
click at [887, 94] on icon at bounding box center [888, 92] width 8 height 8
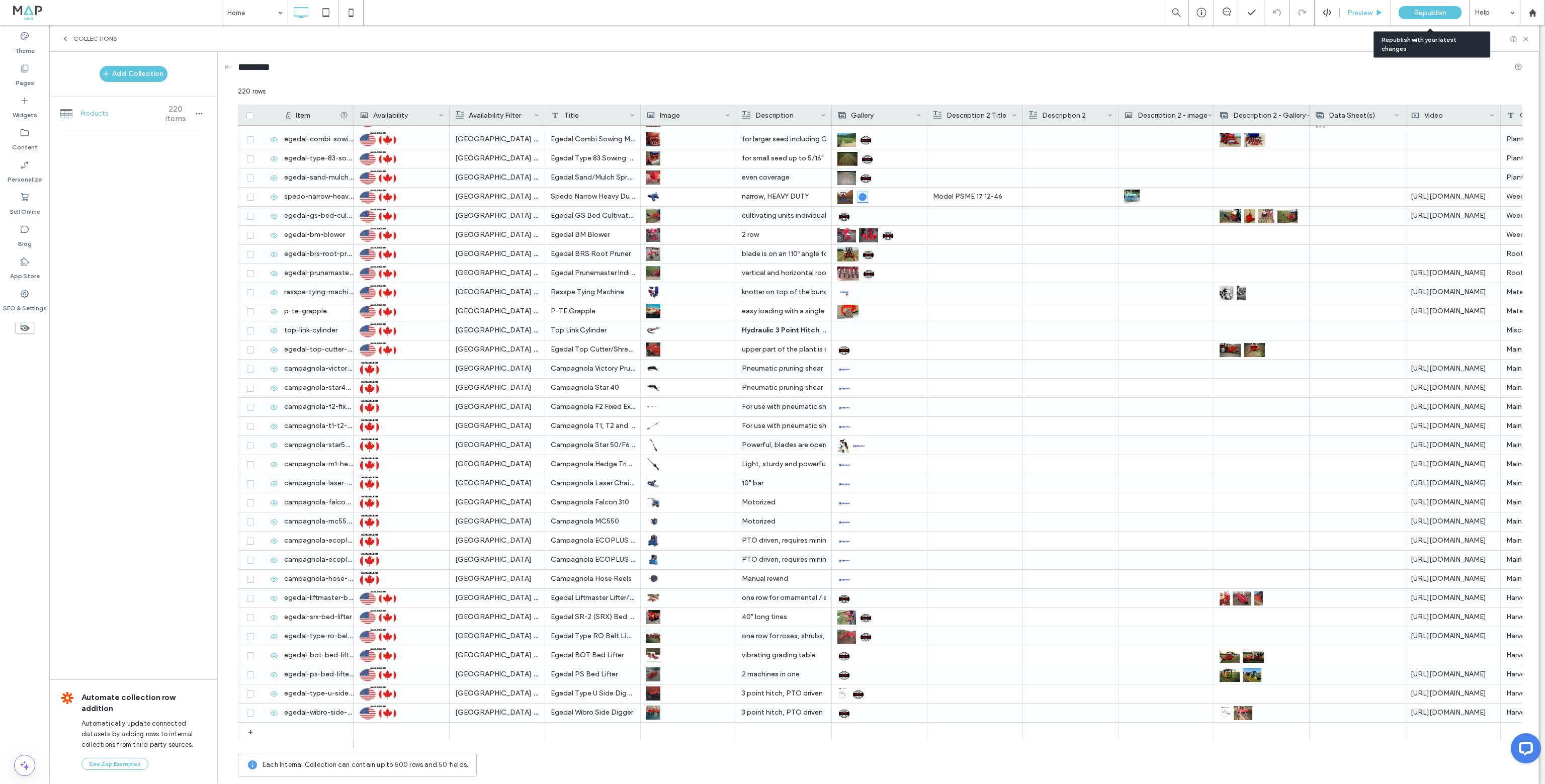
drag, startPoint x: 1432, startPoint y: 10, endPoint x: 1360, endPoint y: 2, distance: 72.4
click at [1431, 10] on span "Republish" at bounding box center [1430, 13] width 33 height 9
